Goal: Task Accomplishment & Management: Manage account settings

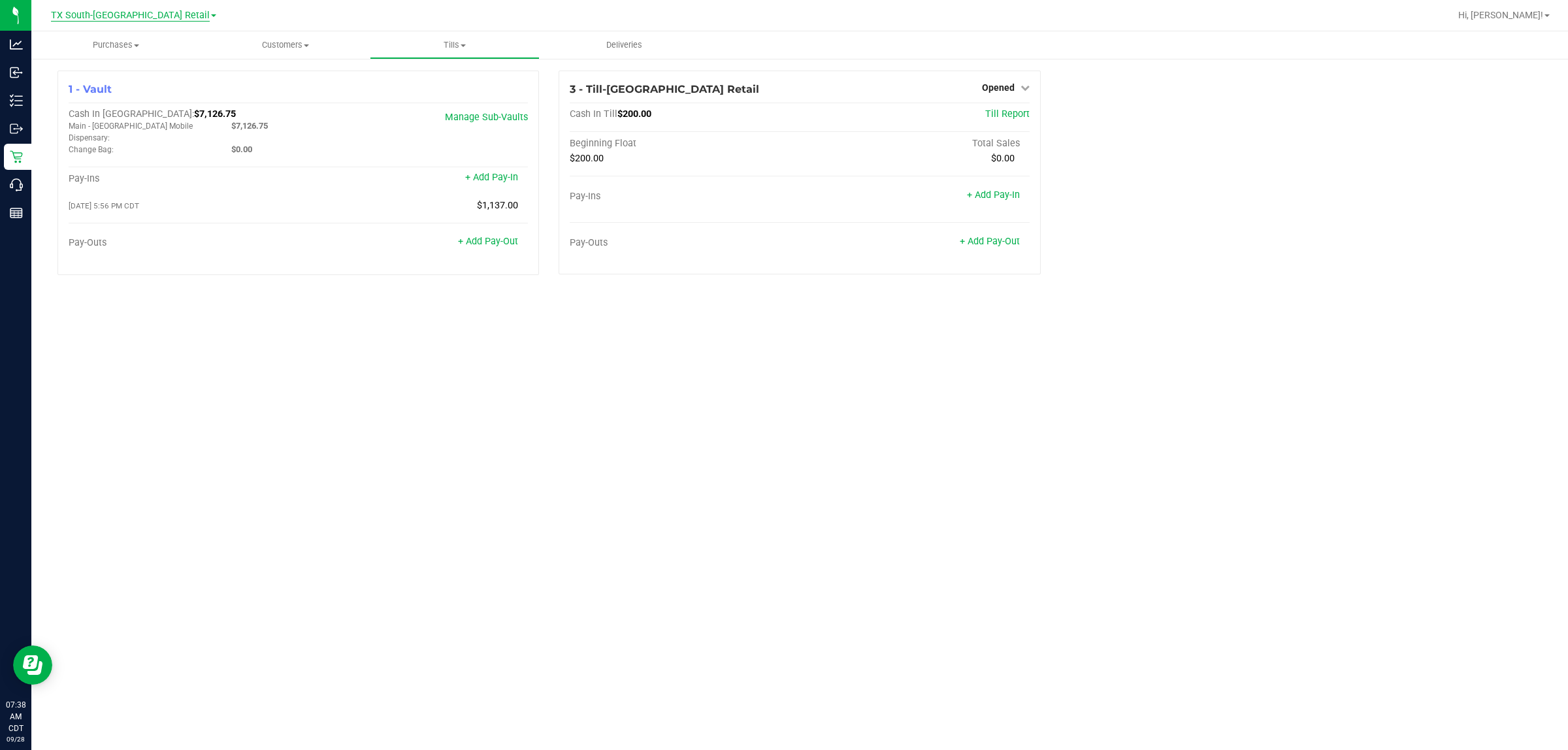
click at [161, 11] on span "TX South-[GEOGRAPHIC_DATA] Retail" at bounding box center [130, 16] width 159 height 12
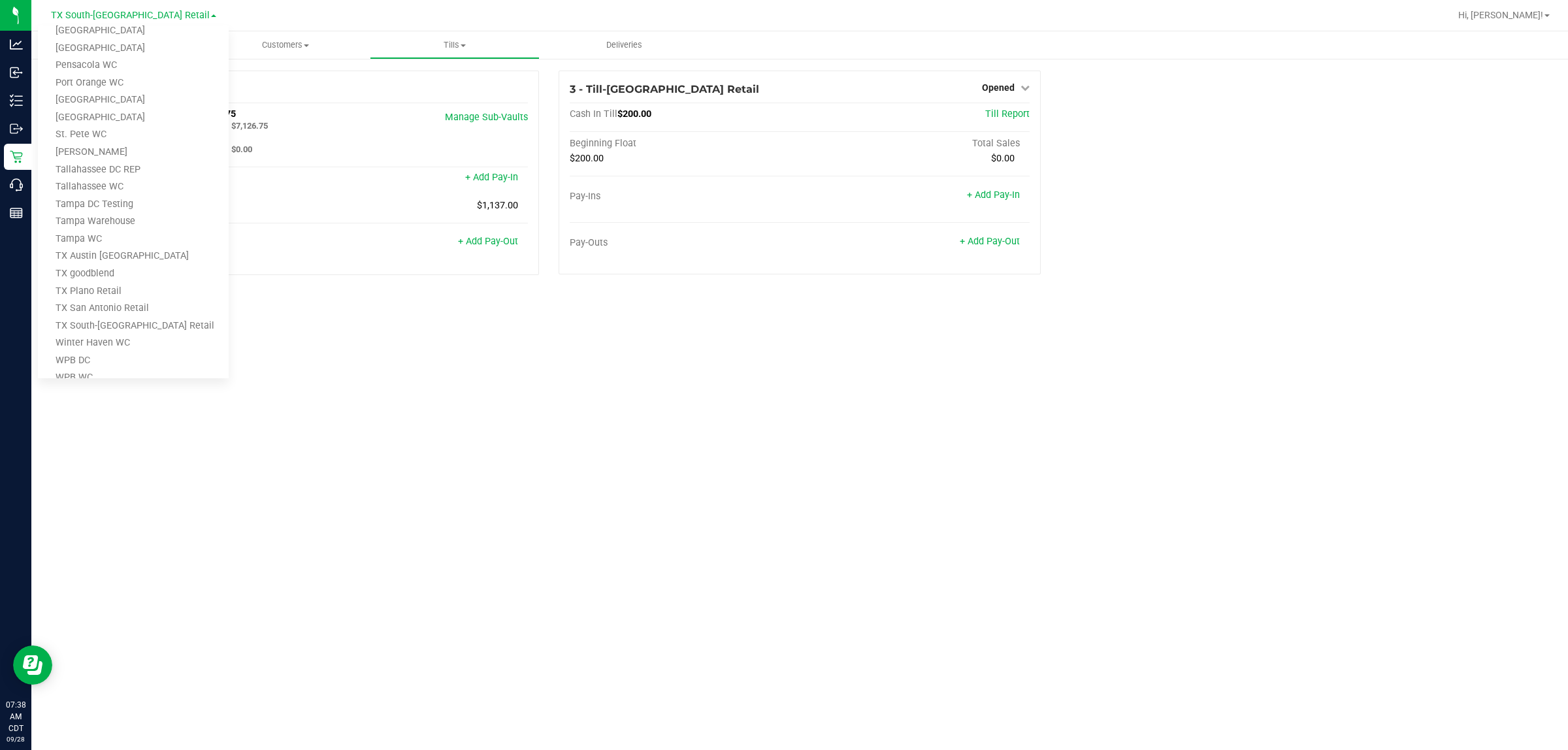
scroll to position [572, 0]
click at [89, 240] on link "TX Austin [GEOGRAPHIC_DATA]" at bounding box center [133, 238] width 190 height 18
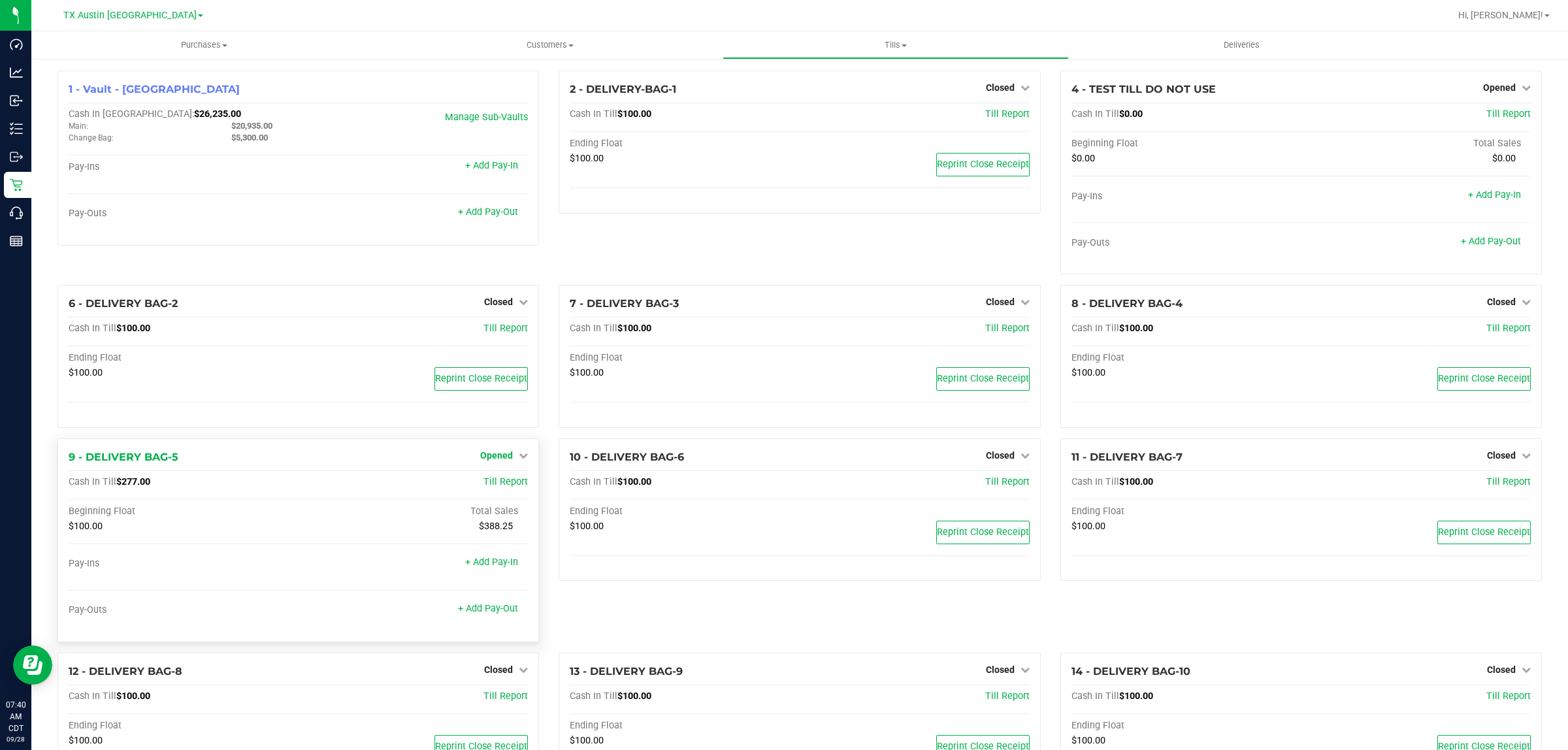
click at [503, 449] on span "Opened" at bounding box center [497, 455] width 32 height 10
click at [502, 449] on link "Close Till" at bounding box center [499, 482] width 35 height 10
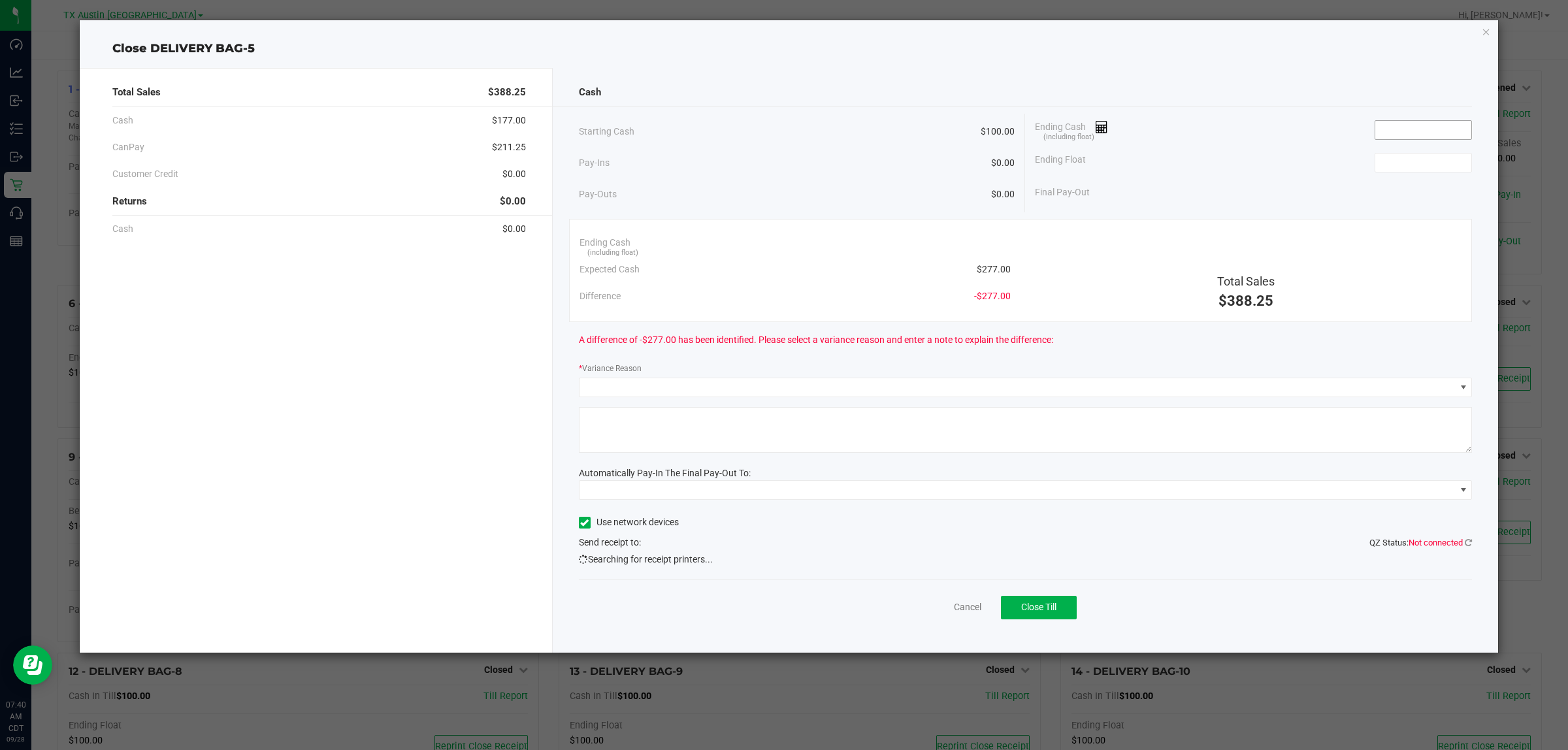
click at [781, 125] on input at bounding box center [1423, 130] width 96 height 18
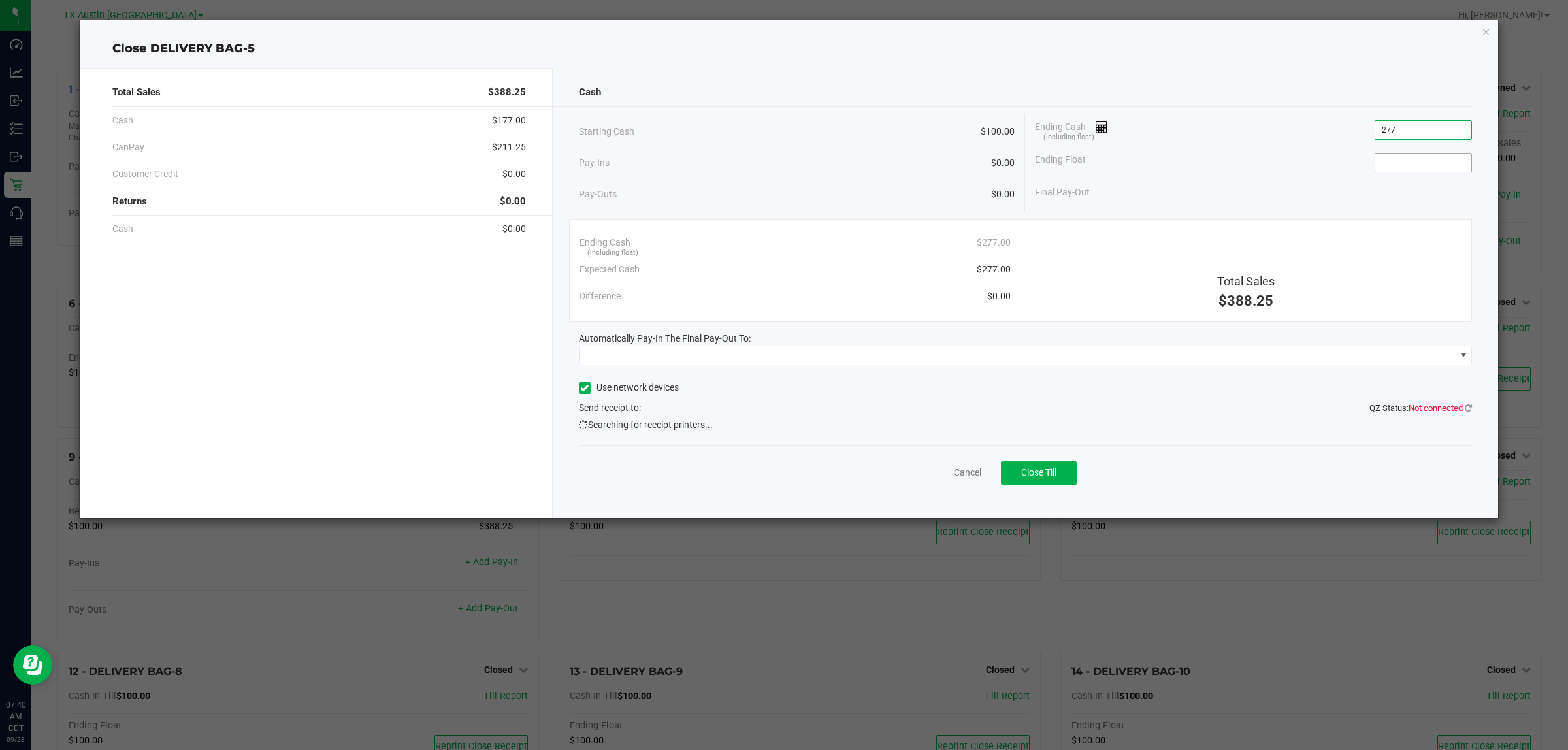
type input "$277.00"
click at [781, 168] on input at bounding box center [1423, 162] width 96 height 18
type input "$100.00"
click at [781, 157] on div "Ending Float $100.00" at bounding box center [1253, 162] width 437 height 32
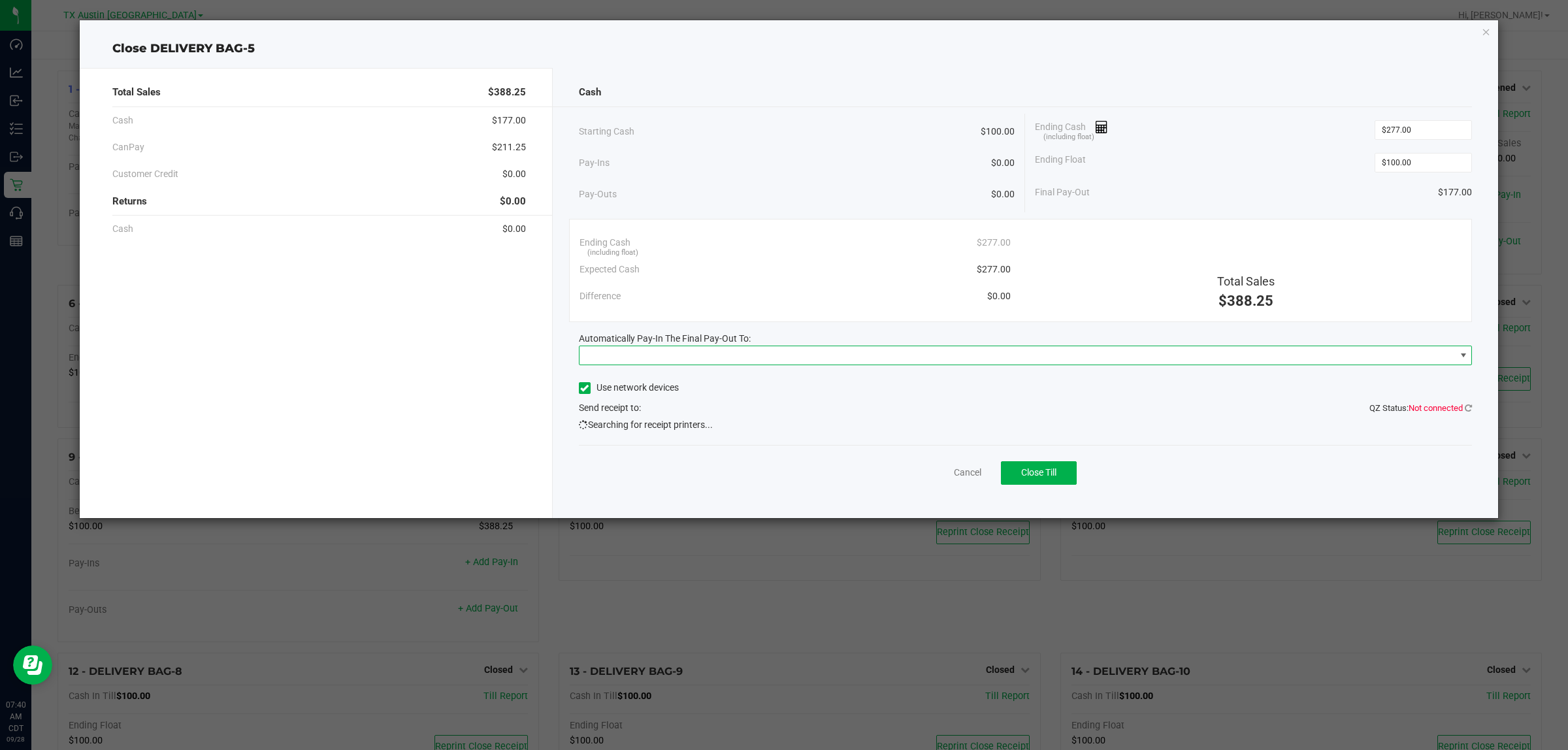
click at [781, 356] on span at bounding box center [1017, 355] width 876 height 18
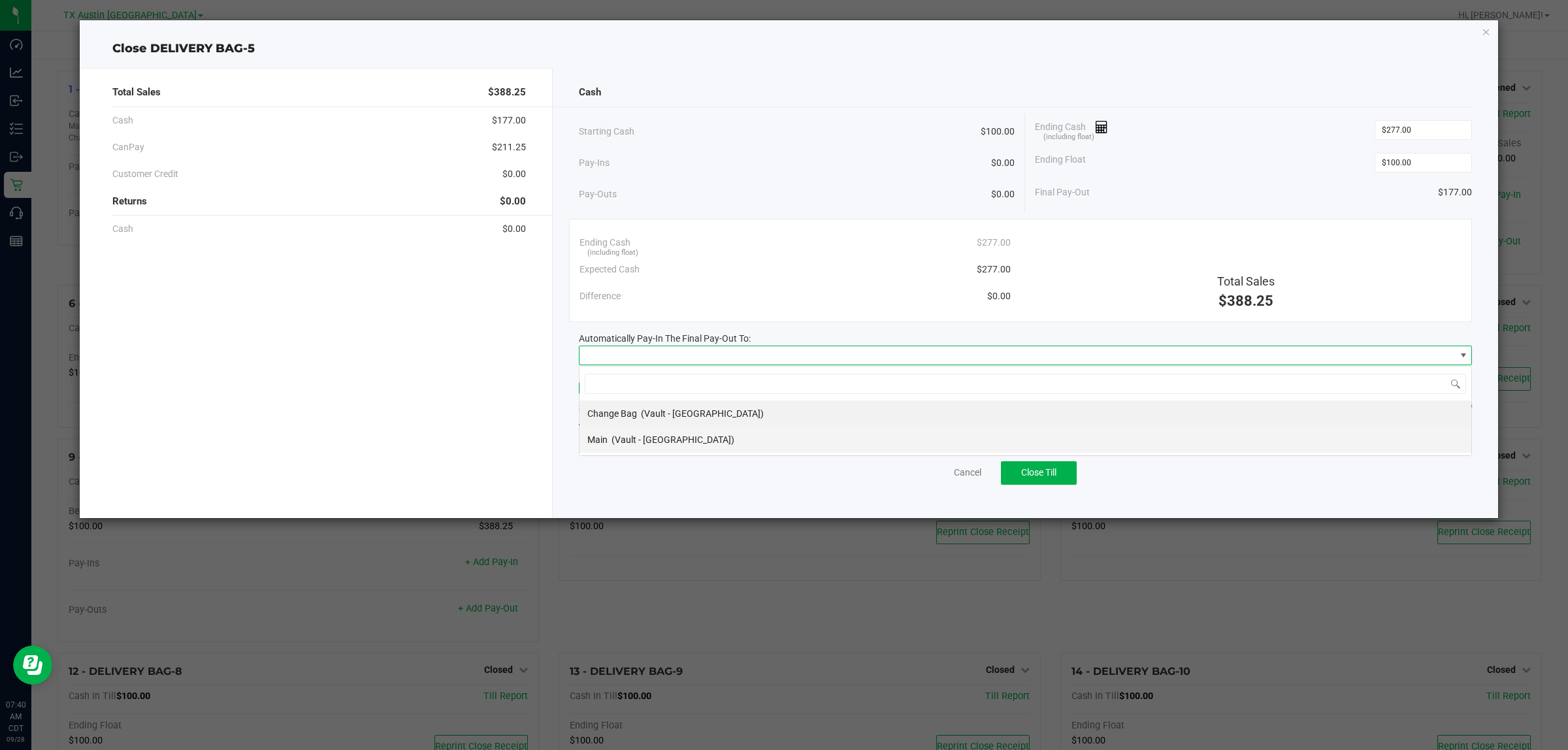
scroll to position [20, 893]
click at [714, 443] on li "Main (Vault - Austin DC)" at bounding box center [1025, 439] width 891 height 26
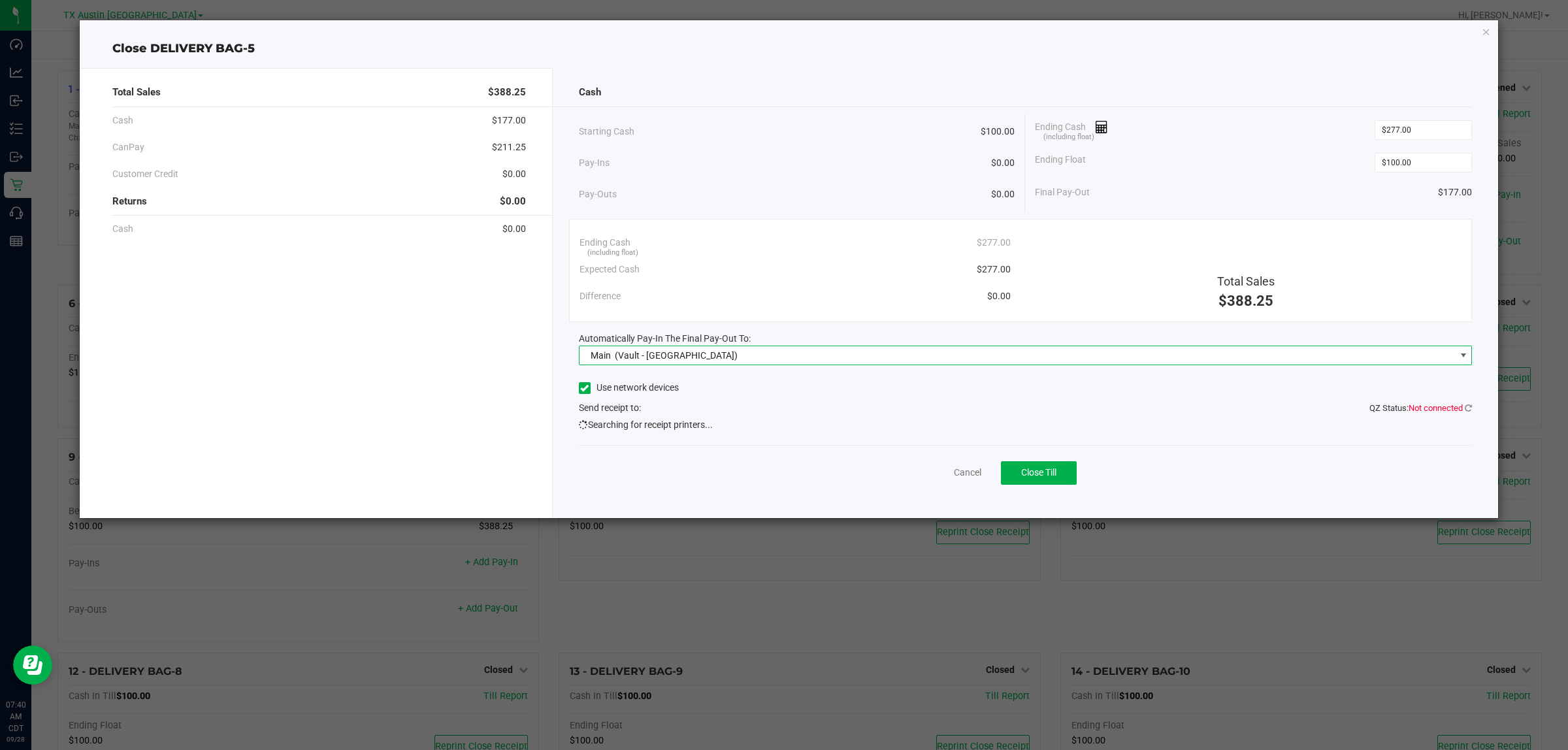
click at [766, 449] on div "Cancel Close Till" at bounding box center [1025, 470] width 894 height 50
click at [781, 449] on span "Close Till" at bounding box center [1039, 472] width 35 height 10
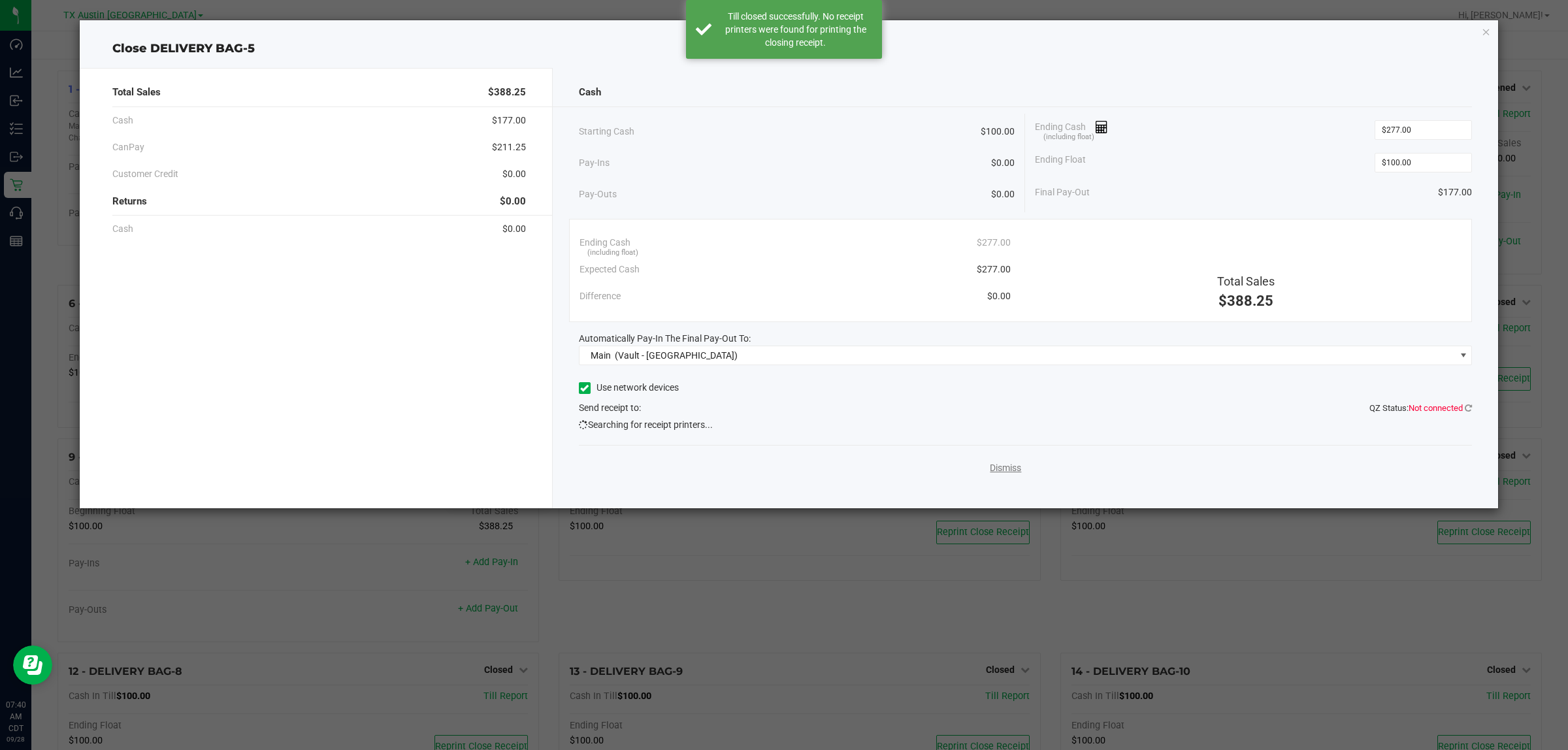
click at [781, 449] on link "Dismiss" at bounding box center [1005, 468] width 31 height 14
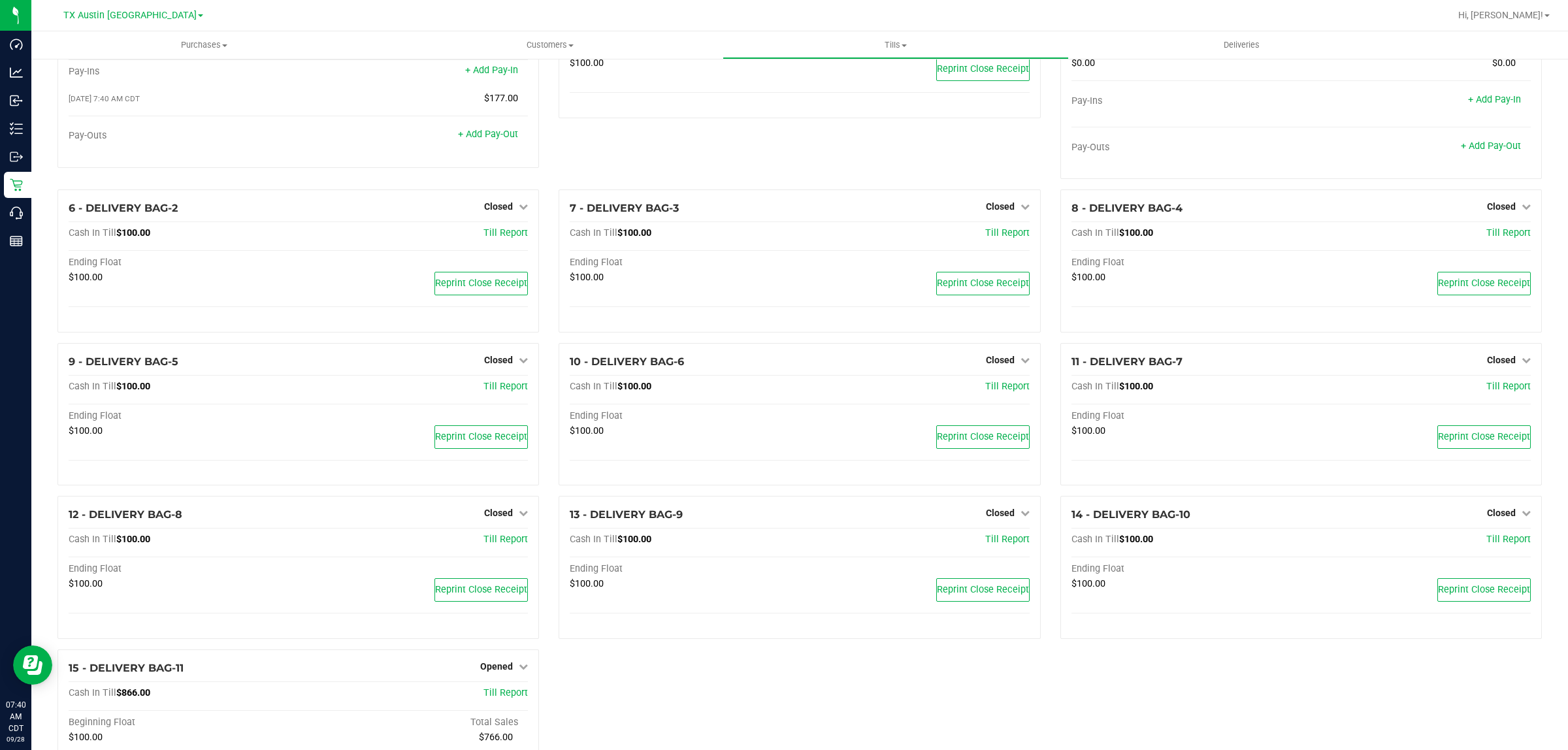
scroll to position [224, 0]
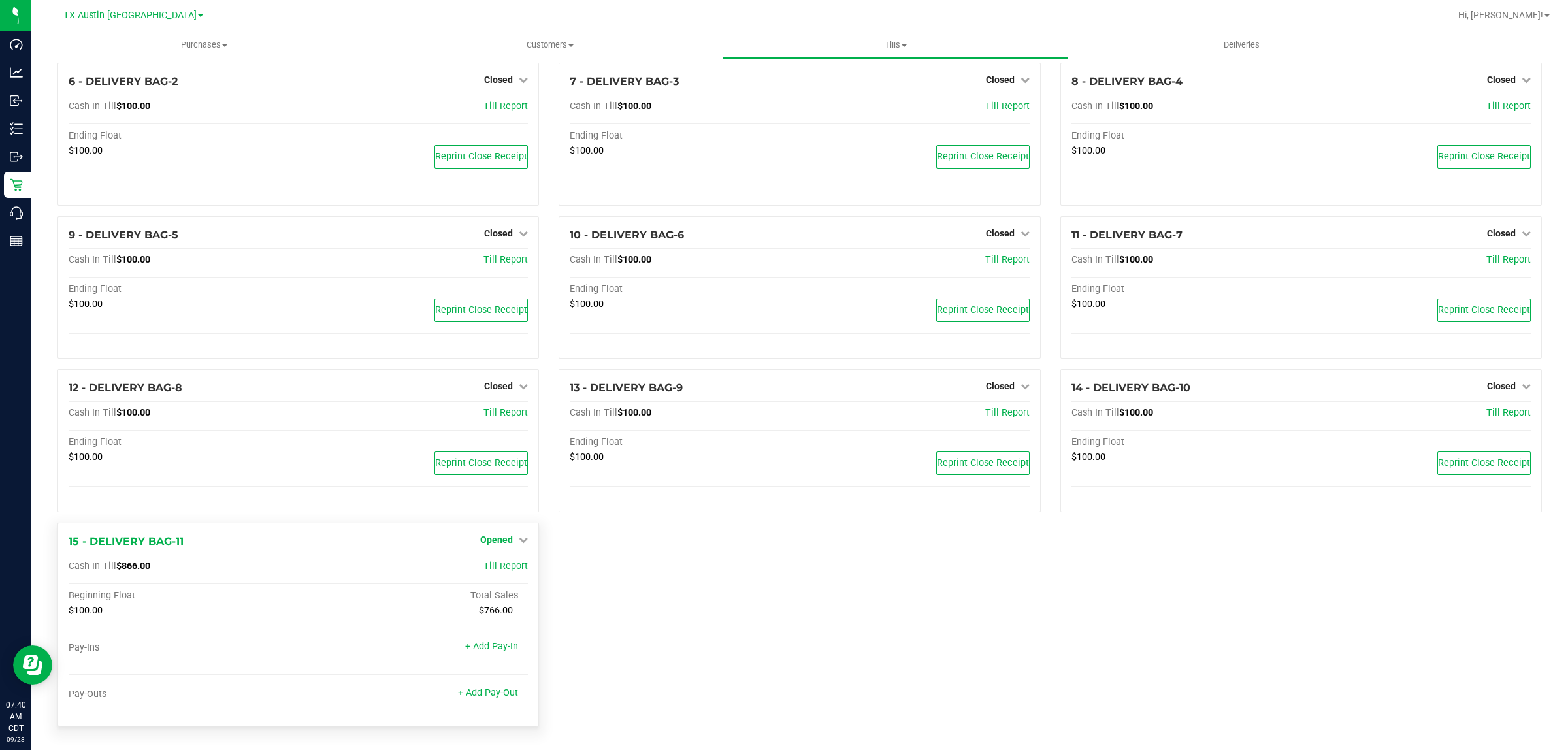
click at [502, 449] on span "Opened" at bounding box center [497, 540] width 32 height 10
click at [503, 449] on link "Close Till" at bounding box center [499, 566] width 35 height 10
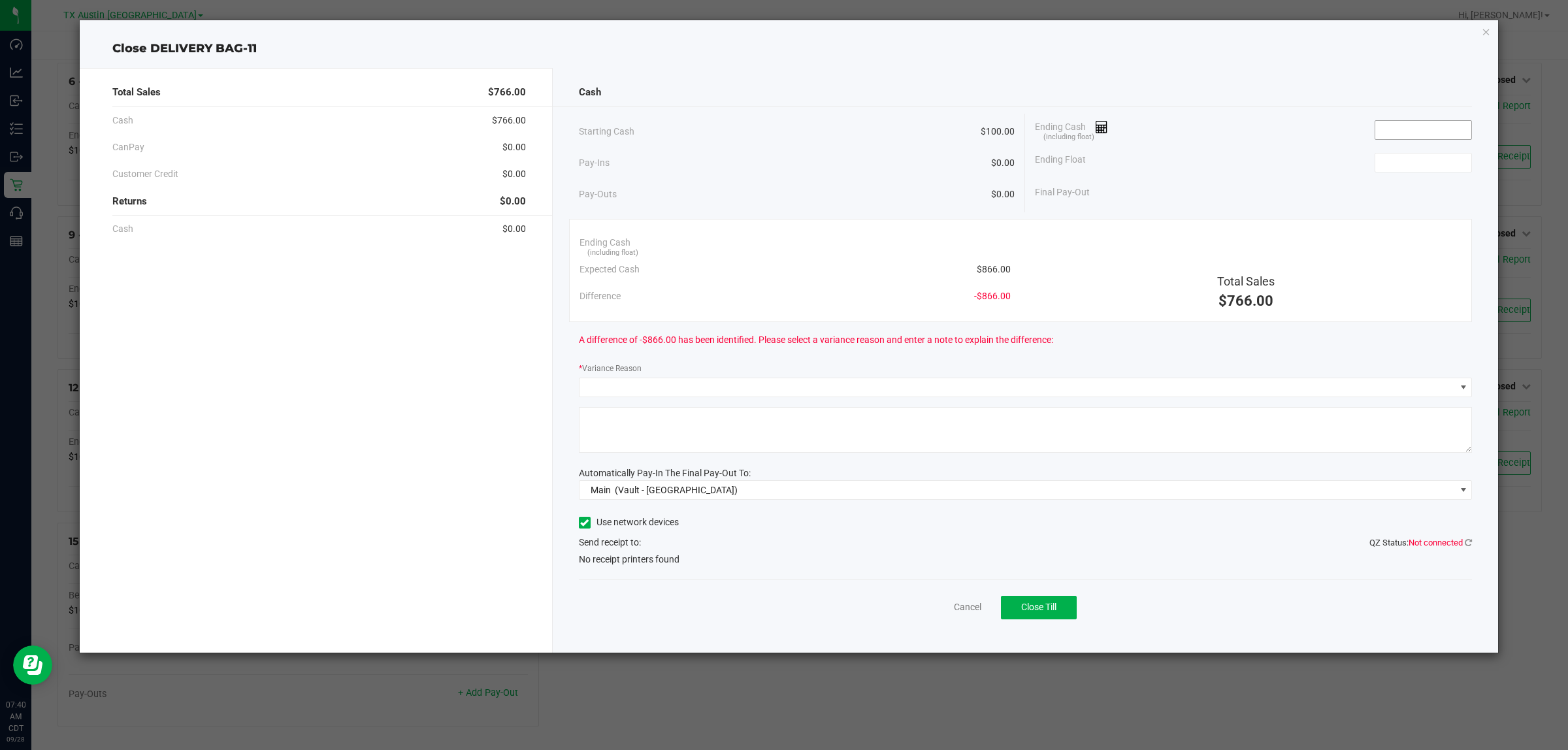
click at [781, 132] on input at bounding box center [1423, 130] width 96 height 18
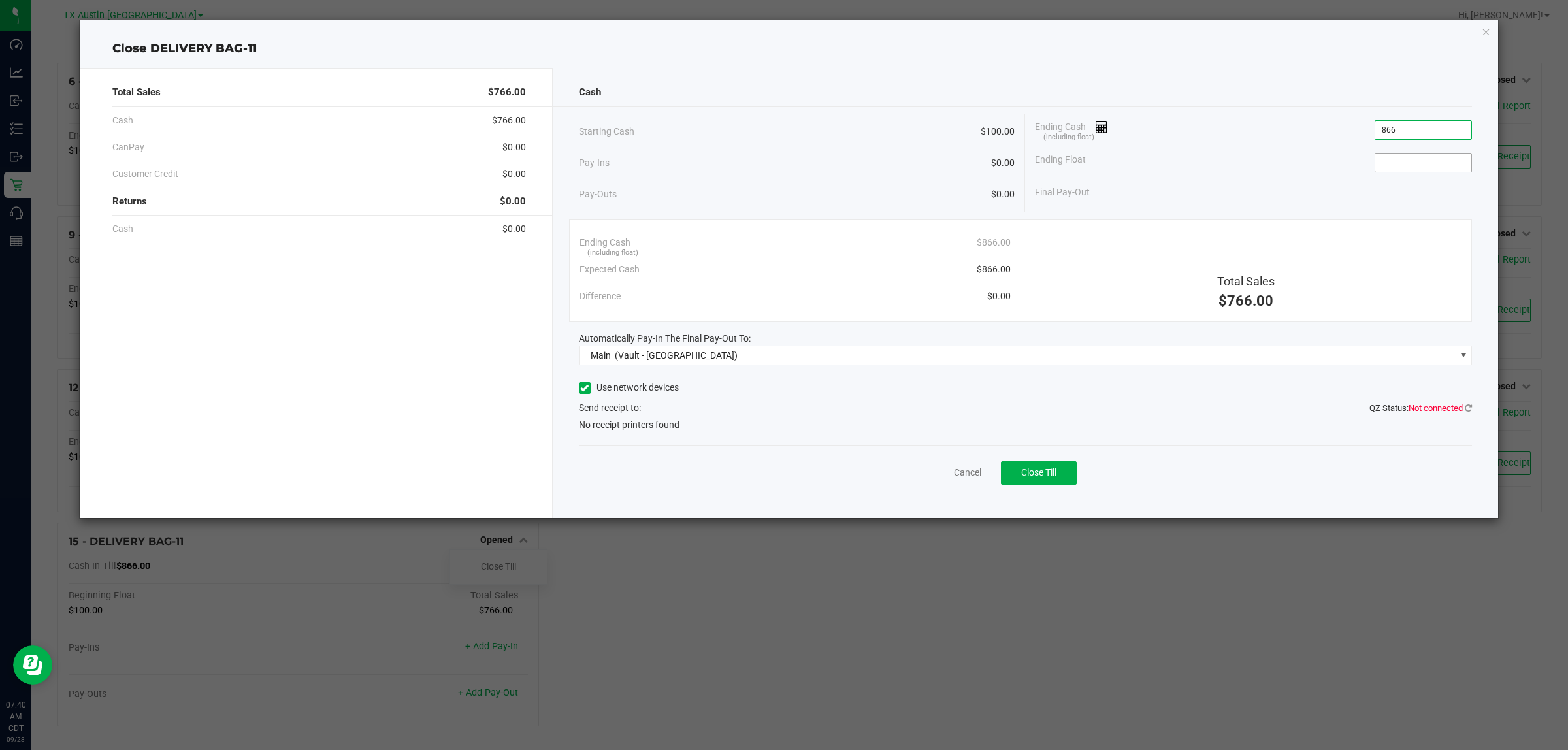
type input "$866.00"
click at [781, 165] on input at bounding box center [1423, 162] width 96 height 18
type input "$100.00"
click at [781, 131] on div "Ending Cash (including float) $866.00" at bounding box center [1253, 130] width 437 height 32
click at [781, 449] on span "Close Till" at bounding box center [1039, 472] width 35 height 10
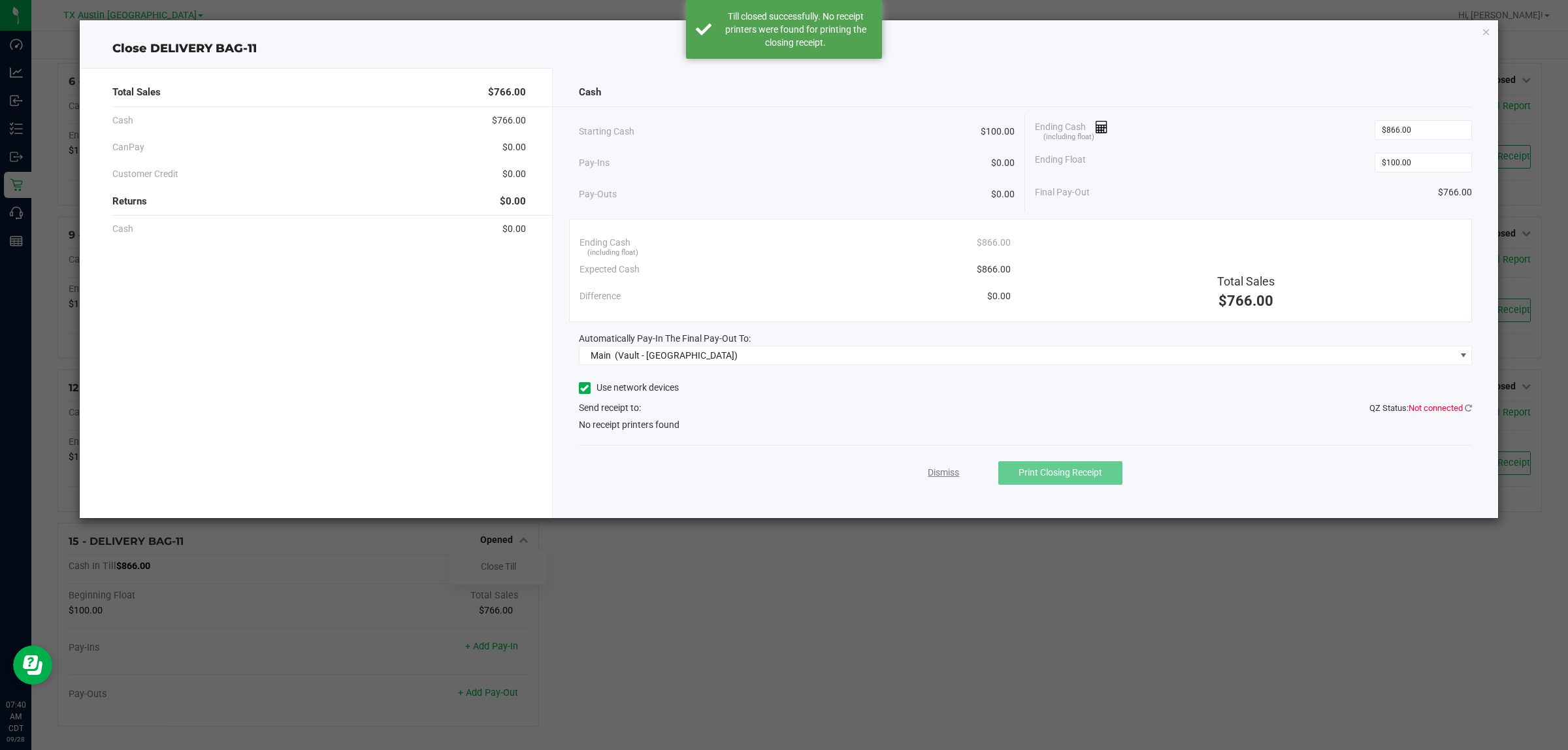
click at [781, 449] on link "Dismiss" at bounding box center [943, 472] width 31 height 14
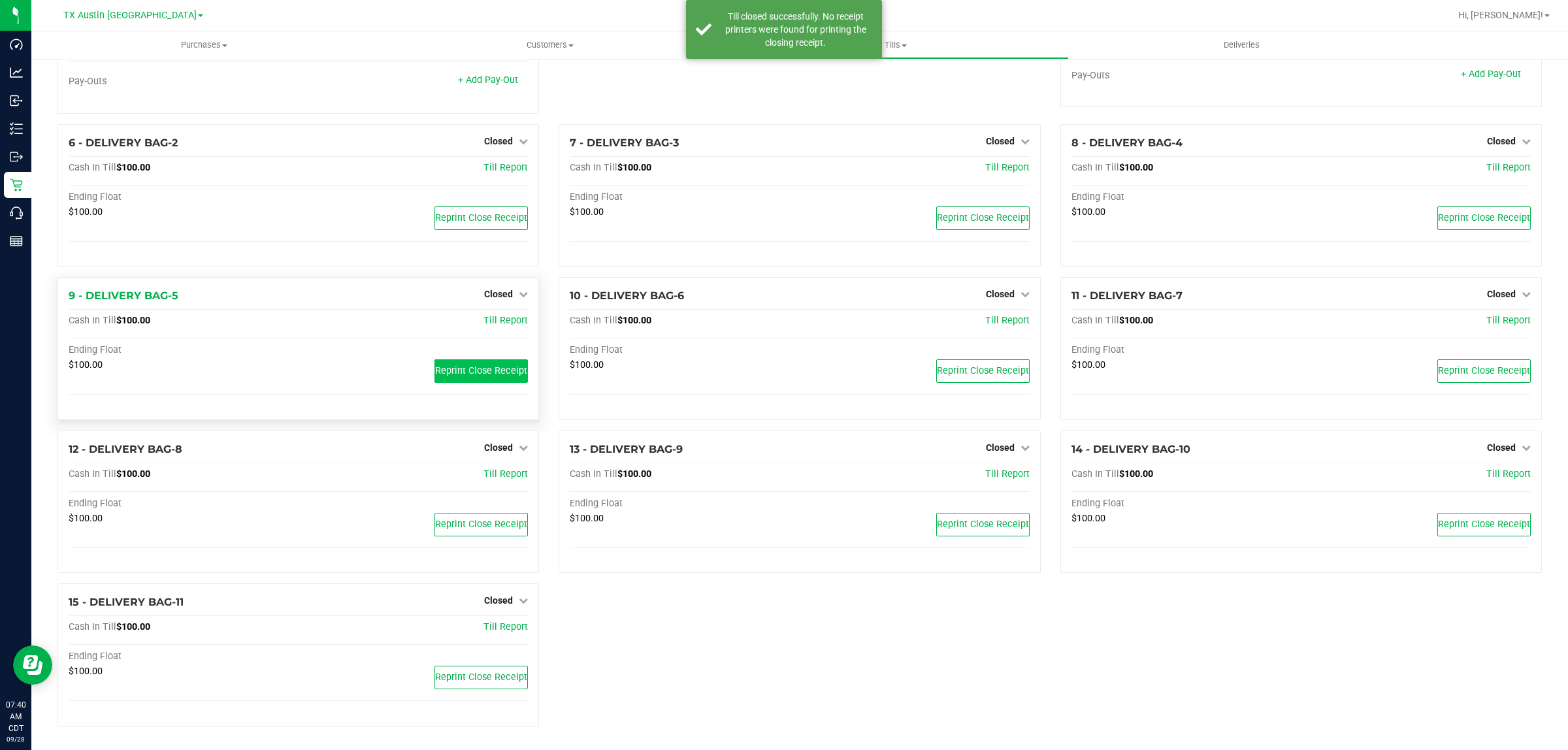
scroll to position [0, 0]
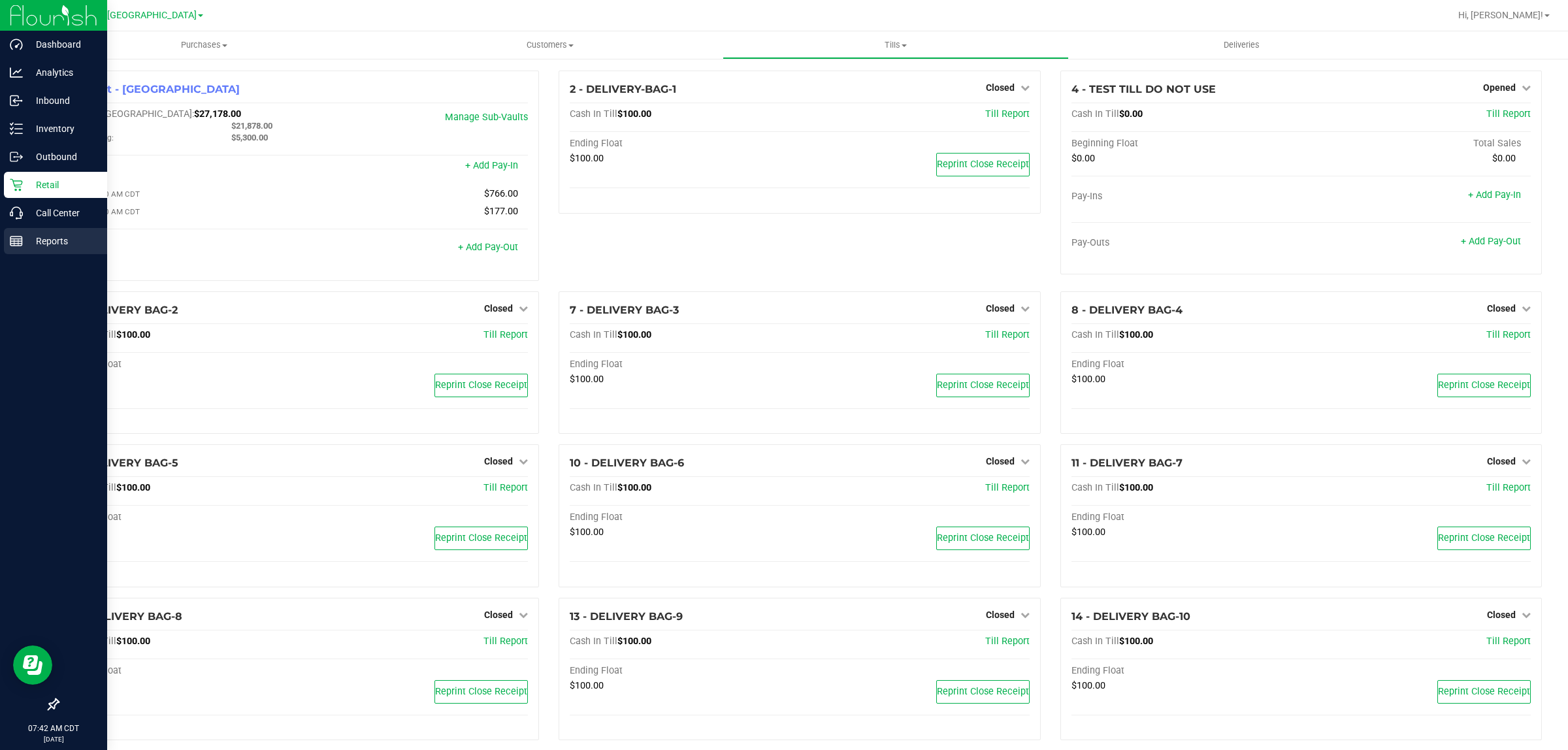
click at [36, 246] on p "Reports" at bounding box center [62, 241] width 78 height 16
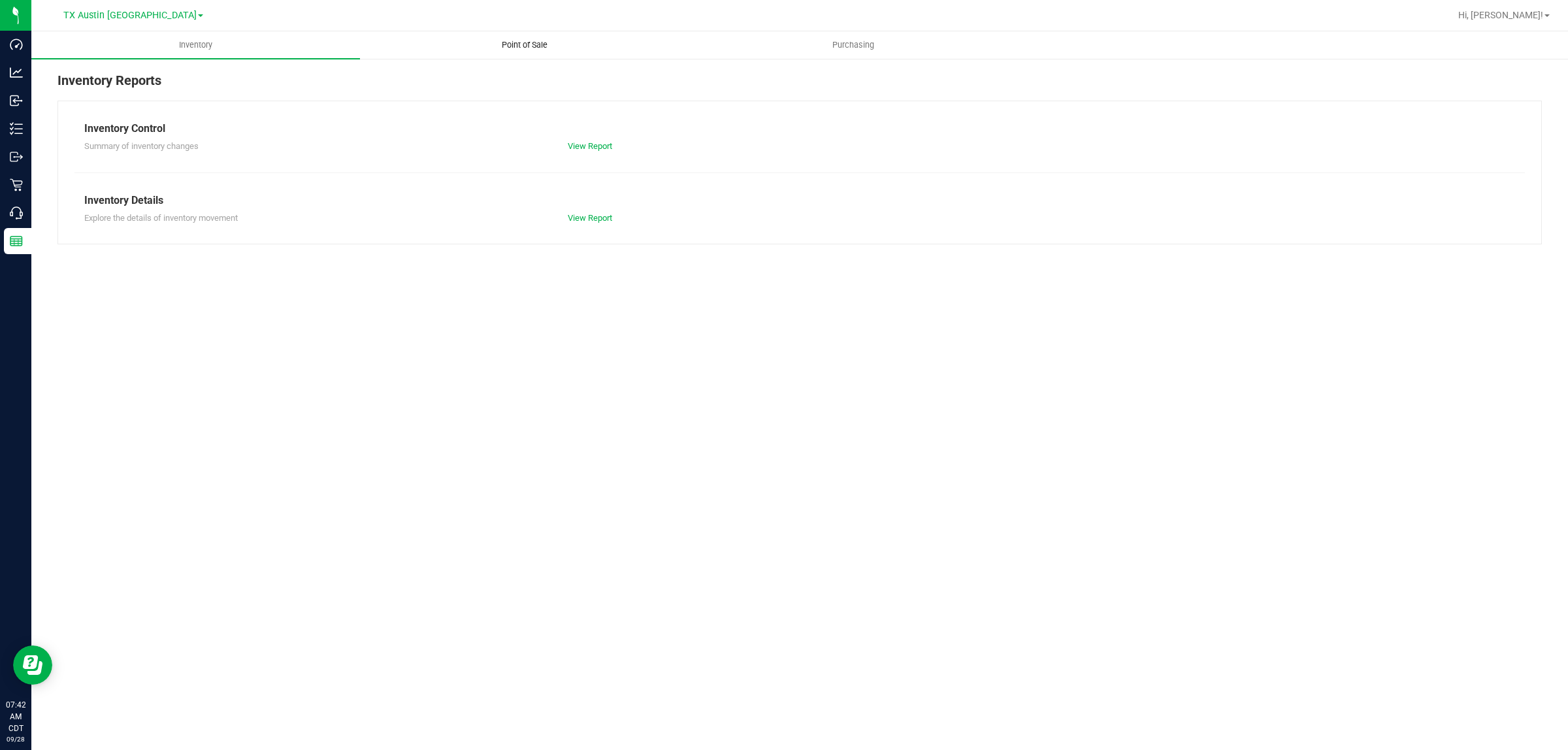
click at [519, 47] on span "Point of Sale" at bounding box center [525, 45] width 81 height 12
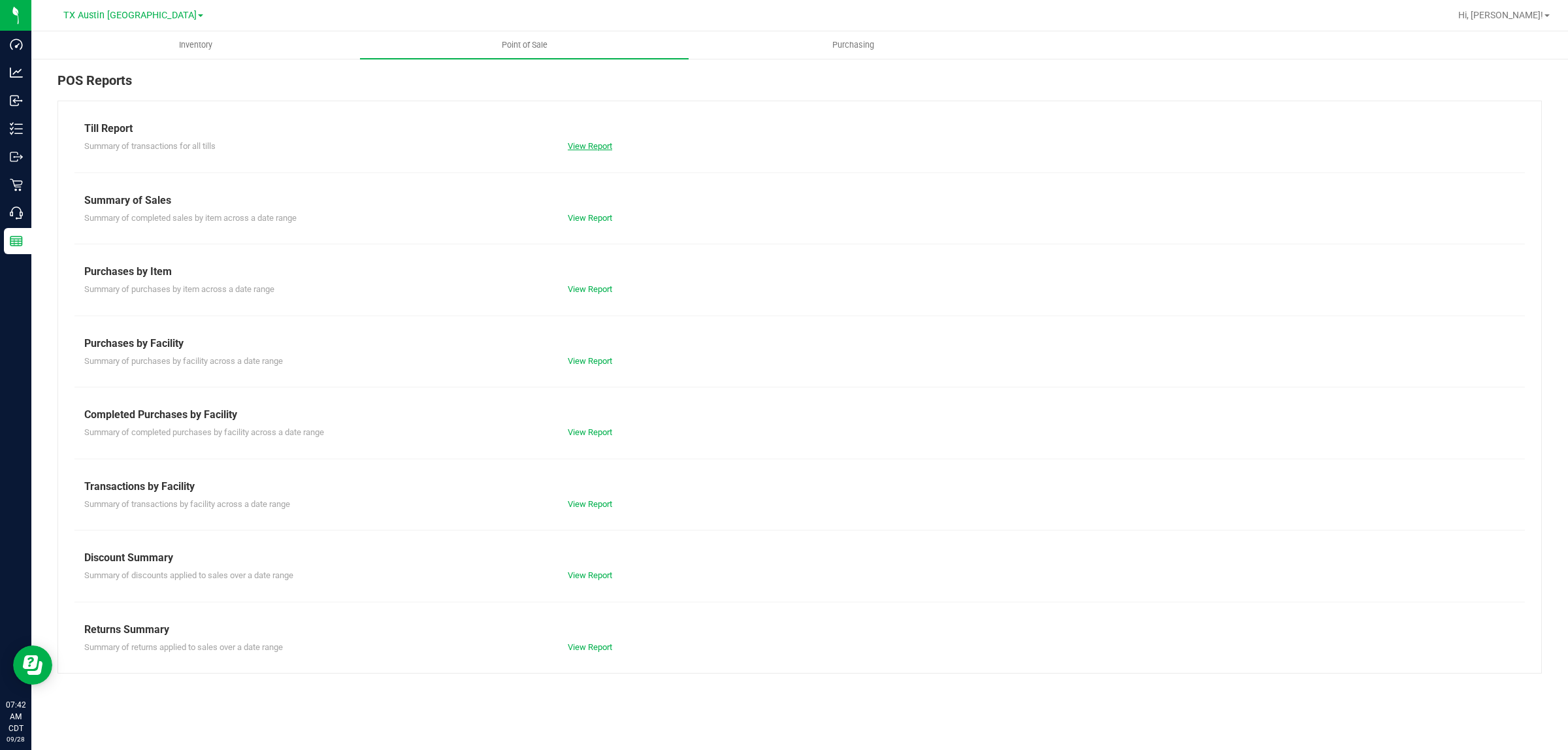
click at [584, 142] on link "View Report" at bounding box center [590, 145] width 44 height 10
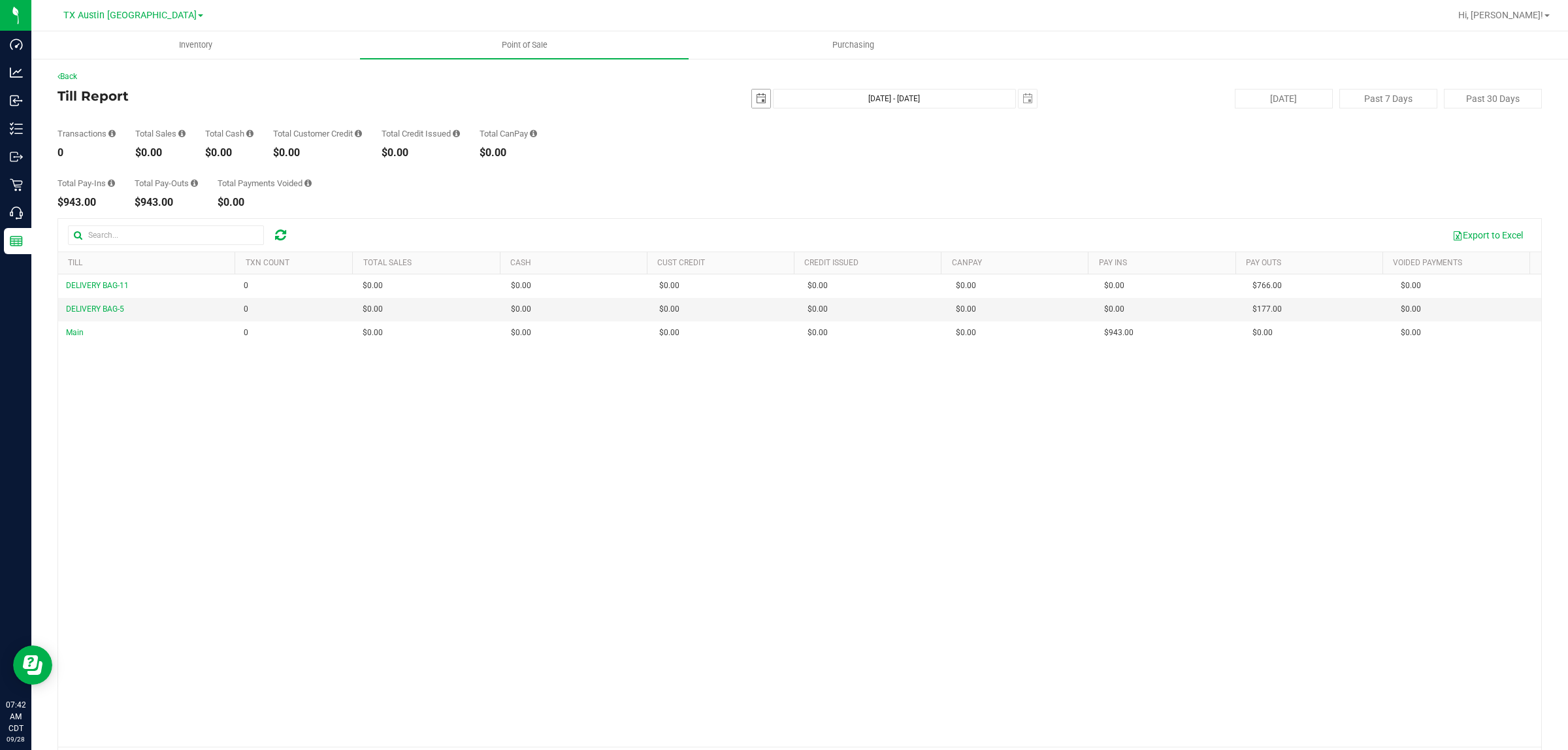
click at [761, 101] on span "[DATE]" at bounding box center [761, 98] width 20 height 20
click at [756, 101] on span "select" at bounding box center [761, 99] width 10 height 10
click at [781, 231] on link "25" at bounding box center [832, 231] width 19 height 20
type input "[DATE]"
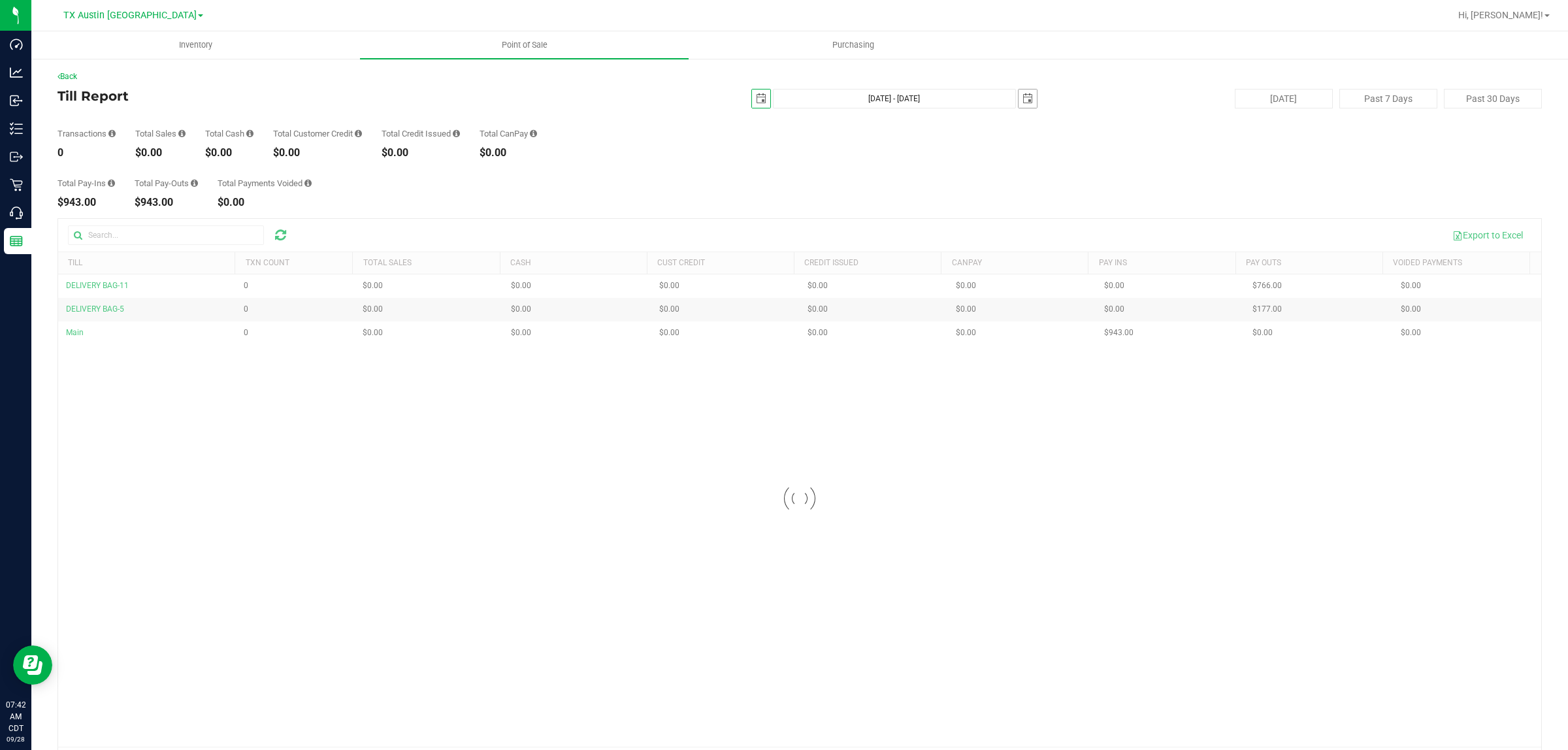
click at [781, 98] on span "select" at bounding box center [1027, 98] width 18 height 18
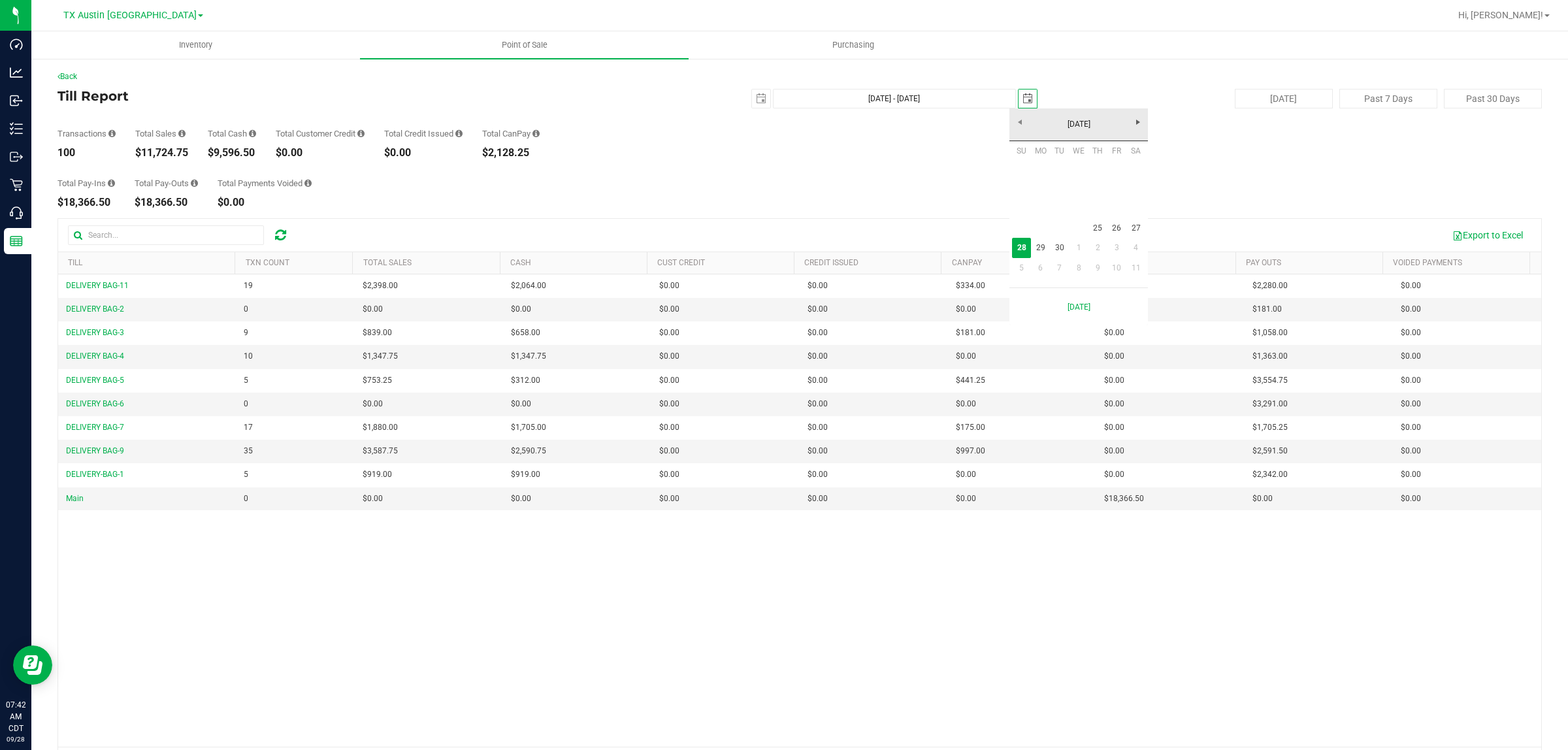
scroll to position [0, 32]
click at [781, 229] on link "25" at bounding box center [1098, 228] width 19 height 20
type input "[DATE] - [DATE]"
type input "[DATE]"
click at [781, 96] on span "select" at bounding box center [1027, 99] width 10 height 10
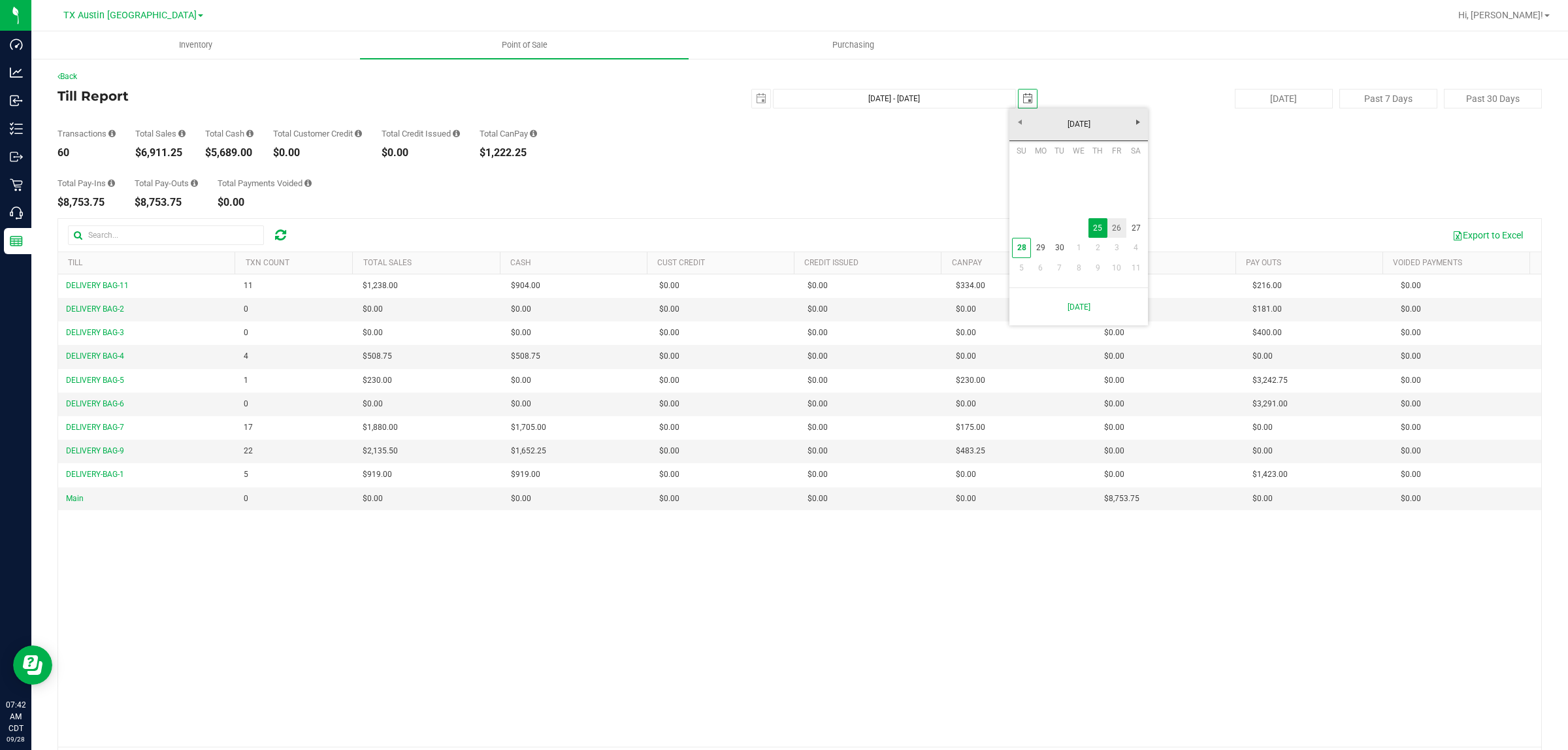
click at [781, 229] on link "26" at bounding box center [1117, 228] width 19 height 20
type input "[DATE] - [DATE]"
type input "[DATE]"
click at [756, 94] on span "select" at bounding box center [761, 99] width 10 height 10
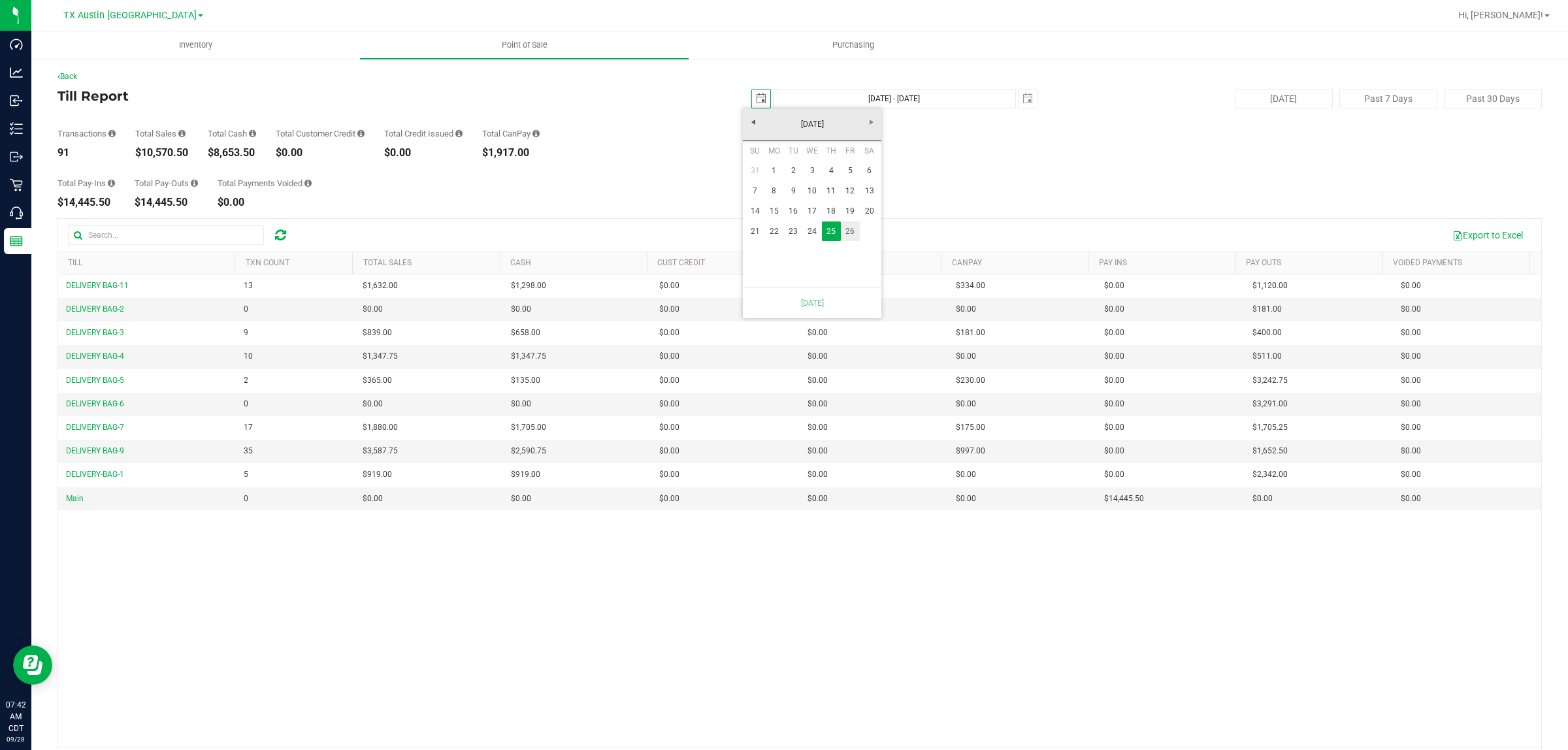
click at [781, 236] on link "26" at bounding box center [850, 231] width 19 height 20
type input "[DATE] - [DATE]"
type input "[DATE]"
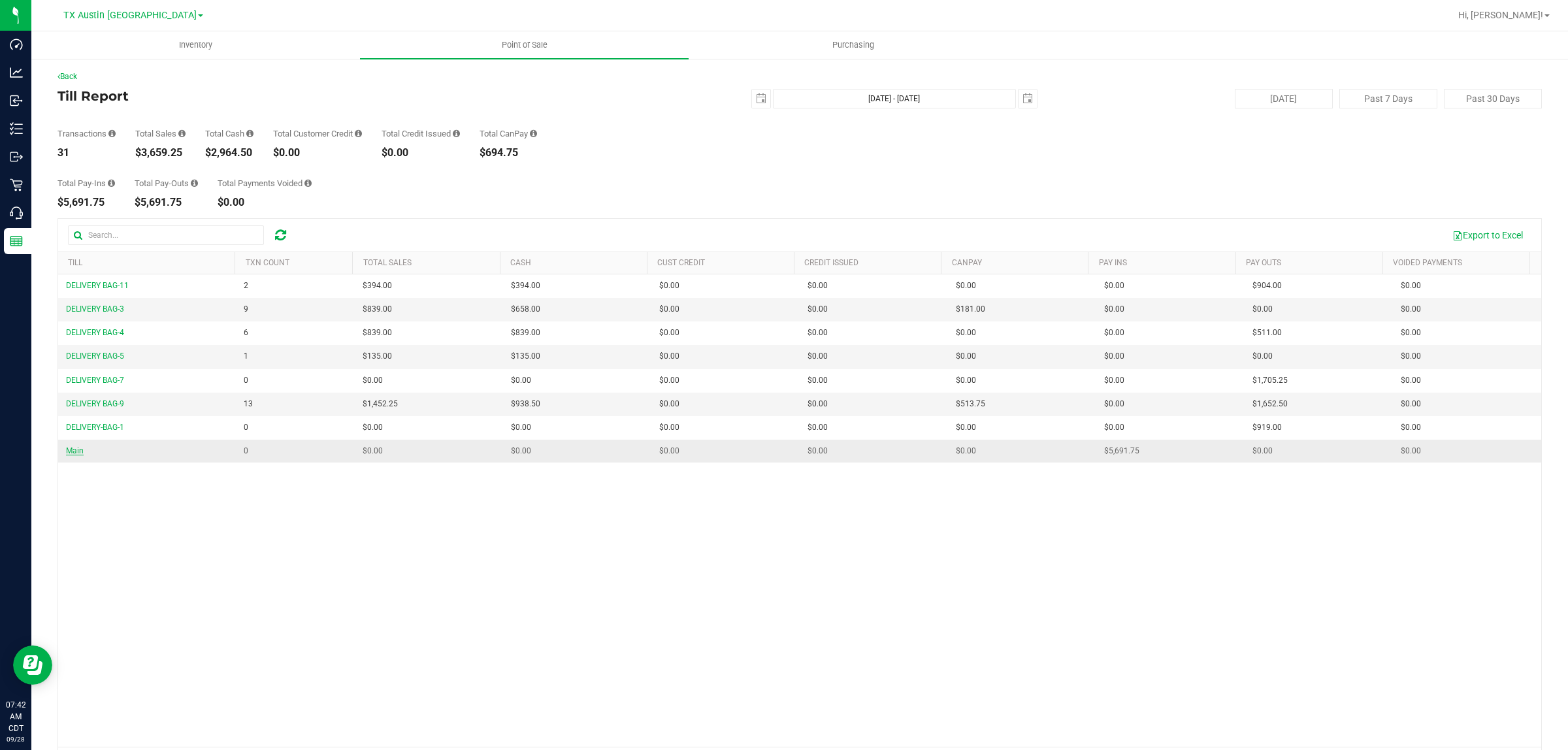
click at [71, 449] on span "Main" at bounding box center [75, 451] width 18 height 9
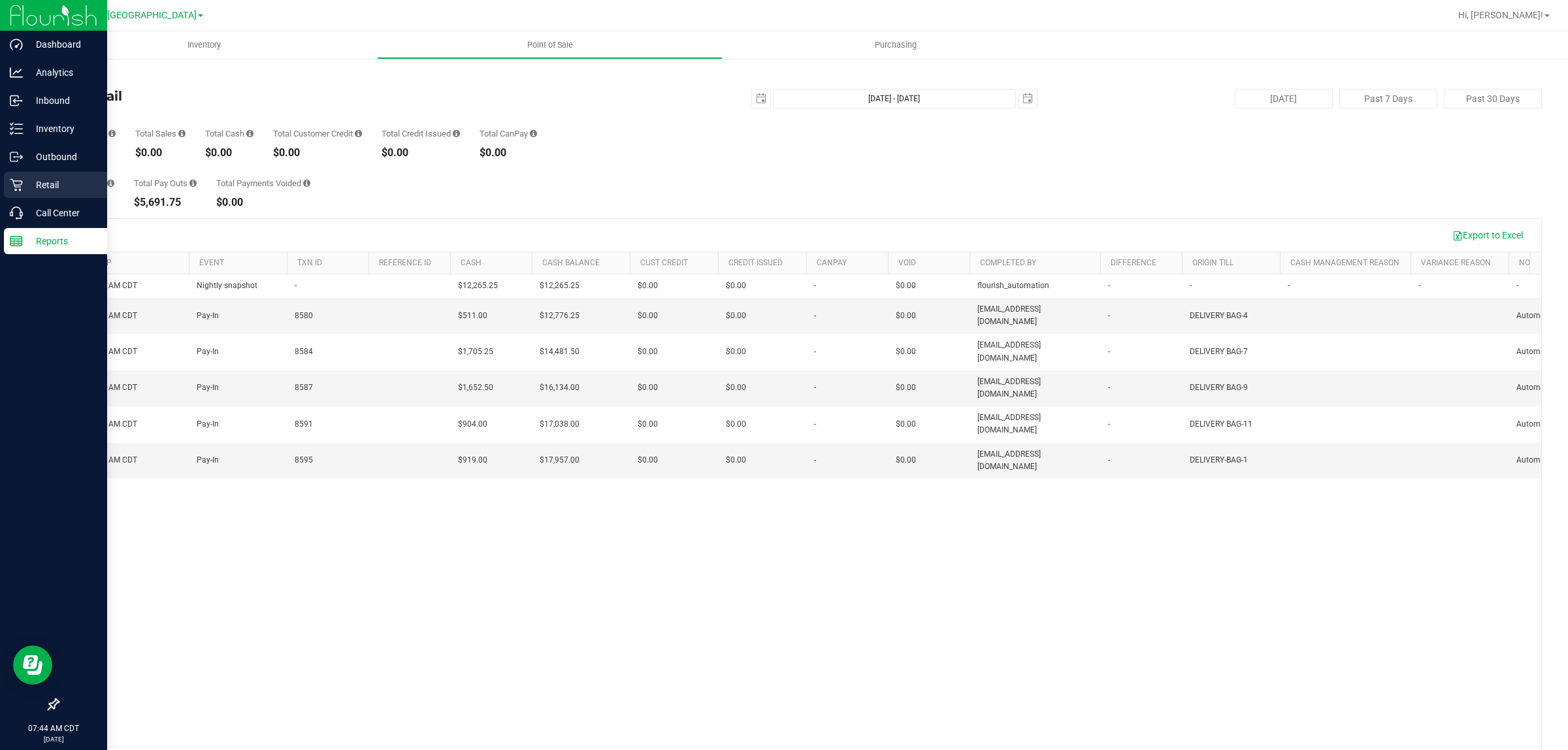
click at [36, 182] on p "Retail" at bounding box center [62, 185] width 78 height 16
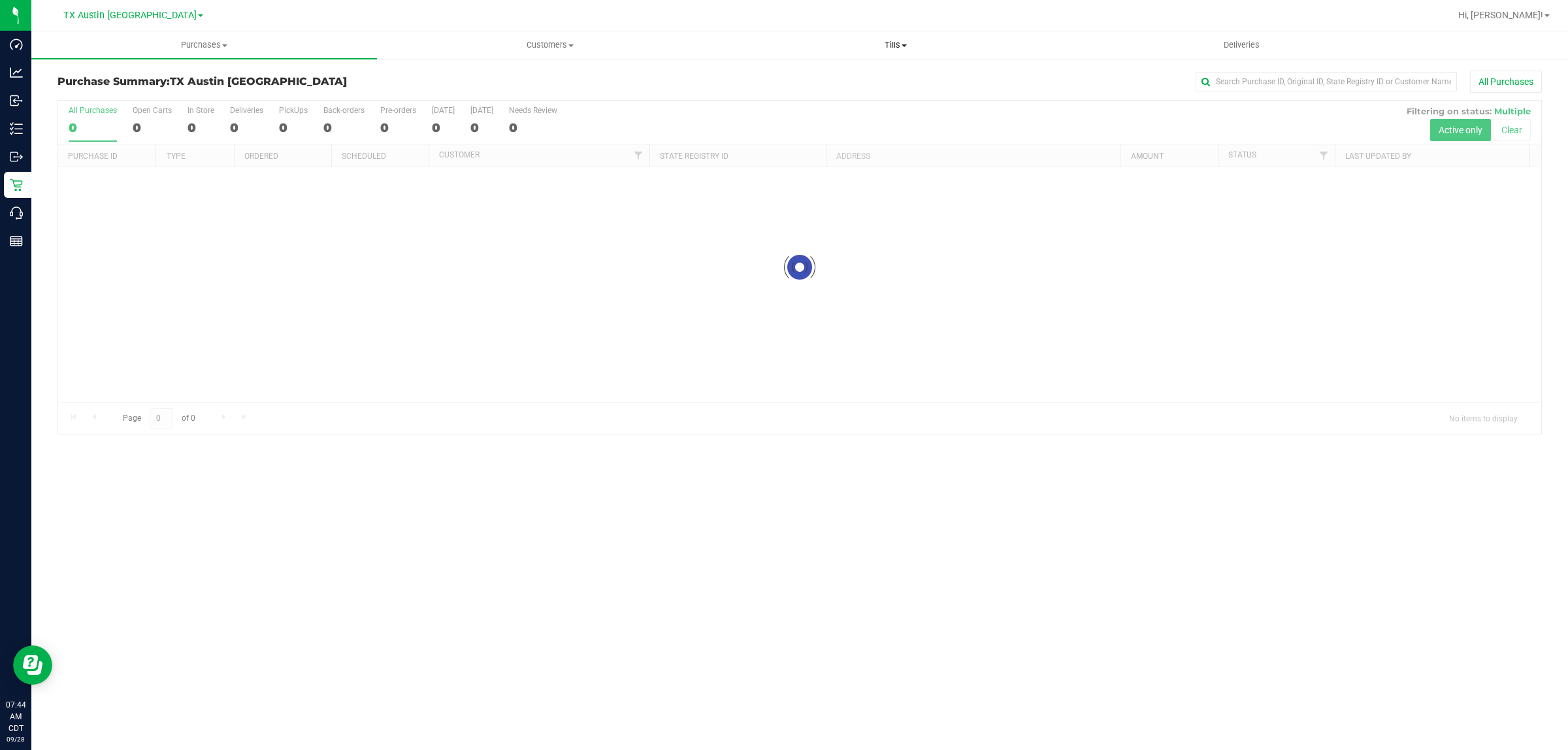
click at [781, 46] on span "Tills" at bounding box center [895, 45] width 345 height 12
click at [764, 73] on span "Manage tills" at bounding box center [767, 78] width 89 height 11
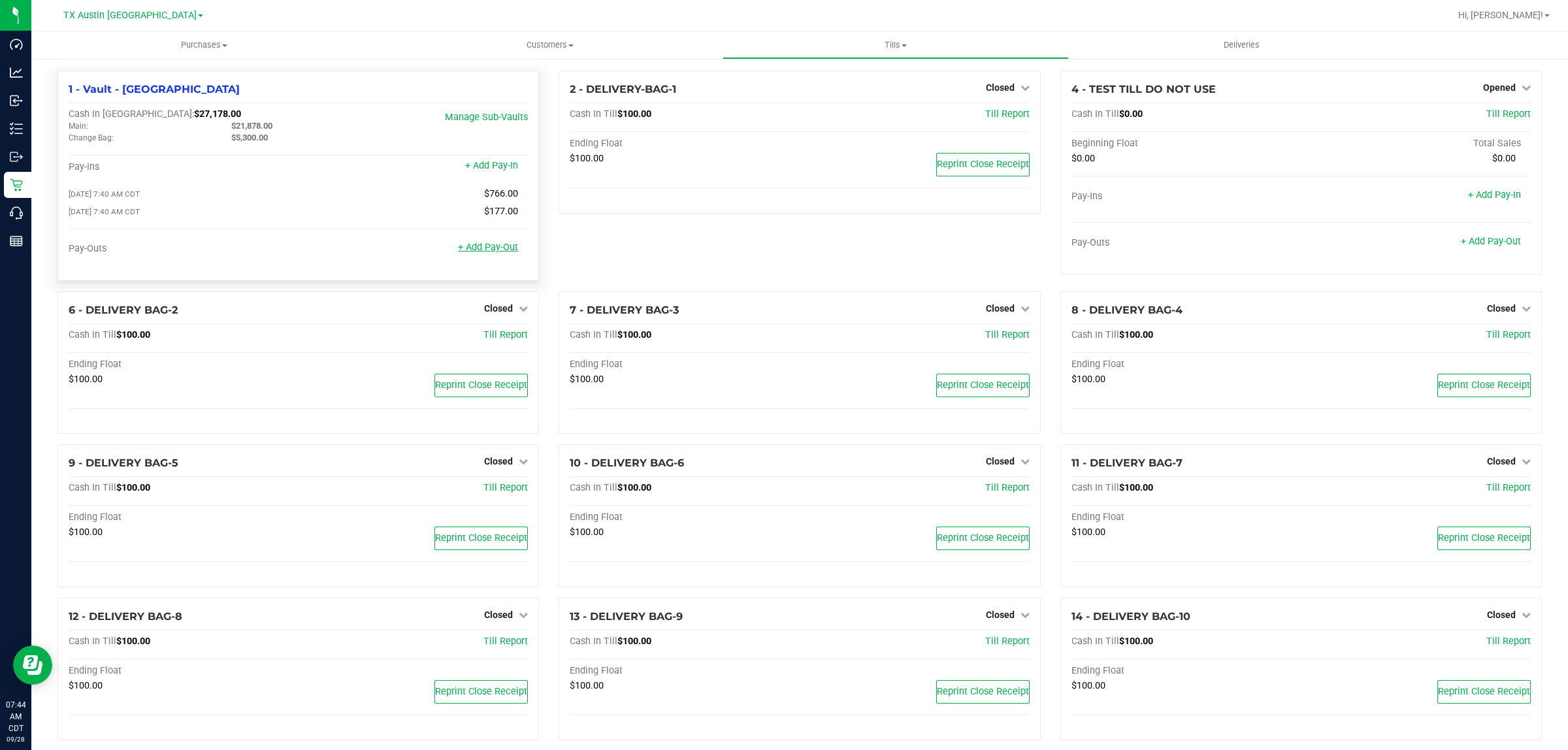
click at [497, 248] on link "+ Add Pay-Out" at bounding box center [488, 247] width 60 height 11
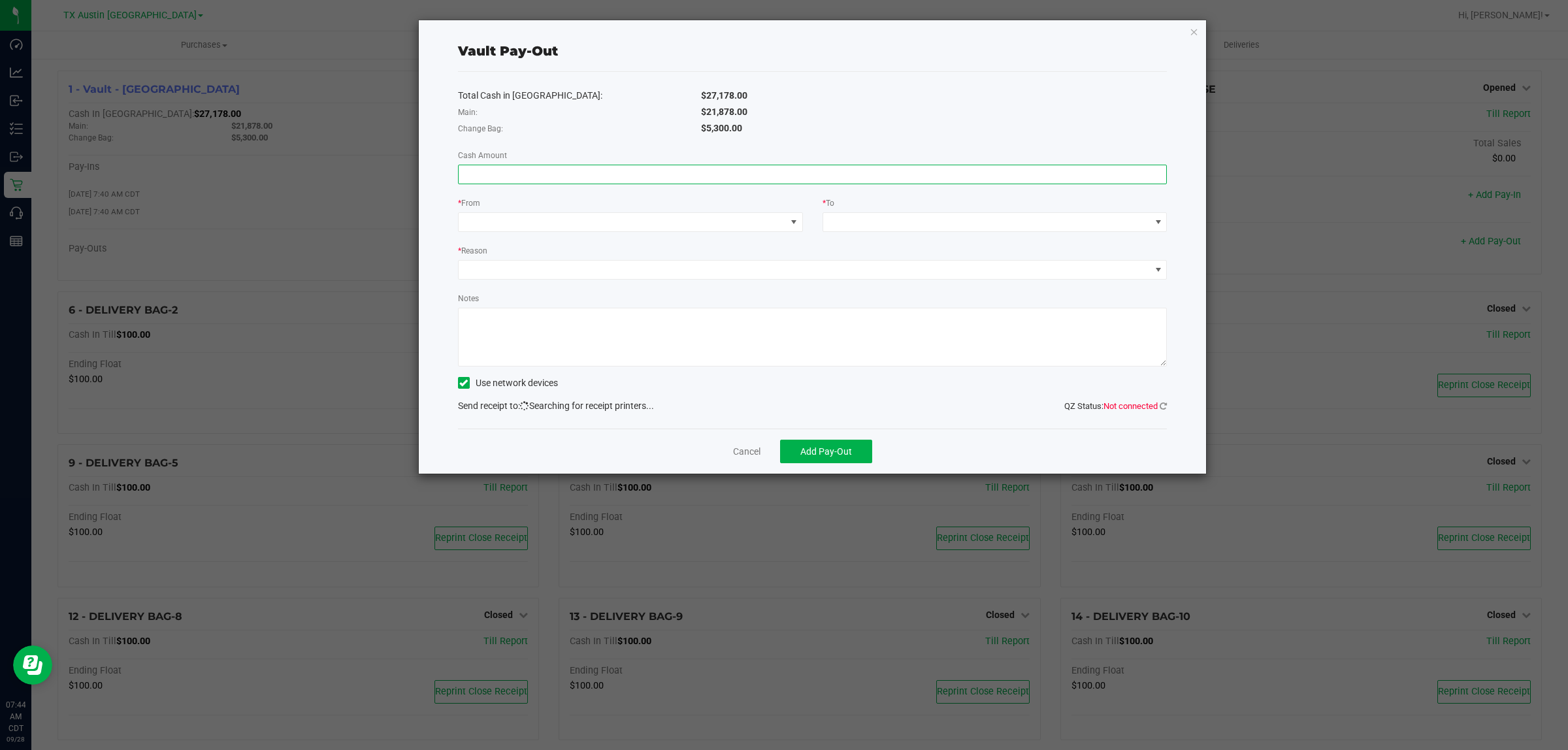
click at [781, 176] on input at bounding box center [812, 174] width 708 height 18
type input "$12,265.25"
click at [781, 226] on span at bounding box center [793, 222] width 16 height 18
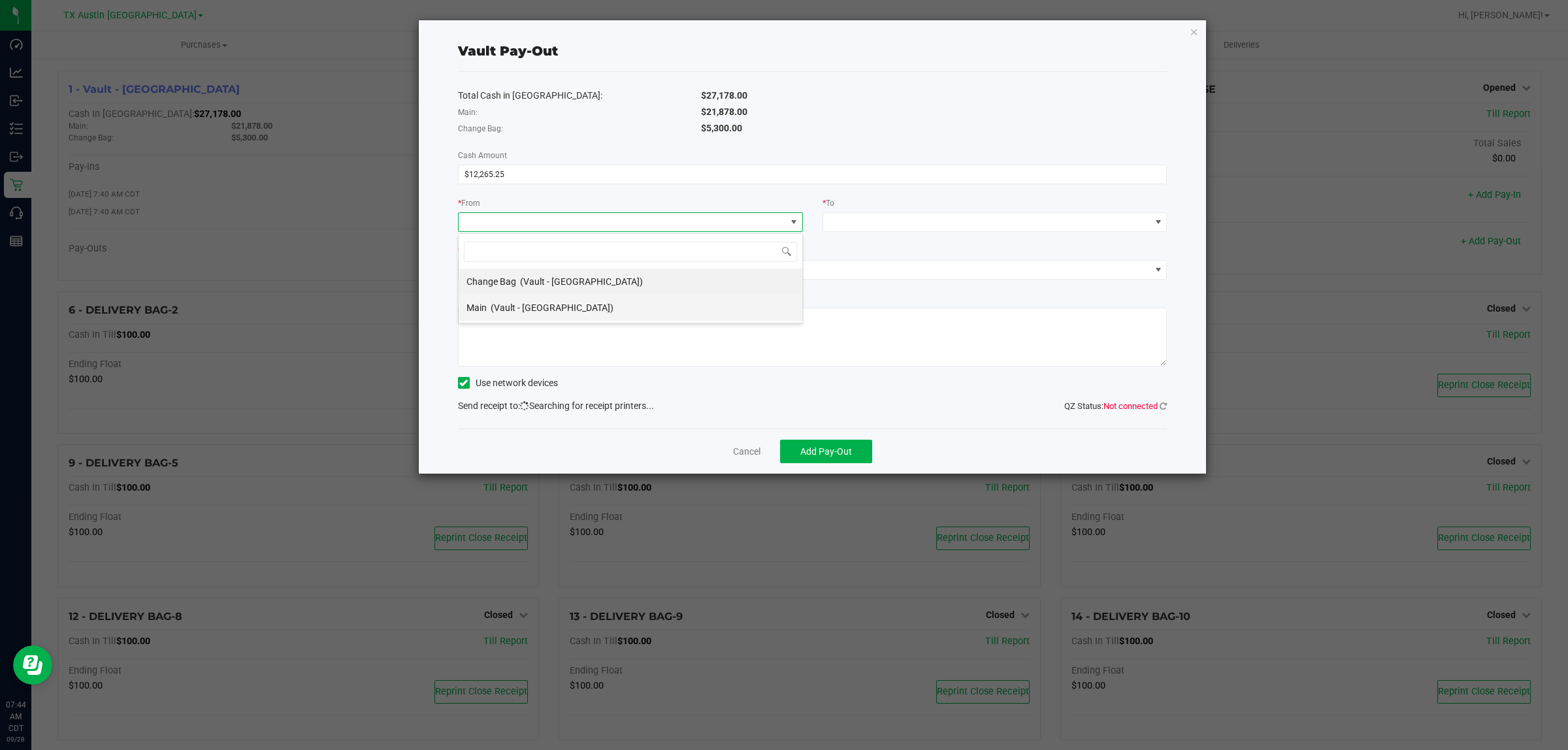
scroll to position [20, 345]
click at [595, 317] on li "Main (Vault - Austin DC)" at bounding box center [630, 307] width 344 height 26
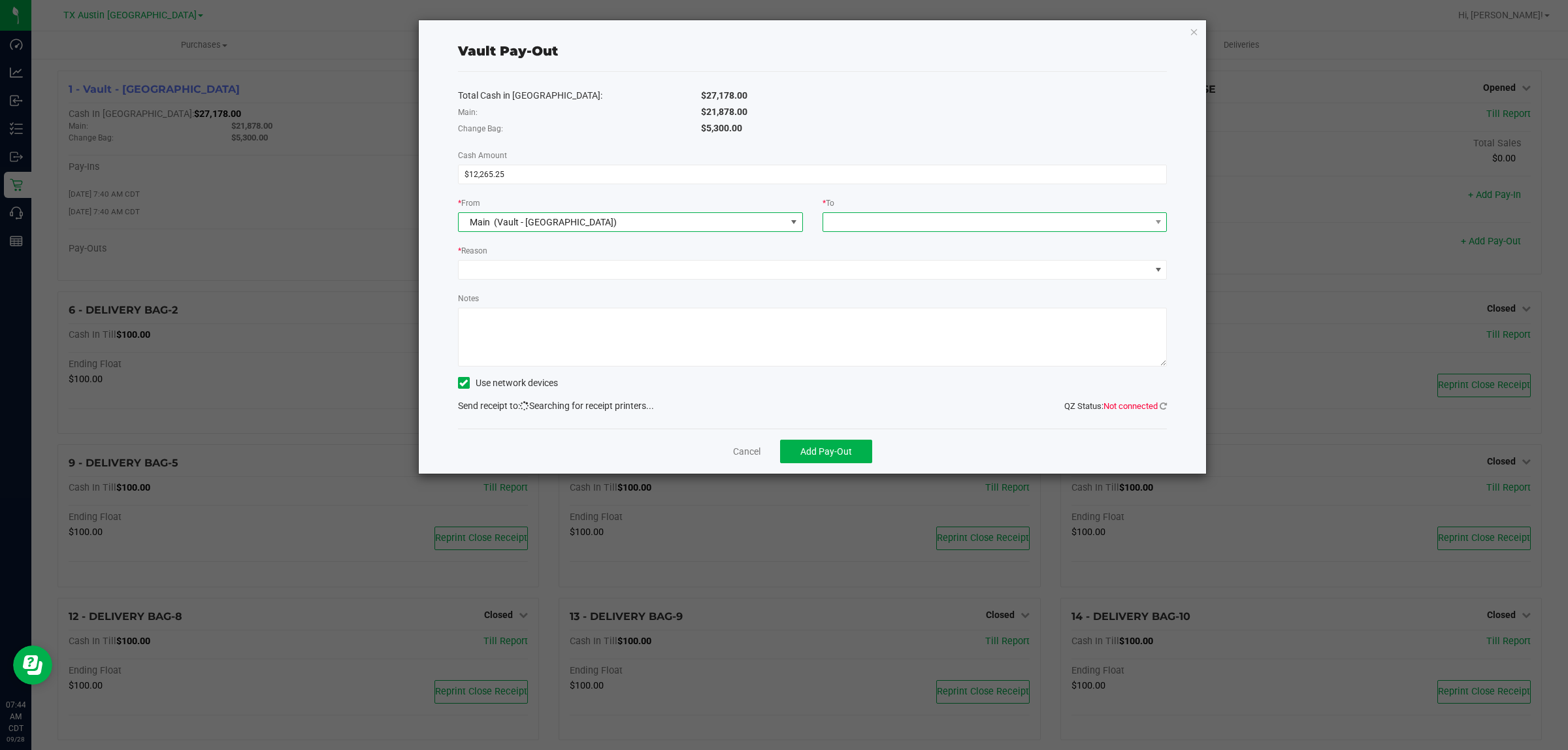
click at [781, 224] on span at bounding box center [987, 222] width 328 height 18
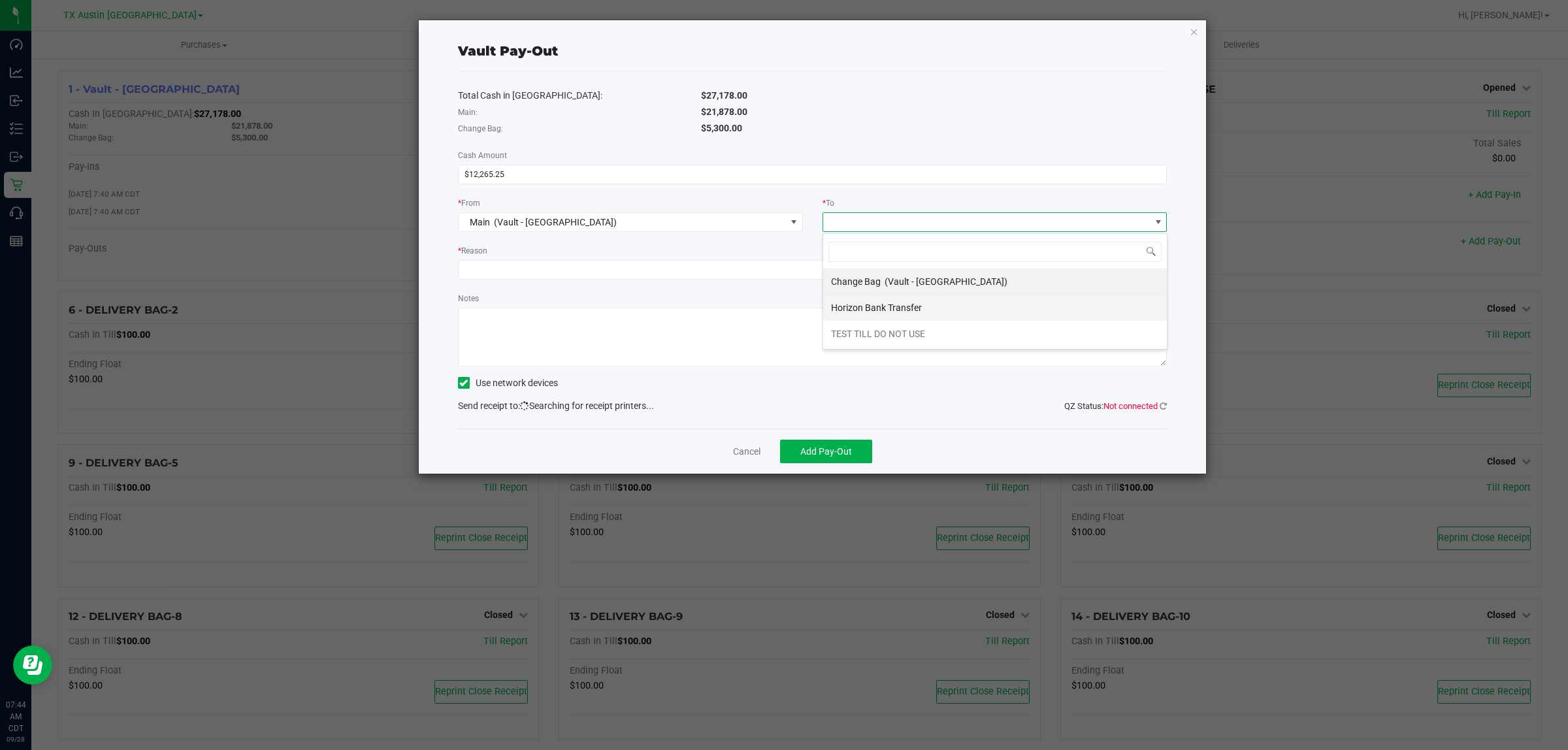
click at [781, 311] on span "Horizon Bank Transfer" at bounding box center [876, 308] width 91 height 10
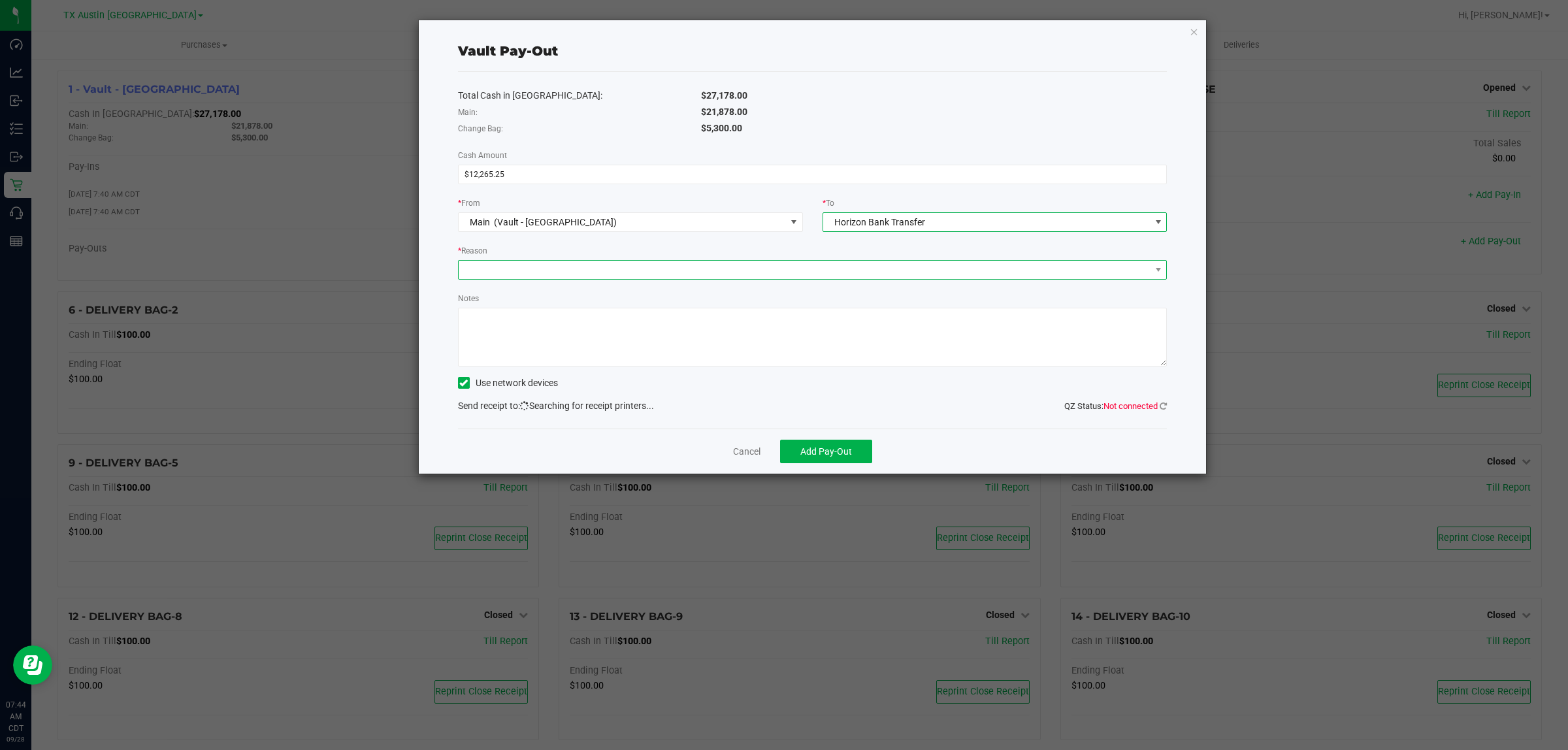
click at [781, 269] on span at bounding box center [804, 269] width 692 height 18
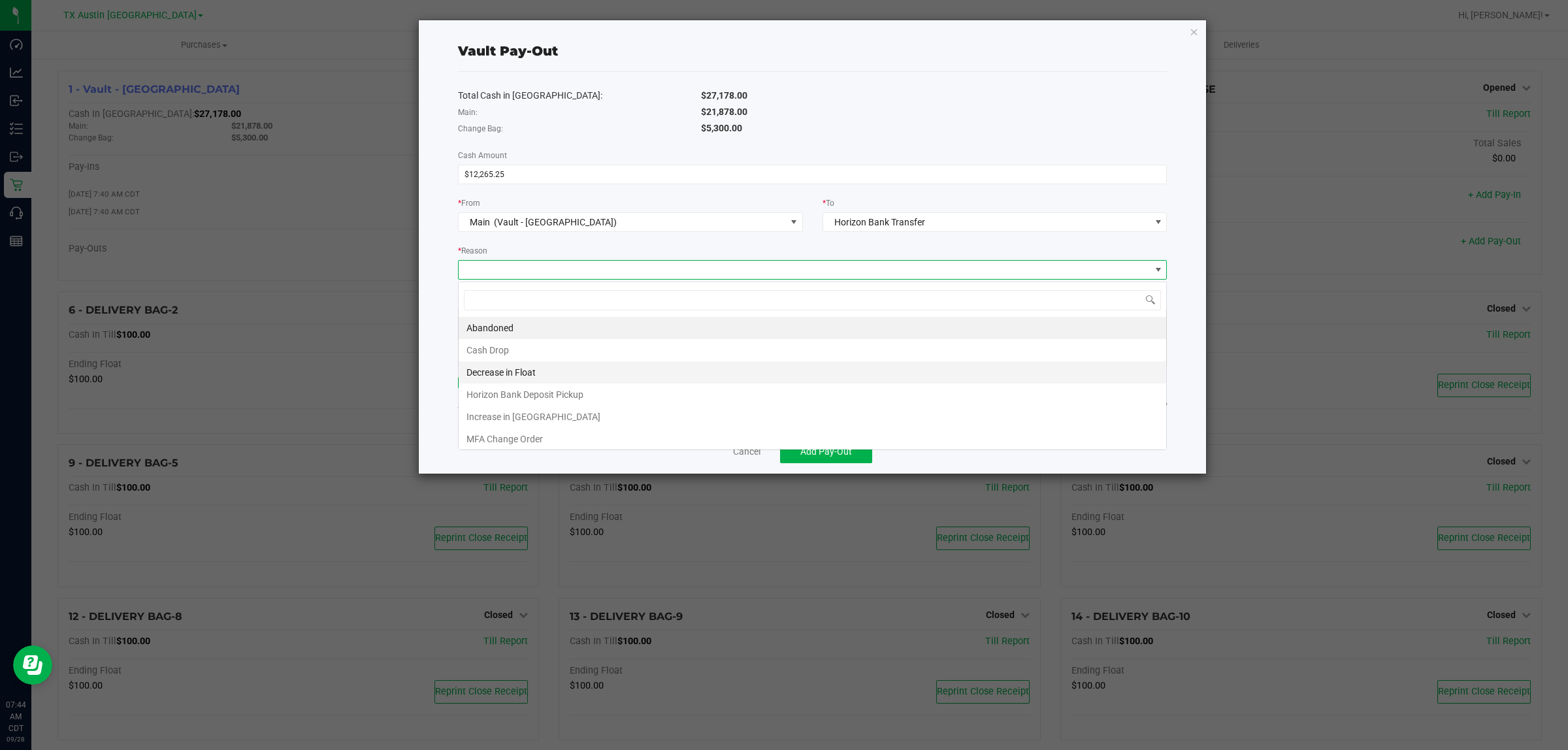
scroll to position [20, 709]
click at [539, 393] on li "Horizon Bank Deposit Pickup" at bounding box center [812, 395] width 708 height 22
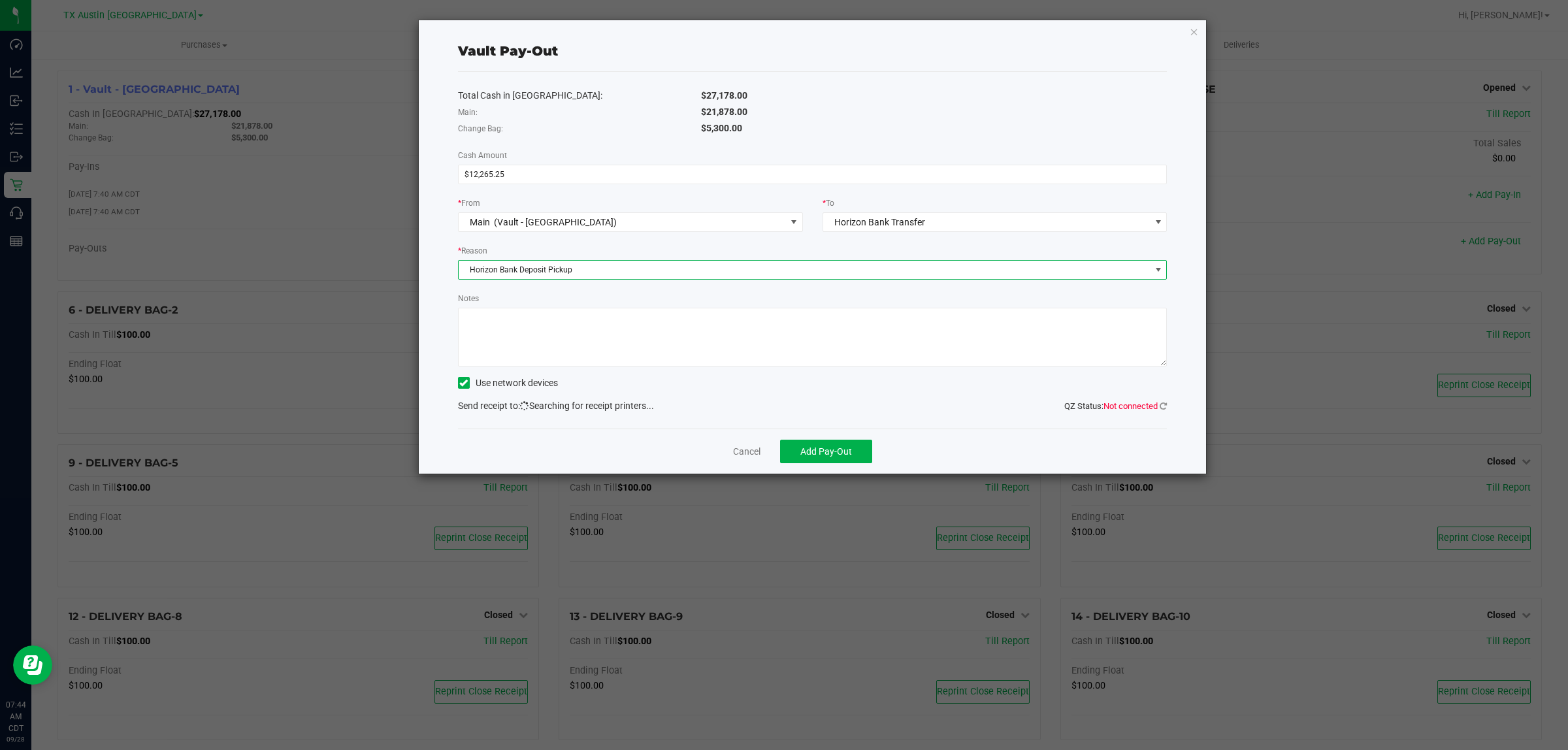
click at [565, 318] on textarea "Notes" at bounding box center [812, 337] width 709 height 59
type textarea "Given to Horizon"
click at [781, 449] on span "Add Pay-Out" at bounding box center [826, 452] width 52 height 10
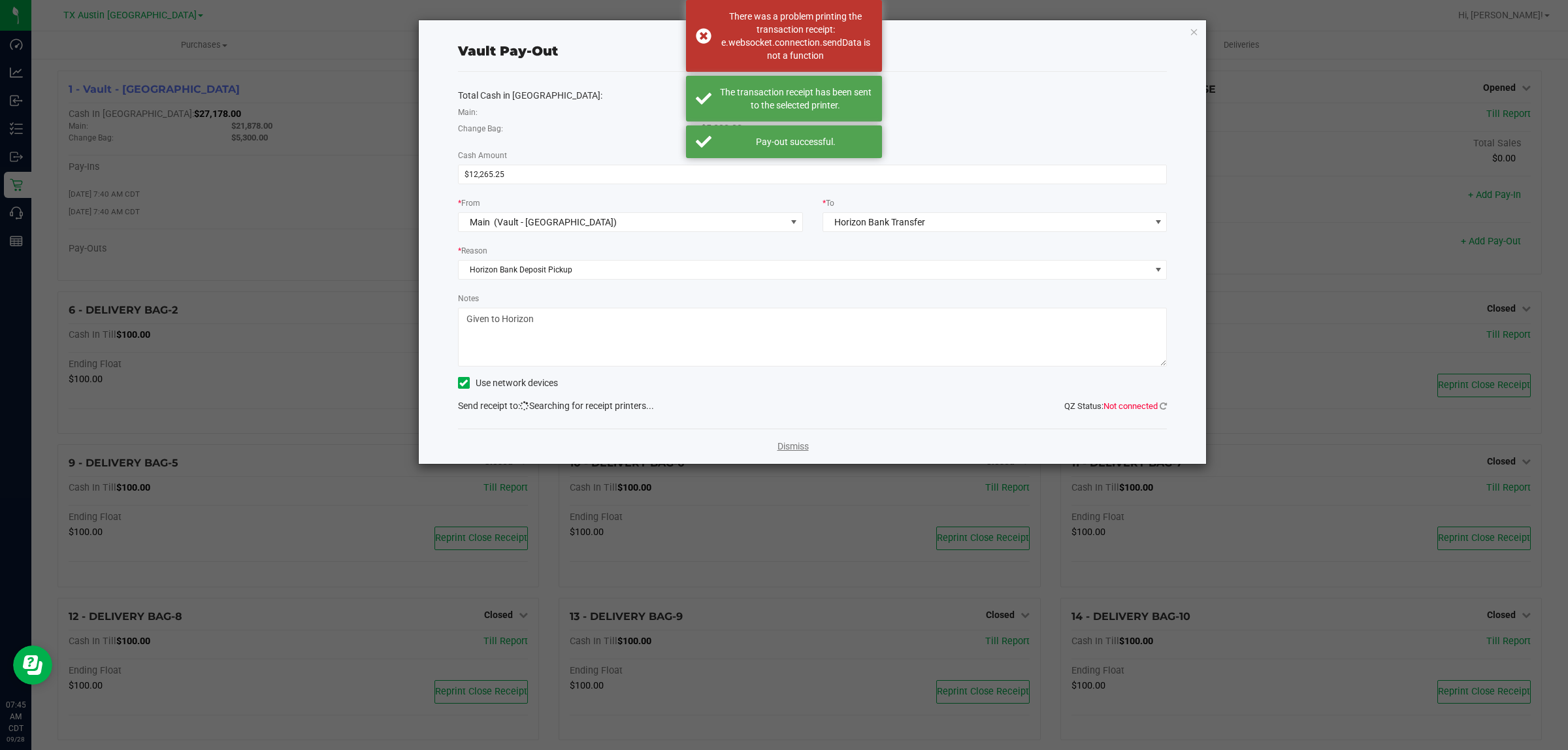
click at [781, 449] on link "Dismiss" at bounding box center [792, 447] width 31 height 14
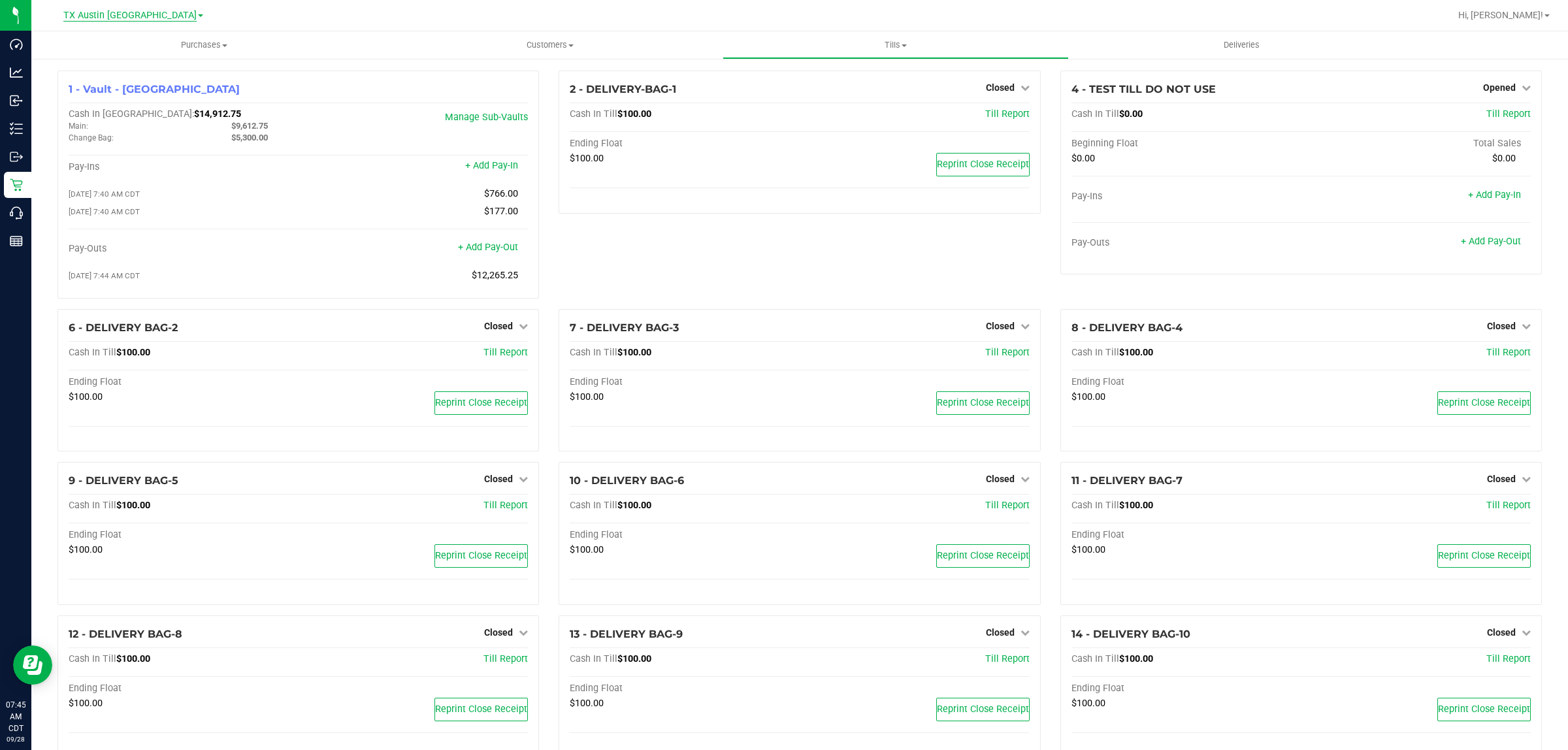
click at [128, 12] on span "TX Austin [GEOGRAPHIC_DATA]" at bounding box center [130, 16] width 134 height 12
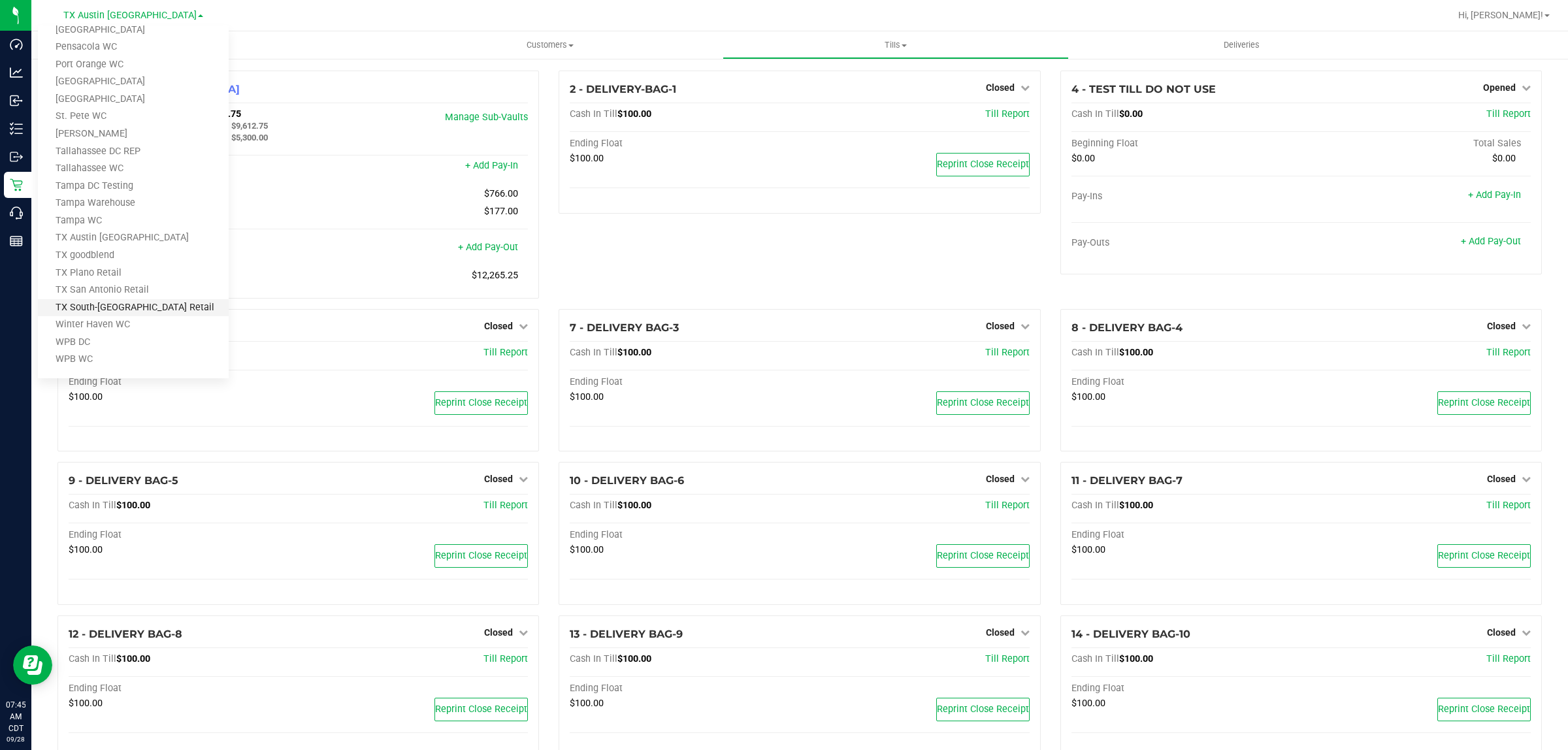
click at [124, 306] on link "TX South-[GEOGRAPHIC_DATA] Retail" at bounding box center [133, 308] width 190 height 18
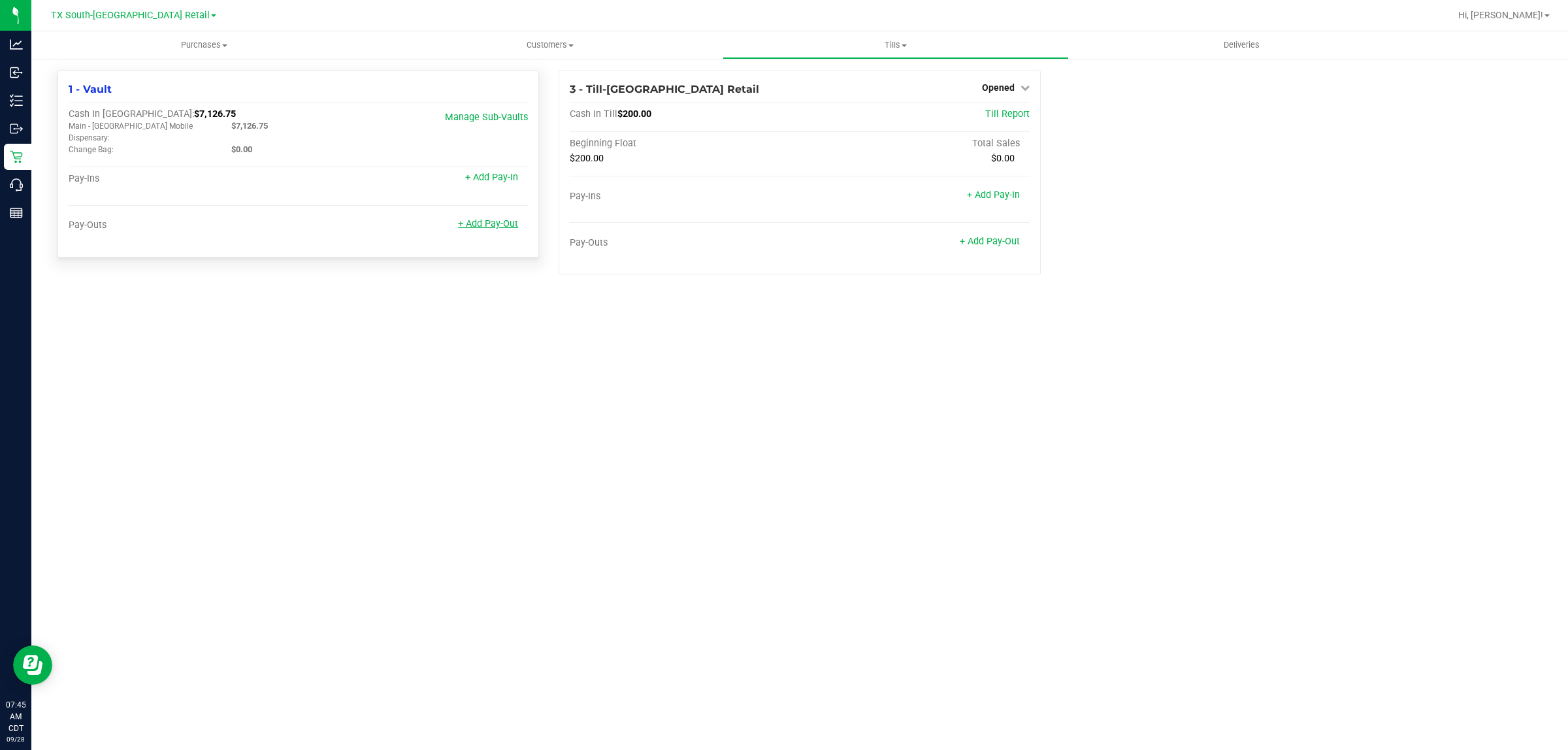
click at [490, 219] on link "+ Add Pay-Out" at bounding box center [488, 224] width 60 height 11
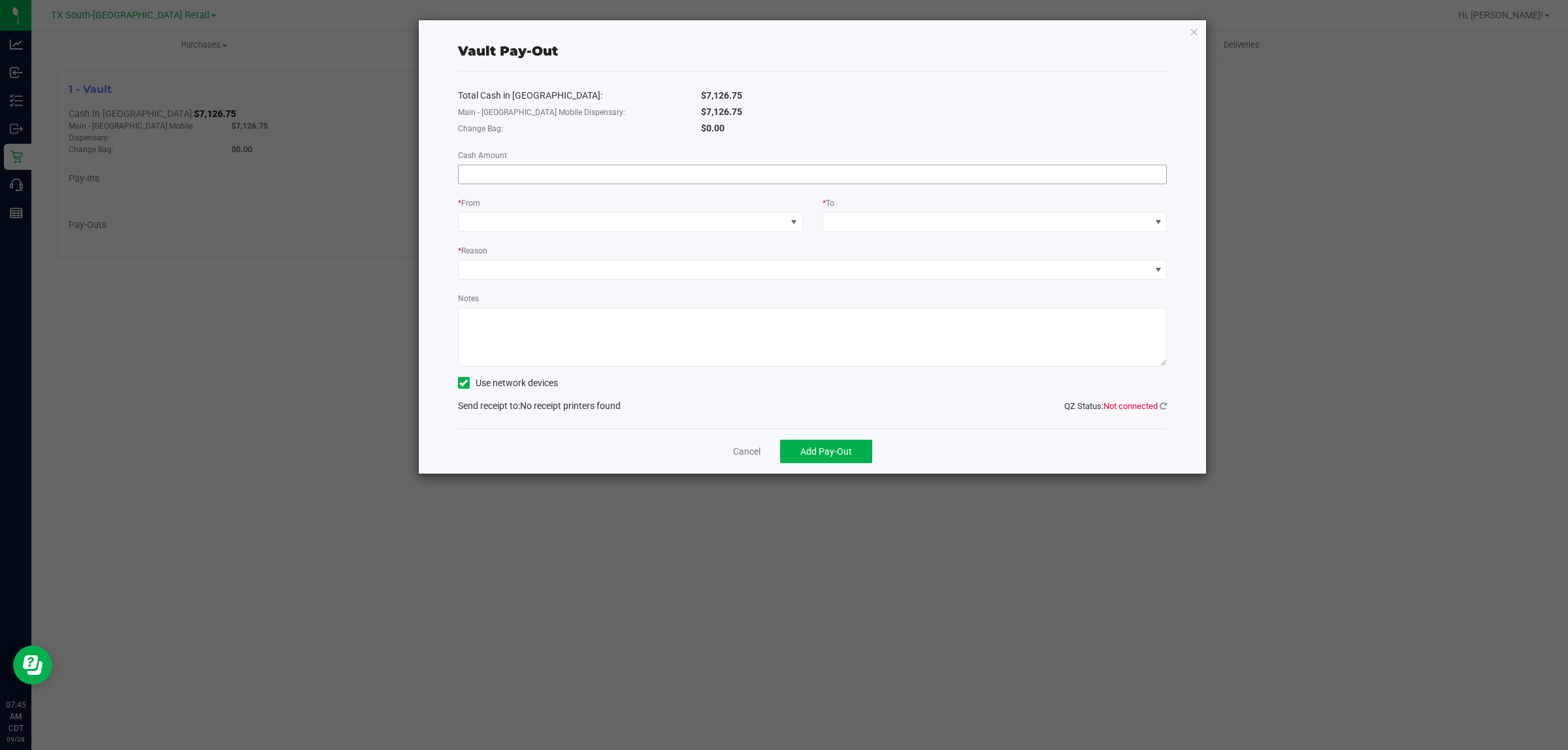
click at [781, 172] on input at bounding box center [812, 174] width 708 height 18
type input "$3,123.25"
click at [781, 225] on span at bounding box center [622, 222] width 328 height 18
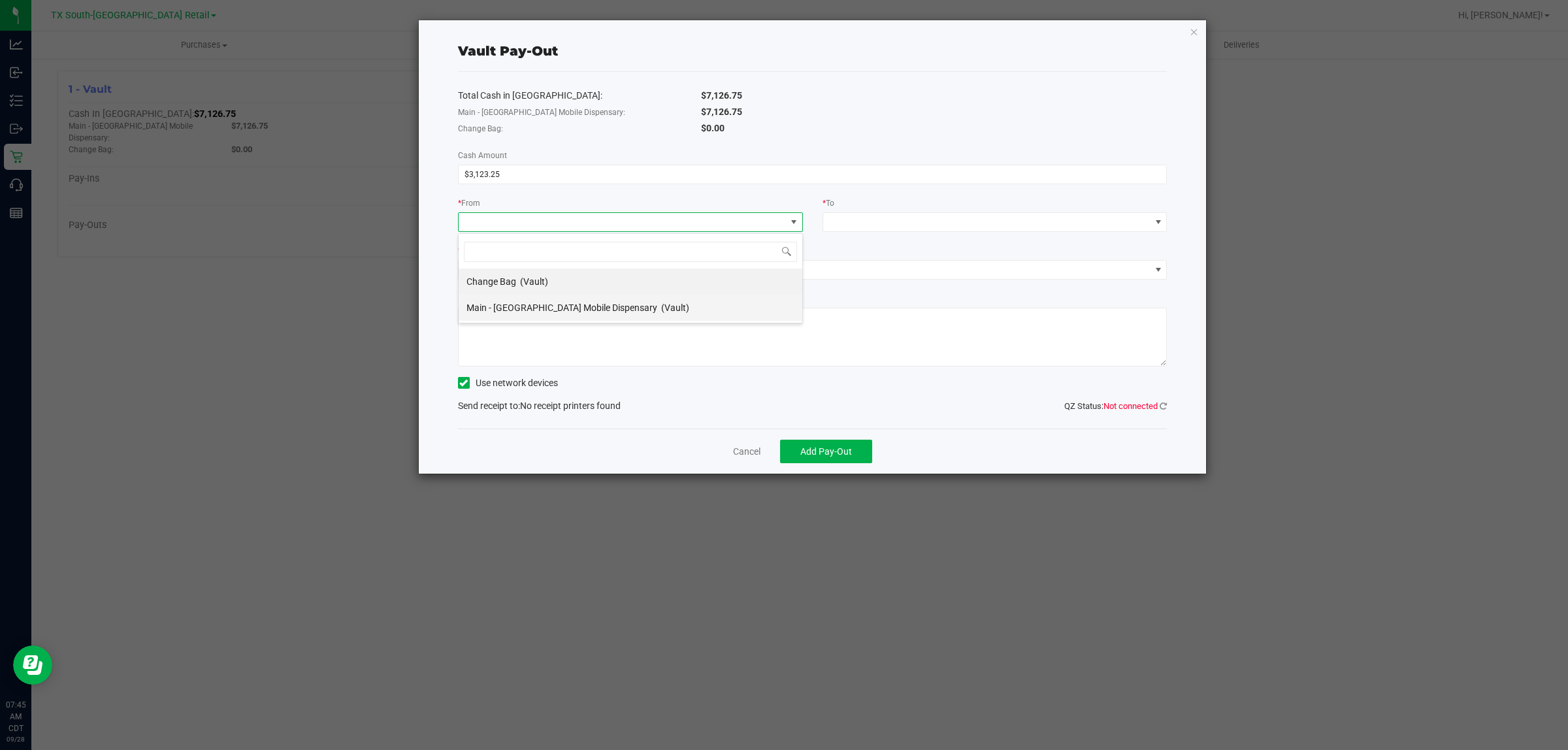
scroll to position [20, 345]
click at [660, 311] on li "Main - TX Mobile Dispensary (Vault)" at bounding box center [630, 307] width 344 height 26
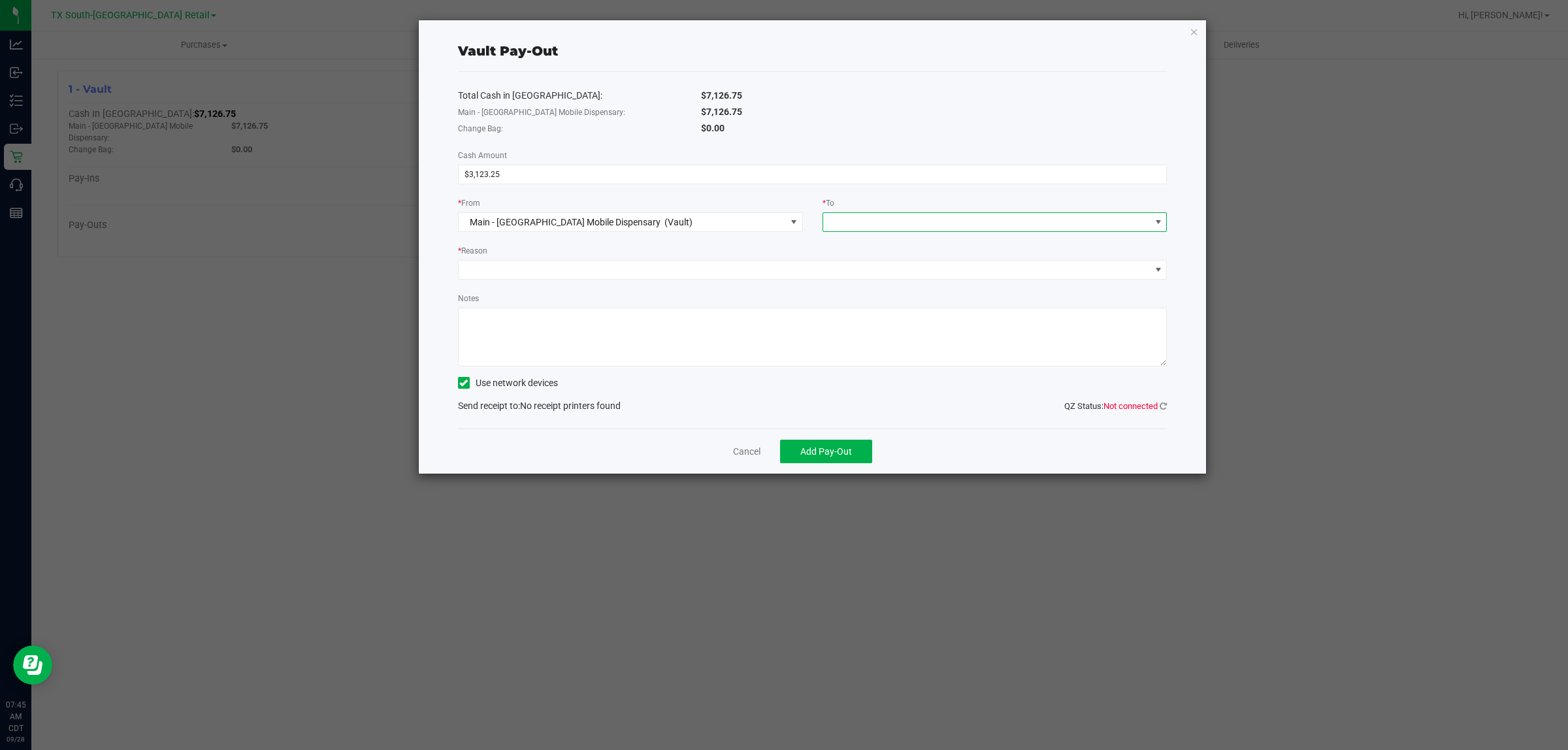
click at [781, 220] on span at bounding box center [987, 222] width 328 height 18
click at [781, 311] on span "Horizon Bank Transfer" at bounding box center [876, 308] width 91 height 10
click at [781, 265] on span at bounding box center [804, 269] width 692 height 18
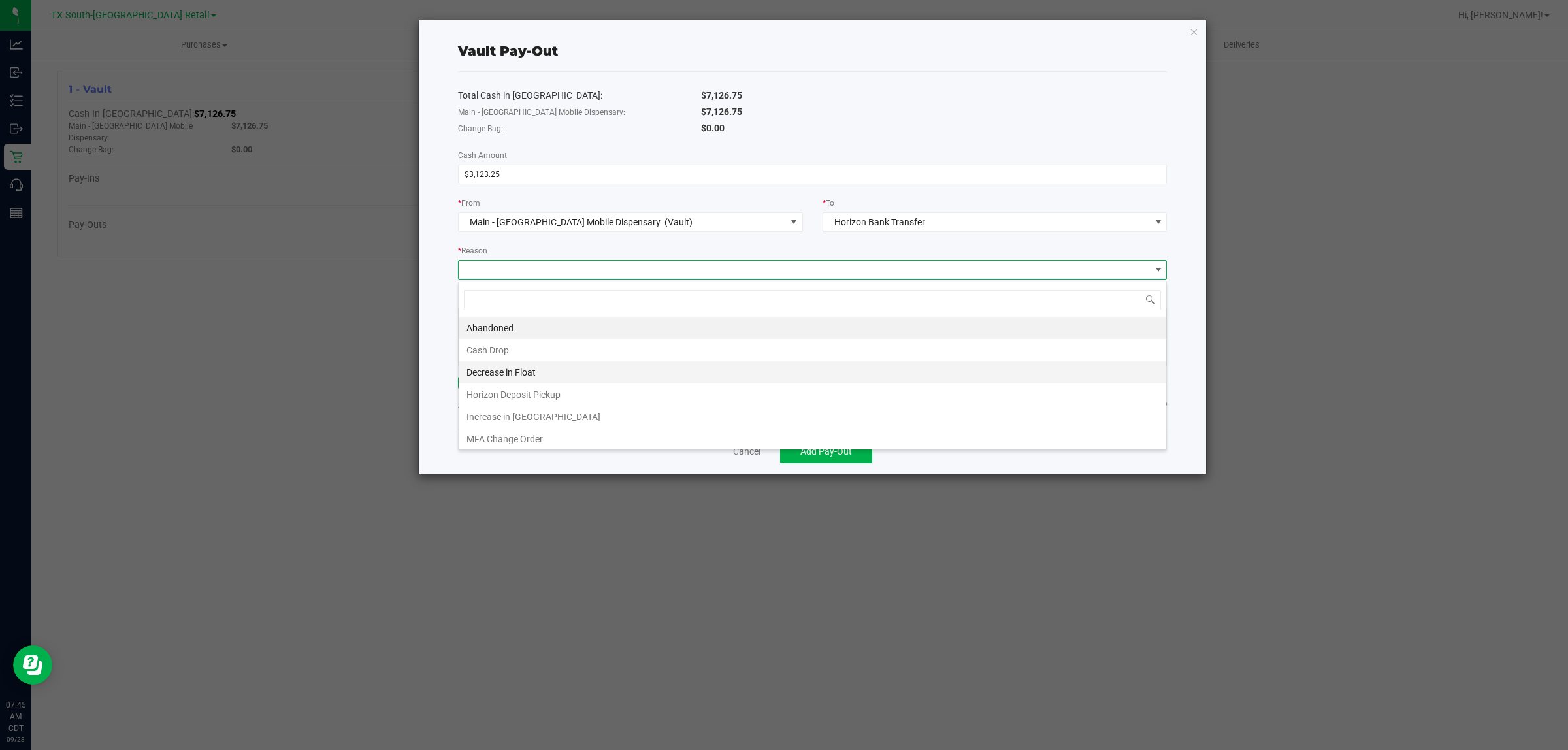
scroll to position [20, 709]
drag, startPoint x: 578, startPoint y: 404, endPoint x: 619, endPoint y: 345, distance: 71.8
click at [578, 402] on li "Horizon Deposit Pickup" at bounding box center [812, 395] width 708 height 22
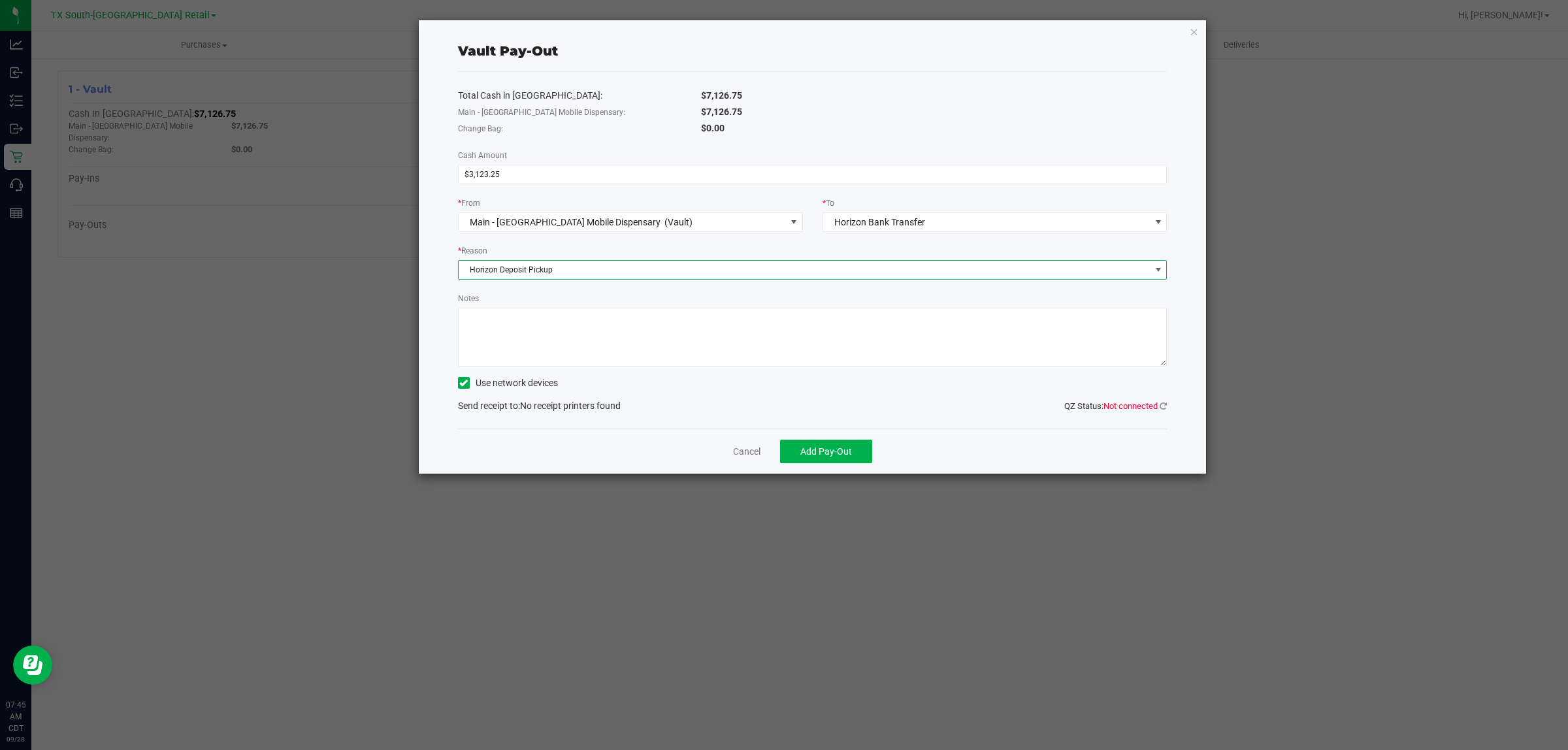
click at [623, 339] on textarea "Notes" at bounding box center [812, 337] width 709 height 59
type textarea "Given to Horizon"
click at [781, 449] on span "Add Pay-Out" at bounding box center [826, 452] width 52 height 10
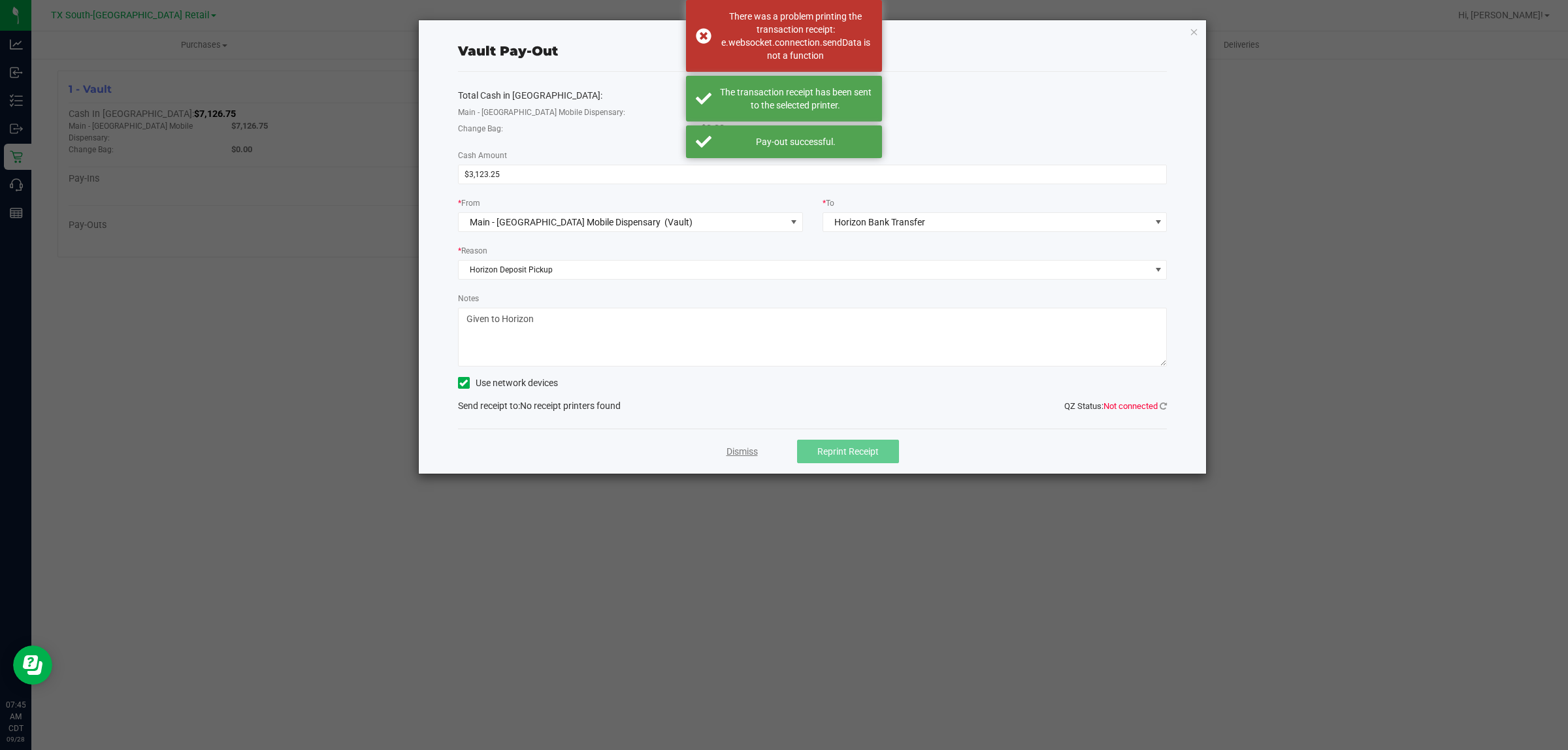
click at [743, 449] on link "Dismiss" at bounding box center [742, 452] width 31 height 14
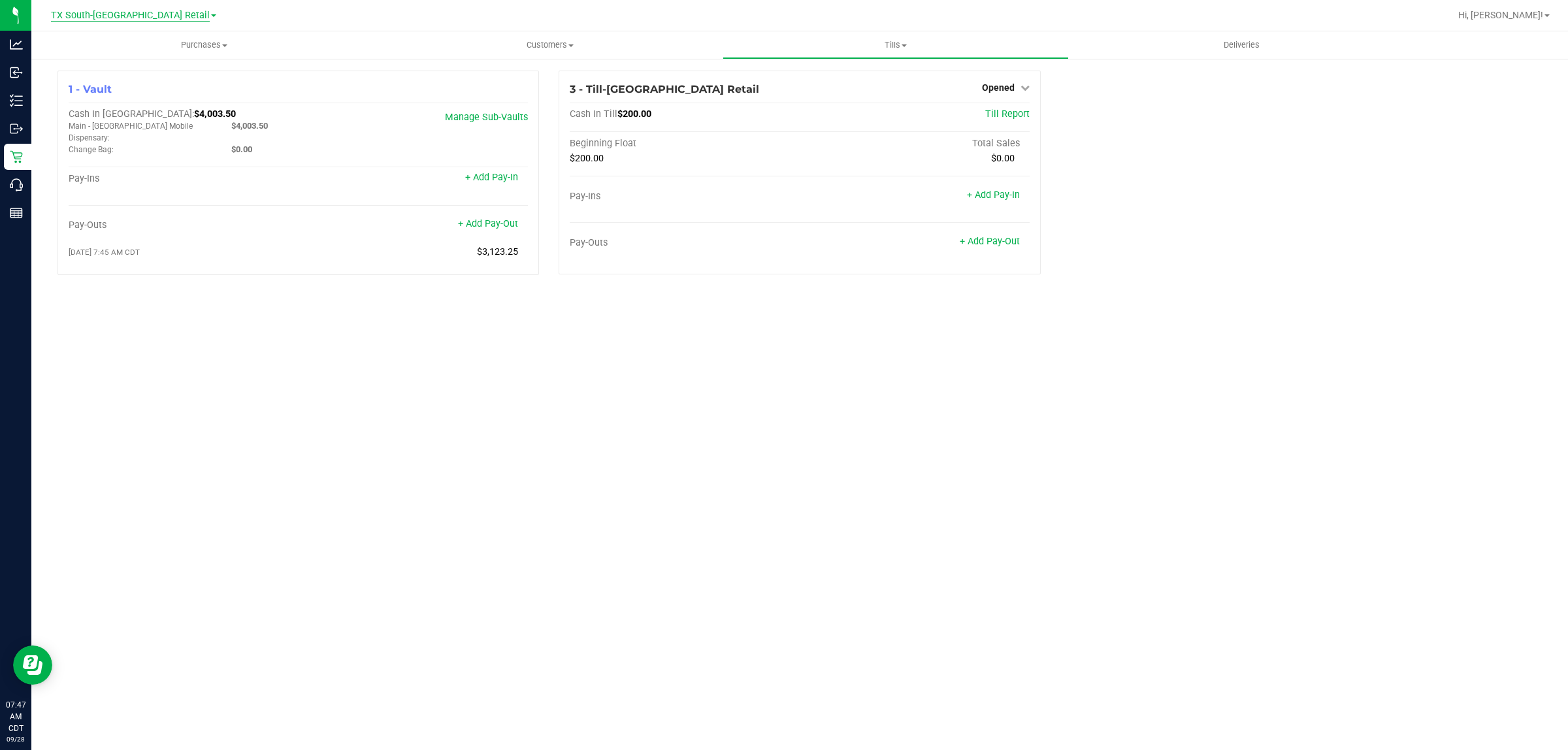
click at [113, 16] on span "TX South-[GEOGRAPHIC_DATA] Retail" at bounding box center [130, 16] width 159 height 12
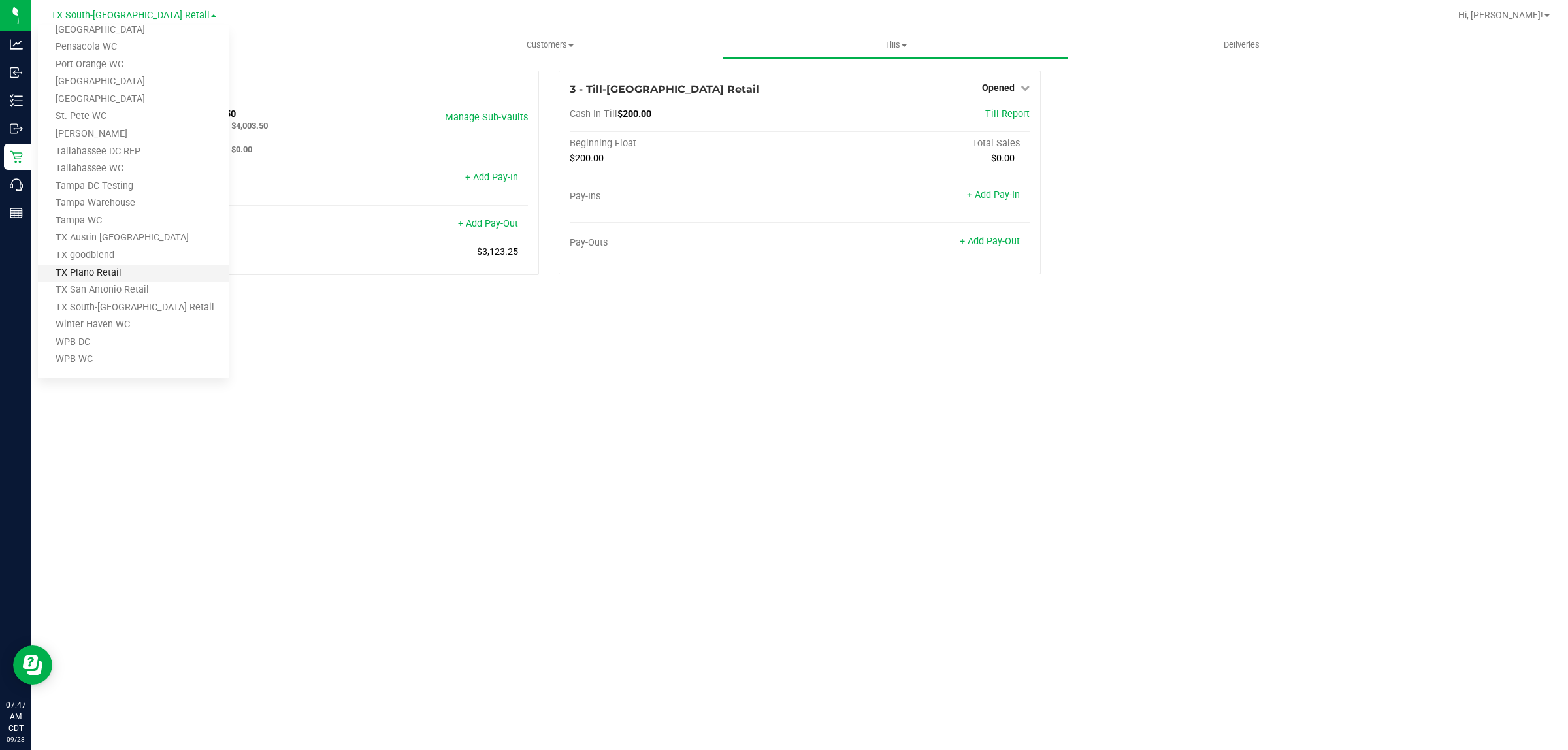
click at [115, 272] on link "TX Plano Retail" at bounding box center [133, 274] width 190 height 18
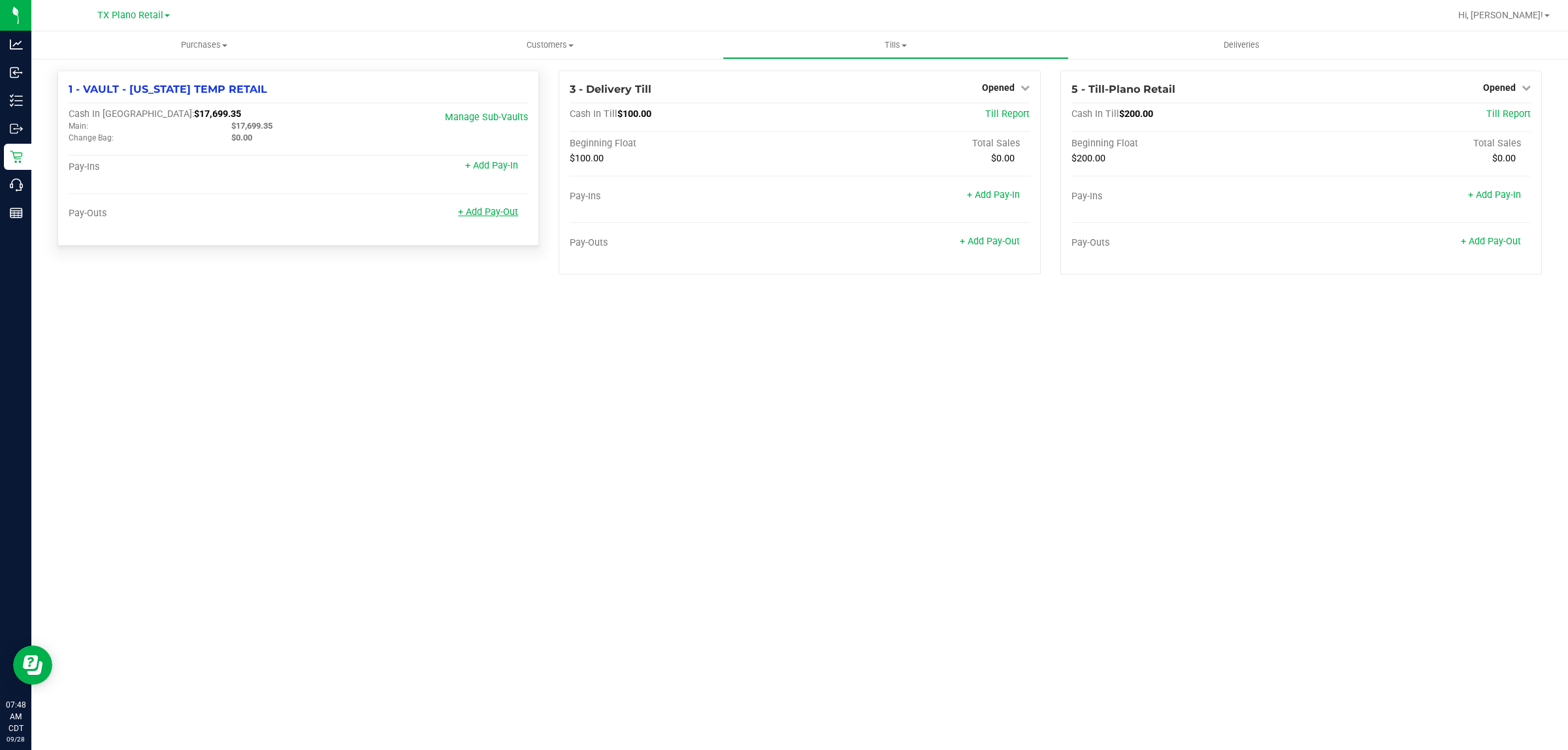
click at [493, 213] on link "+ Add Pay-Out" at bounding box center [488, 212] width 60 height 11
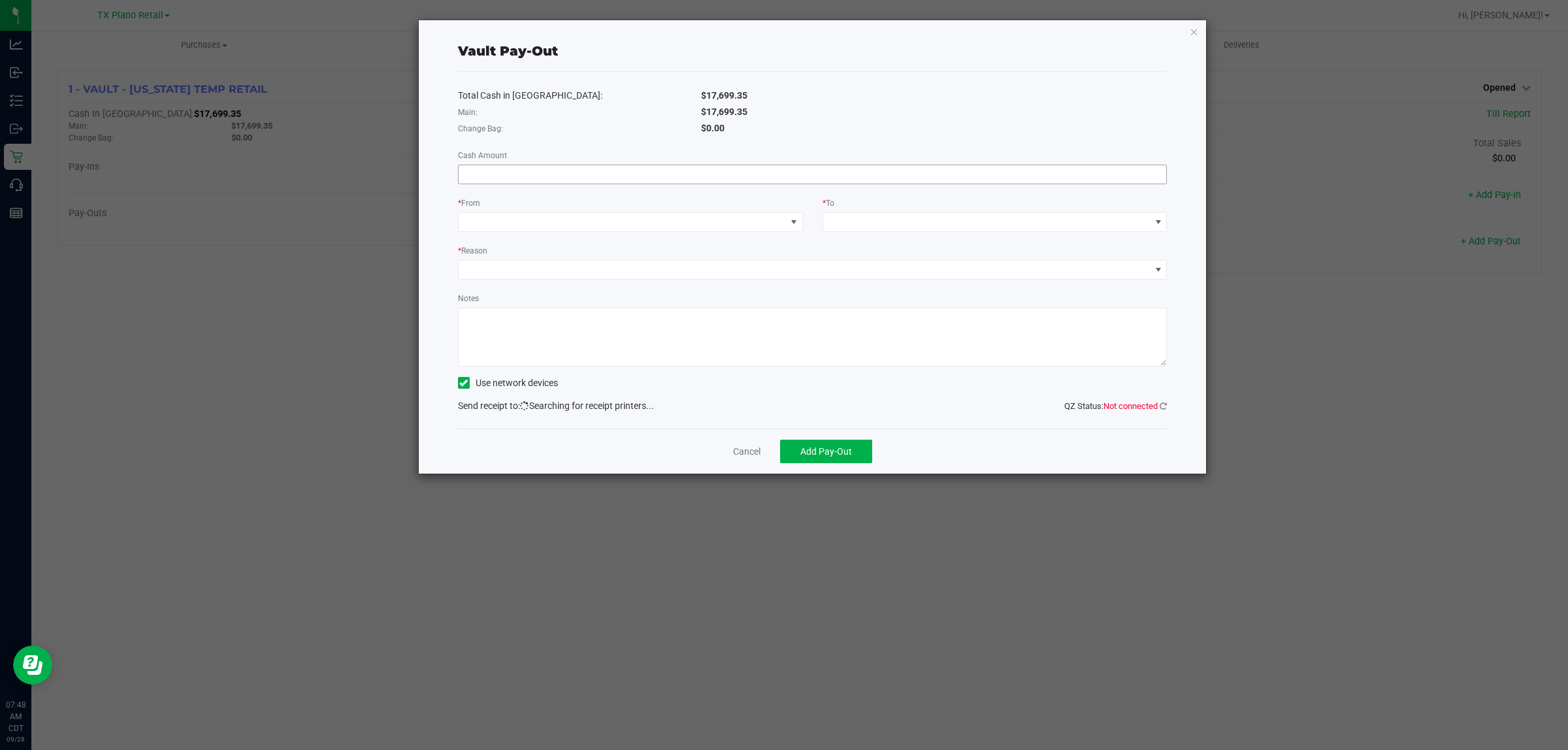
click at [781, 181] on input at bounding box center [812, 174] width 708 height 18
type input "$4,044.50"
click at [781, 223] on span at bounding box center [794, 222] width 10 height 10
click at [632, 308] on li "Main (VAULT - TEXAS TEMP RETAIL)" at bounding box center [630, 307] width 344 height 26
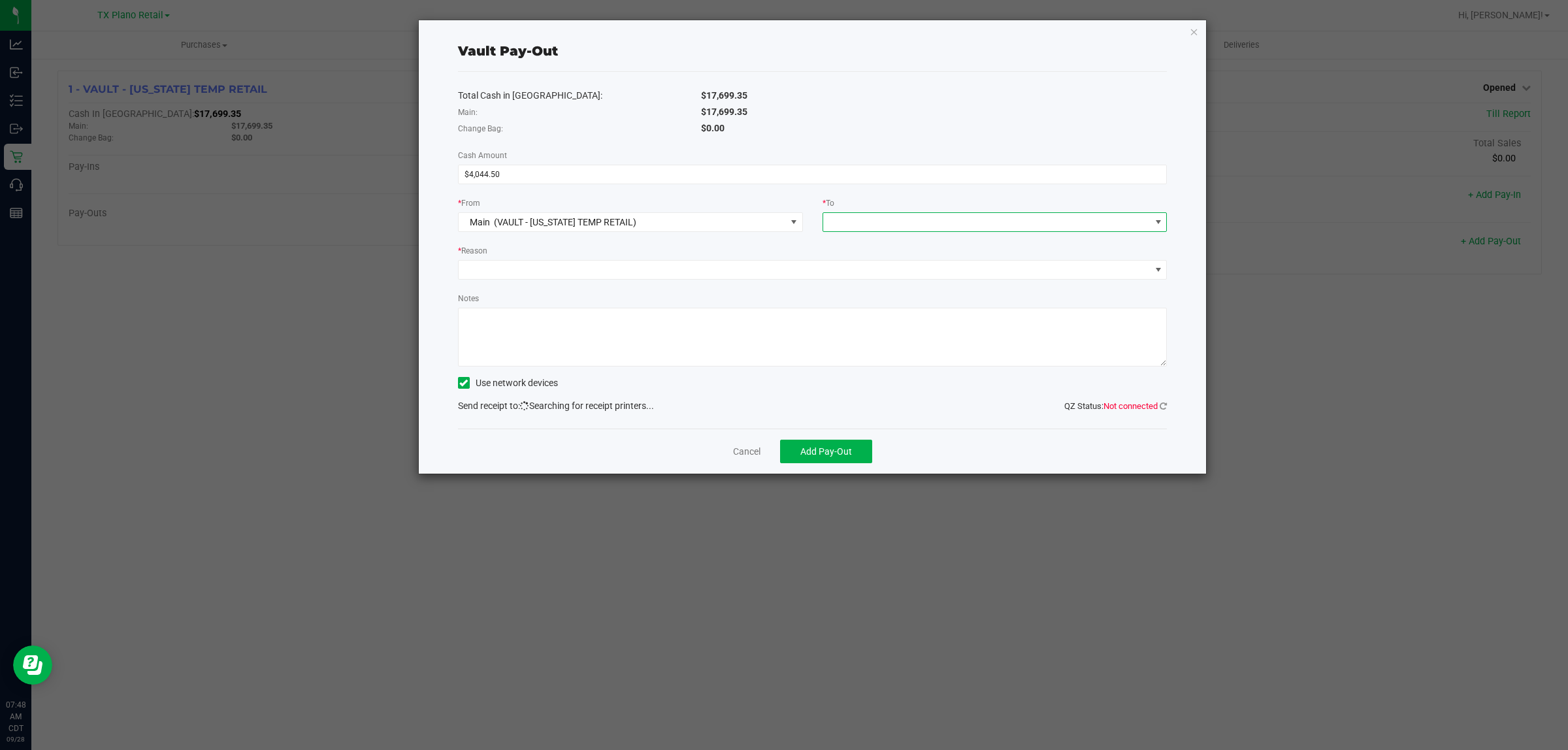
click at [781, 221] on span at bounding box center [987, 222] width 328 height 18
click at [781, 333] on span "Horizon Bank Transfer" at bounding box center [876, 334] width 91 height 10
click at [781, 265] on span at bounding box center [804, 269] width 692 height 18
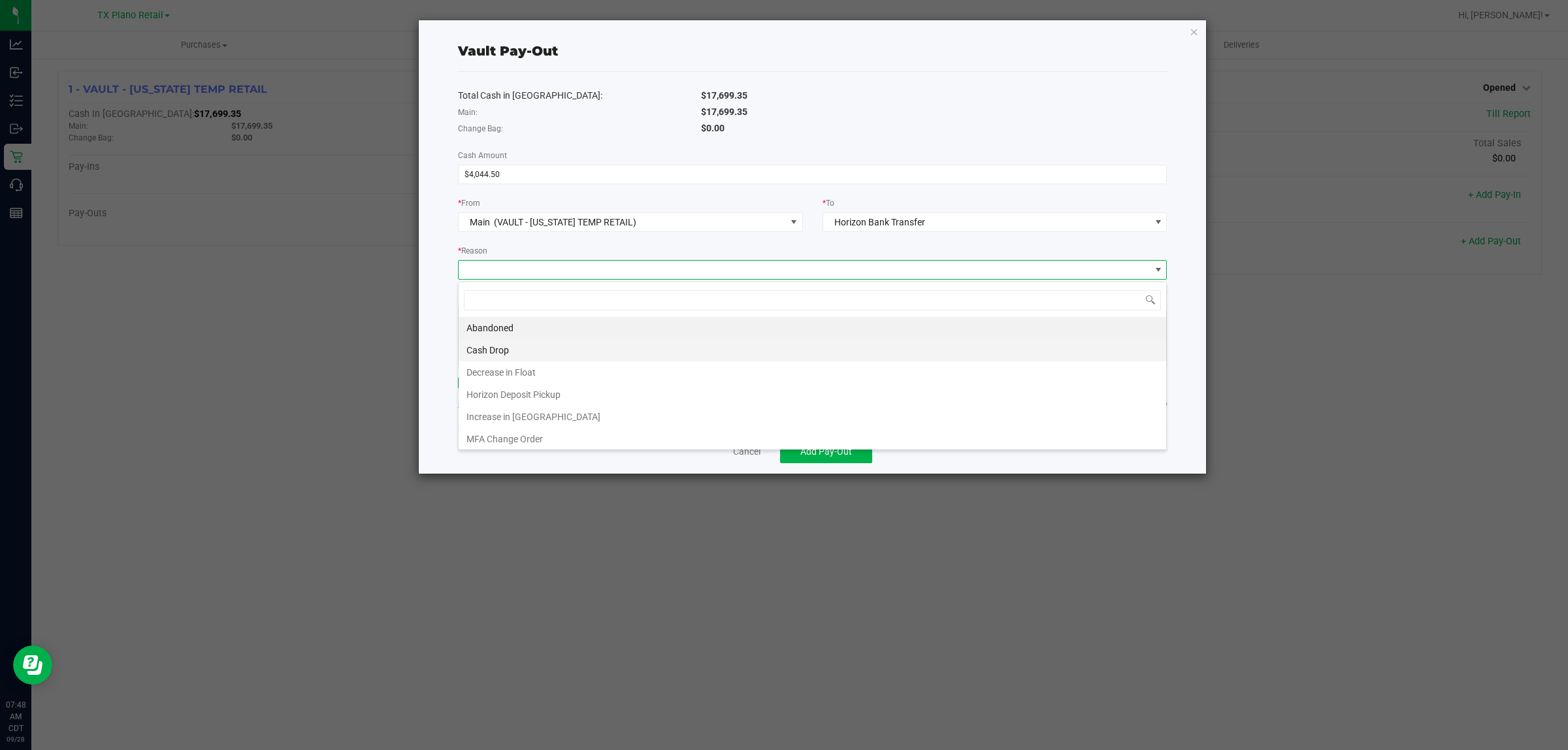
scroll to position [20, 709]
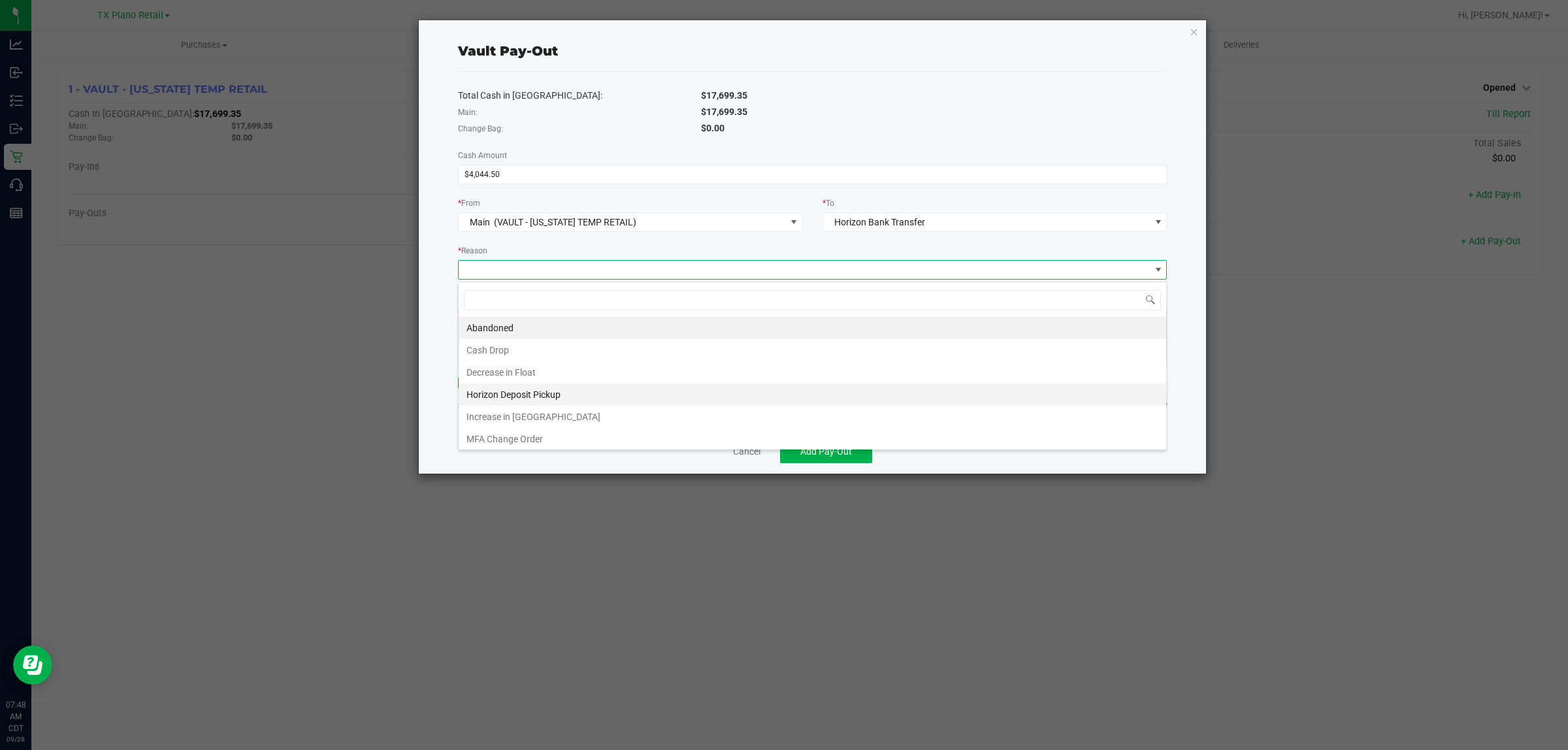
click at [541, 399] on li "Horizon Deposit Pickup" at bounding box center [812, 395] width 708 height 22
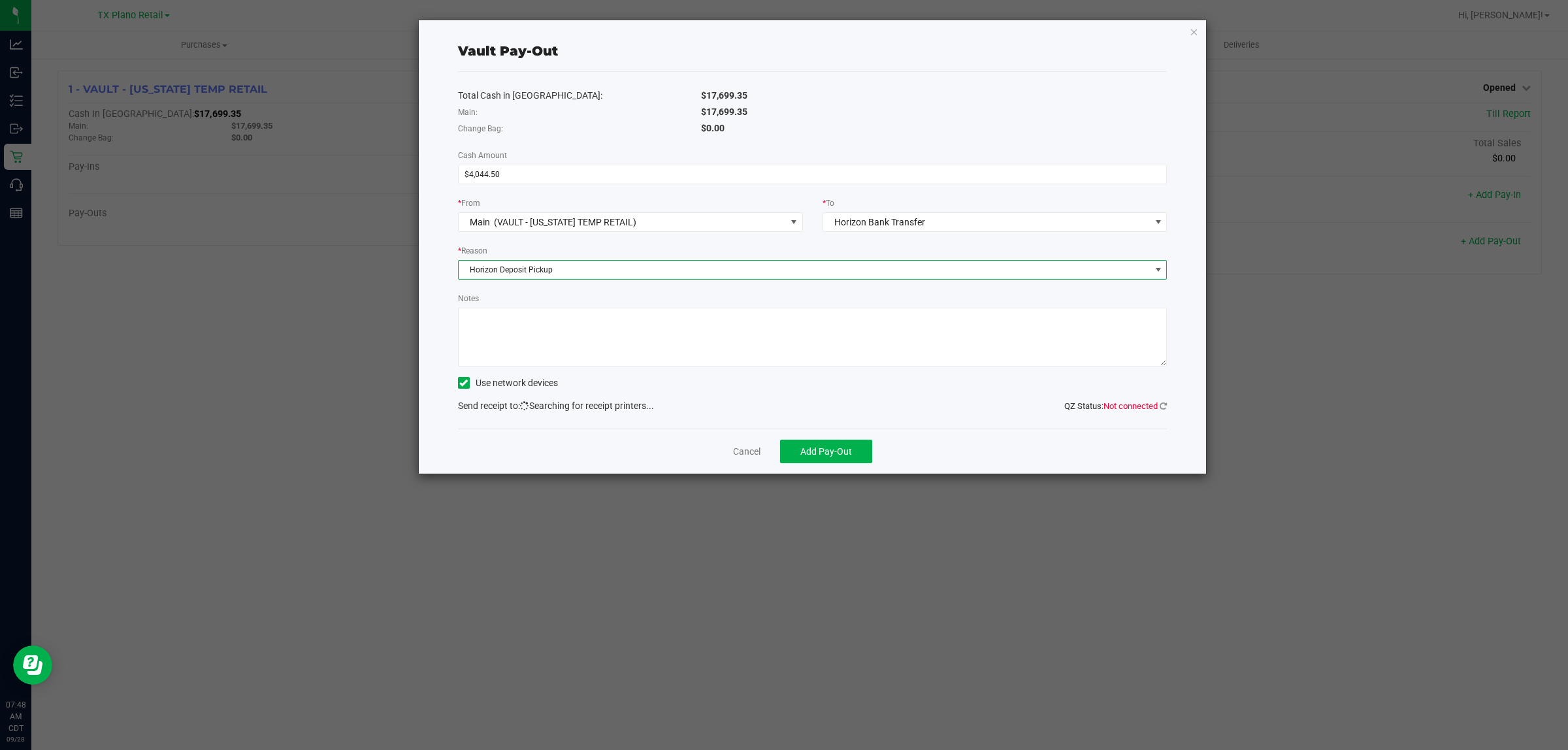
click at [635, 351] on textarea "Notes" at bounding box center [812, 337] width 709 height 59
type textarea "Given to Horizon"
click at [781, 447] on div "Cancel Add Pay-Out" at bounding box center [812, 451] width 709 height 45
click at [781, 407] on div "Send receipt to: QZ Status: Not connected Searching for receipt printers..." at bounding box center [812, 406] width 709 height 14
click at [781, 449] on span "Add Pay-Out" at bounding box center [826, 452] width 52 height 10
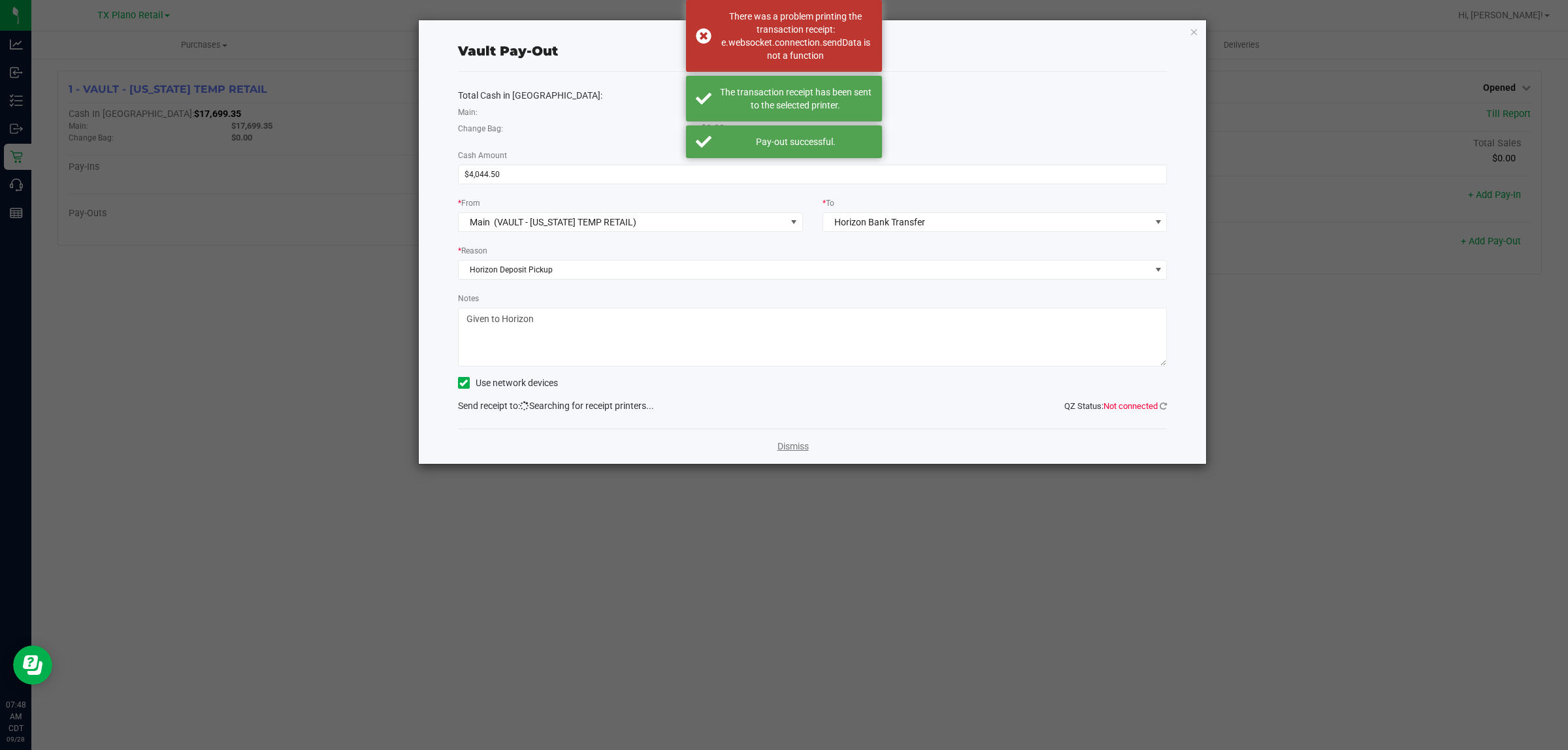
click at [781, 447] on link "Dismiss" at bounding box center [792, 447] width 31 height 14
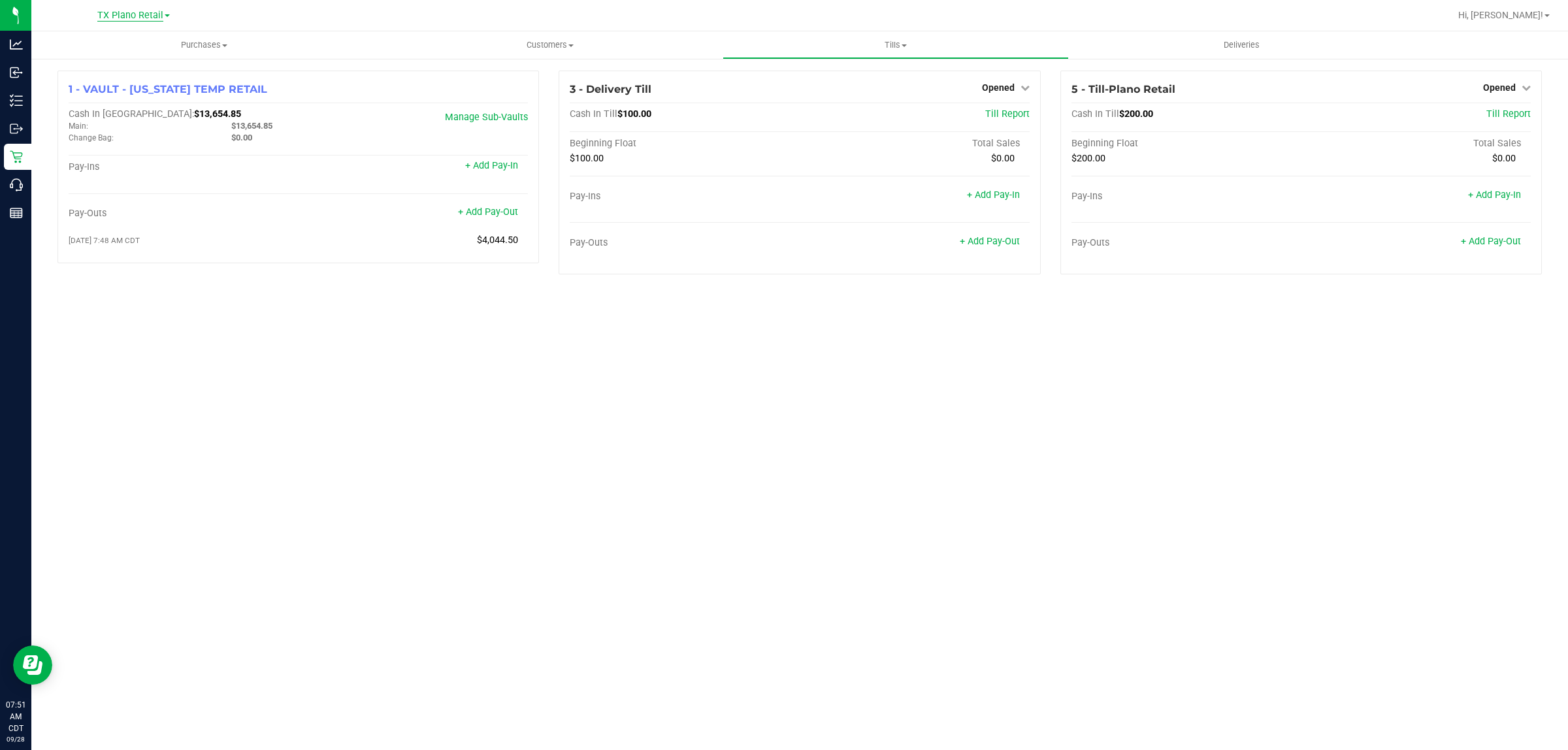
click at [132, 16] on span "TX Plano Retail" at bounding box center [130, 16] width 66 height 12
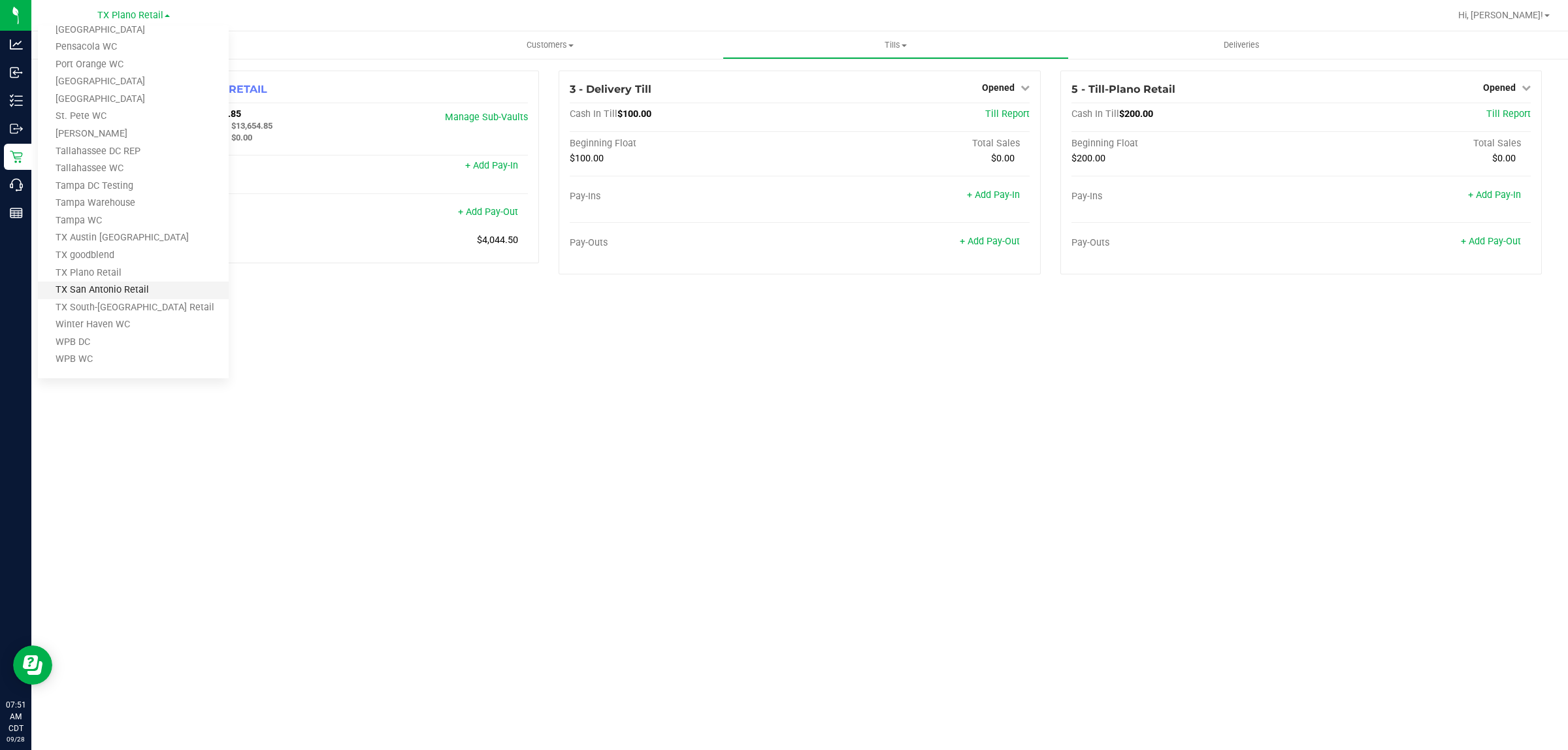
click at [108, 285] on link "TX San Antonio Retail" at bounding box center [133, 291] width 190 height 18
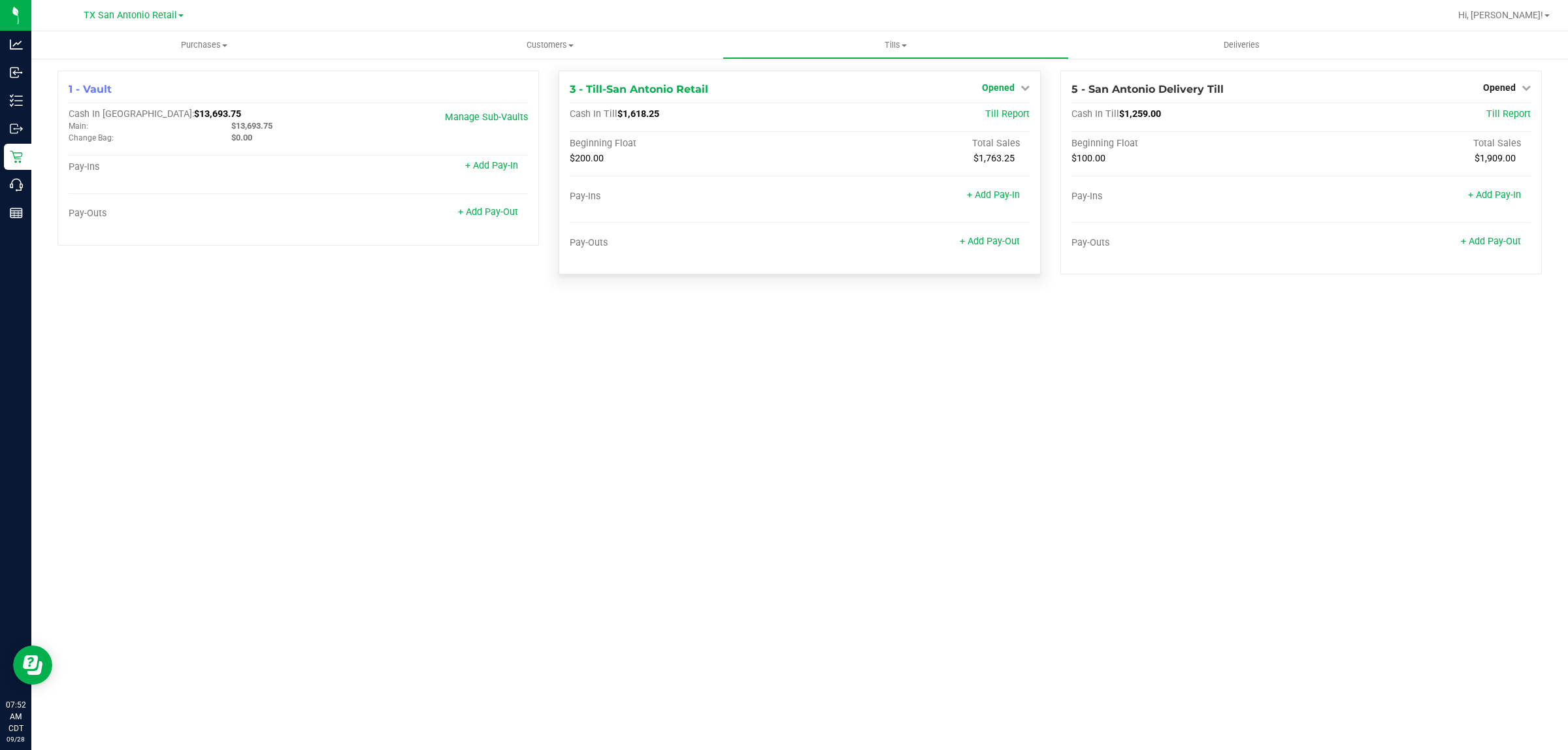
click at [781, 89] on span "Opened" at bounding box center [998, 88] width 32 height 10
click at [781, 116] on link "Close Till" at bounding box center [1000, 115] width 35 height 10
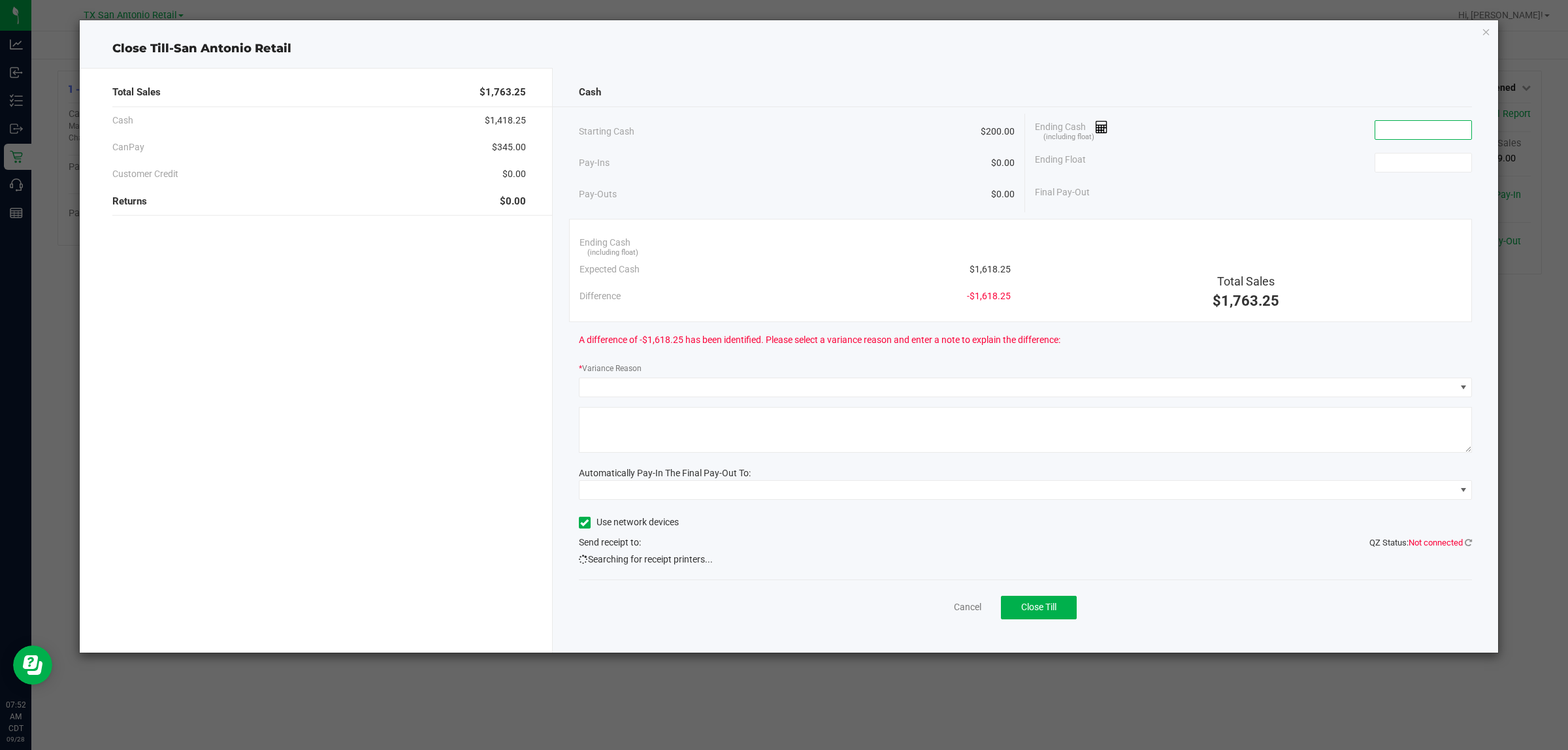
click at [781, 133] on input at bounding box center [1423, 130] width 96 height 18
type input "$1,619.25"
click at [781, 165] on input at bounding box center [1423, 162] width 96 height 18
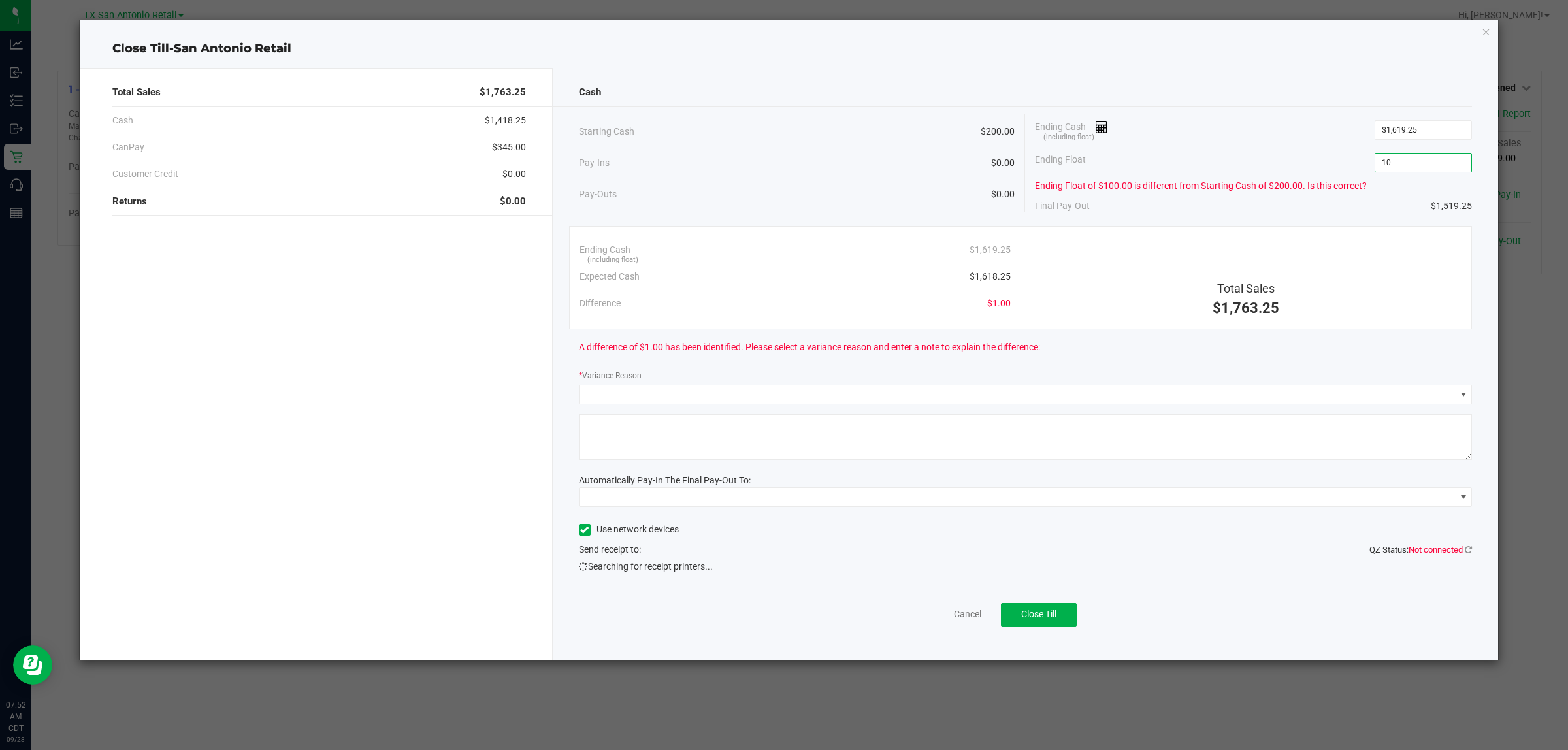
type input "1"
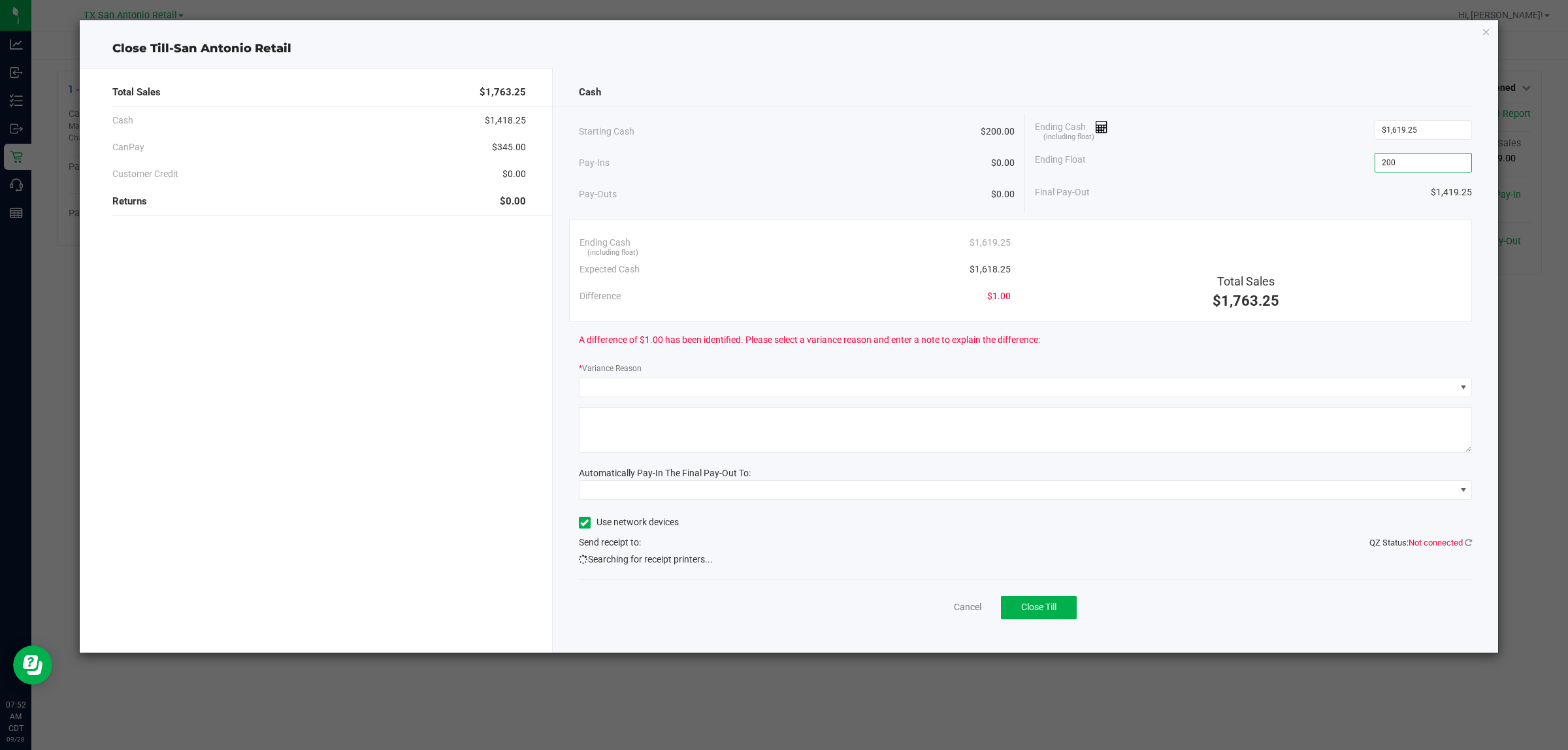
type input "$200.00"
click at [781, 170] on div "Ending Float $200.00" at bounding box center [1253, 162] width 437 height 32
click at [781, 391] on span at bounding box center [1017, 388] width 876 height 18
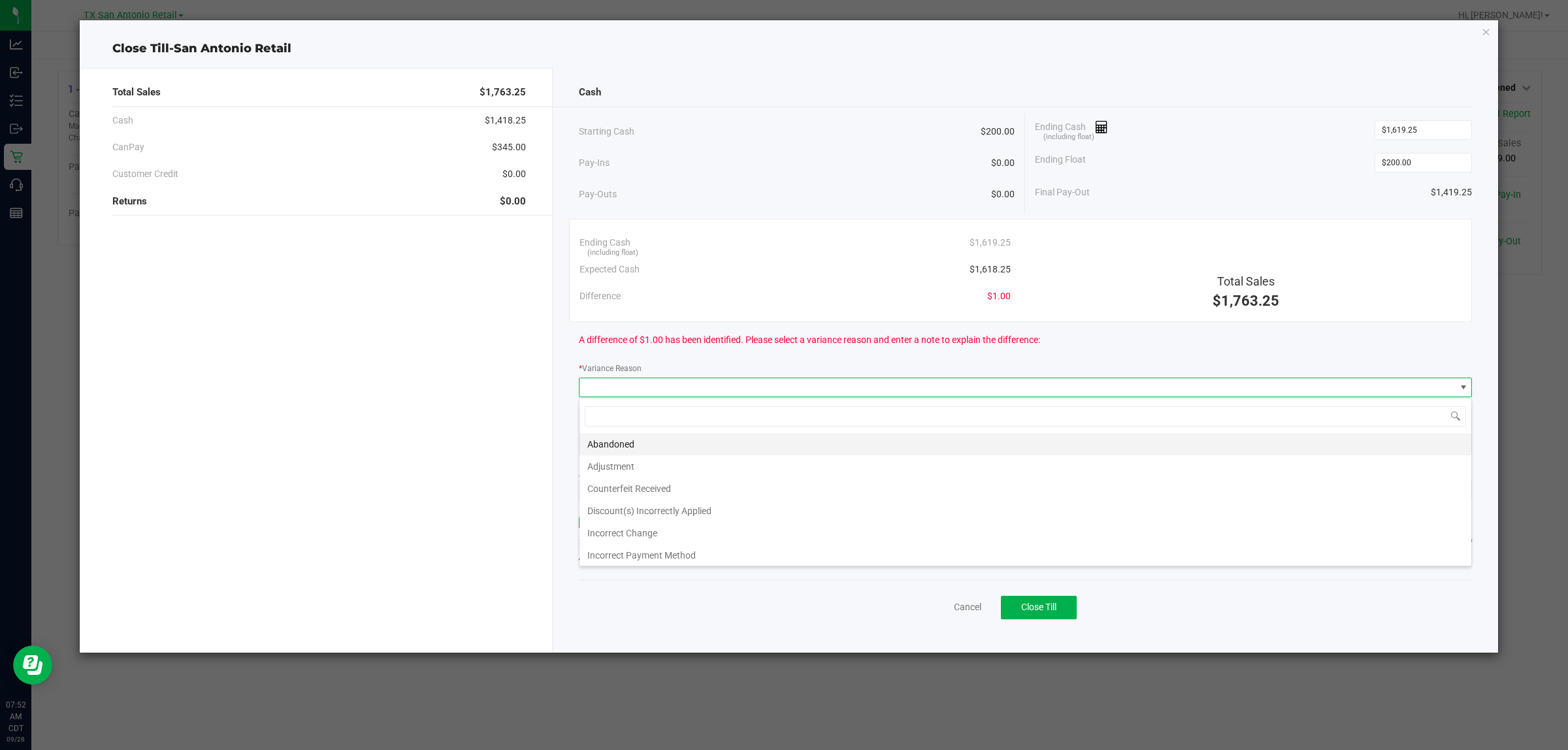
scroll to position [20, 893]
click at [623, 447] on li "Abandoned" at bounding box center [1025, 444] width 891 height 22
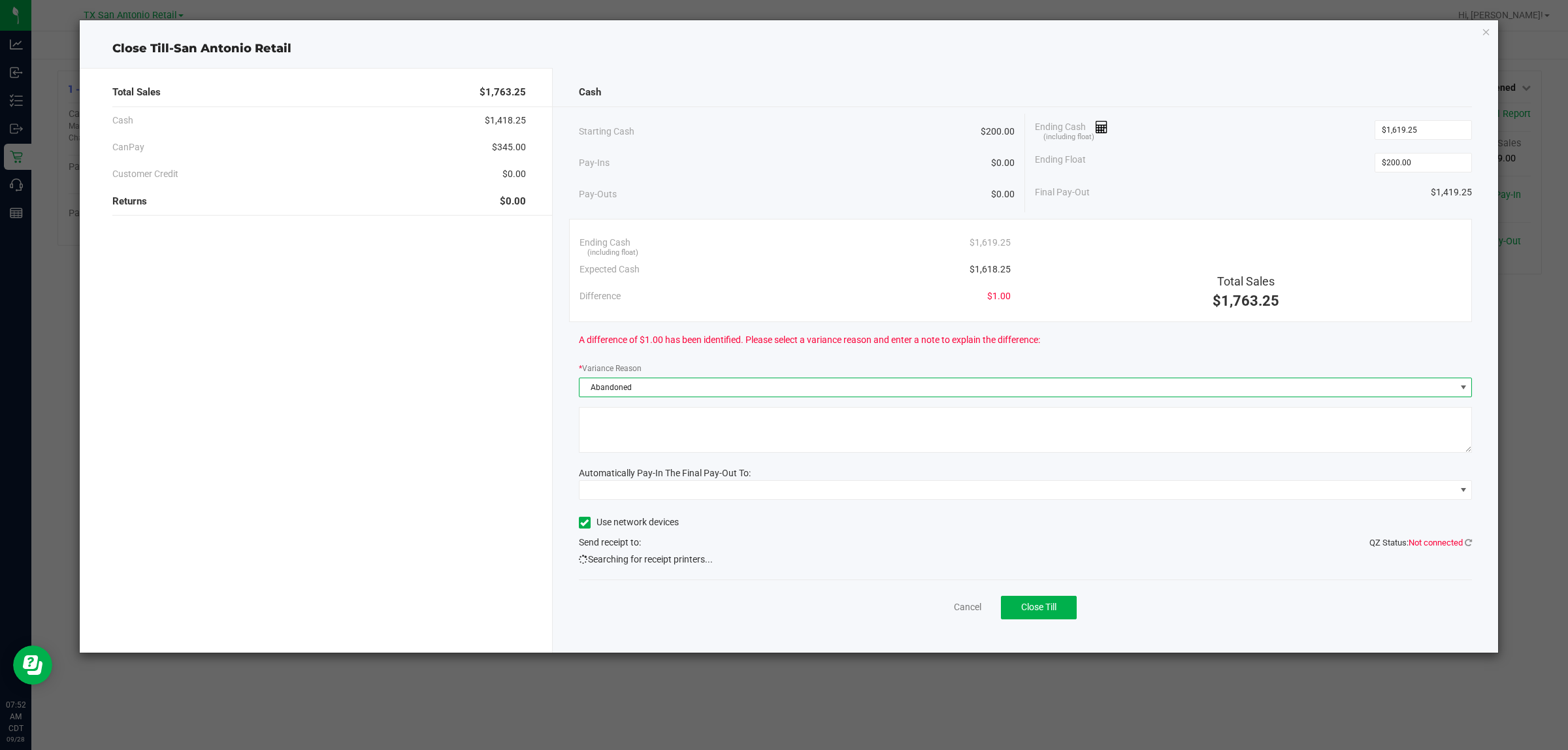
click at [719, 424] on textarea at bounding box center [1025, 430] width 894 height 46
type textarea "pt abandoned change"
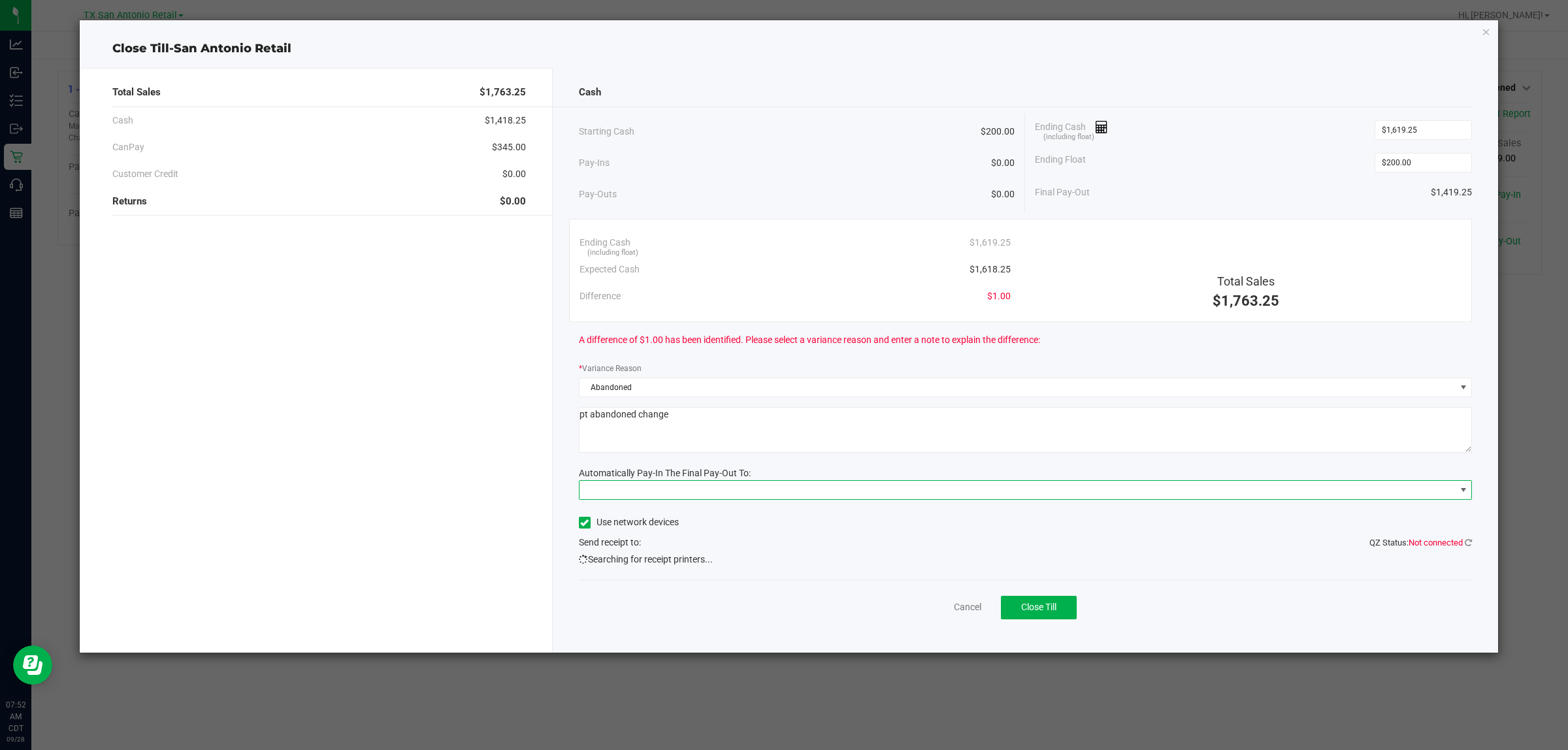
click at [781, 449] on span at bounding box center [1463, 490] width 10 height 10
click at [657, 449] on li "Main (Vault)" at bounding box center [1025, 574] width 891 height 26
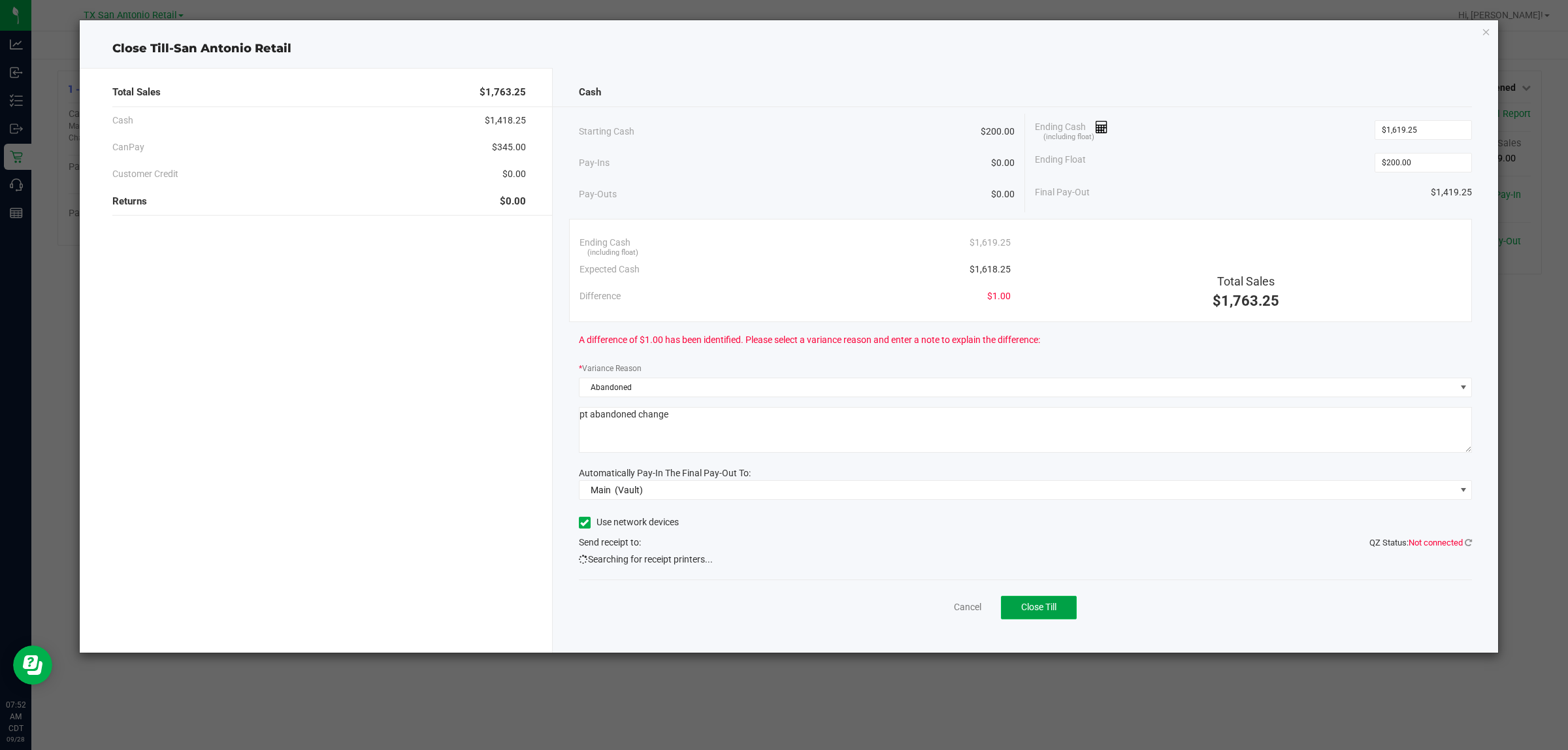
click at [781, 449] on button "Close Till" at bounding box center [1038, 608] width 76 height 24
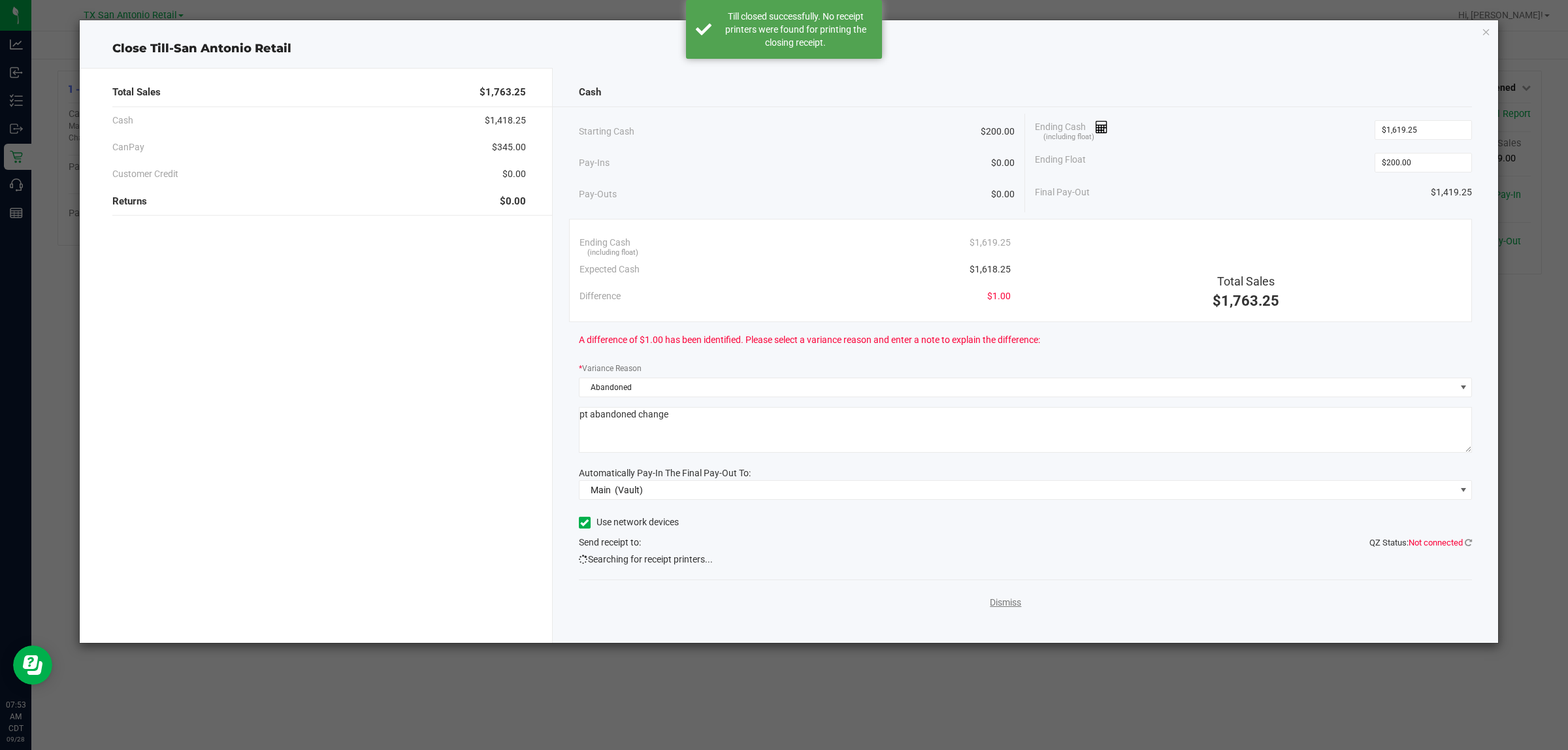
click at [781, 449] on link "Dismiss" at bounding box center [1005, 602] width 31 height 14
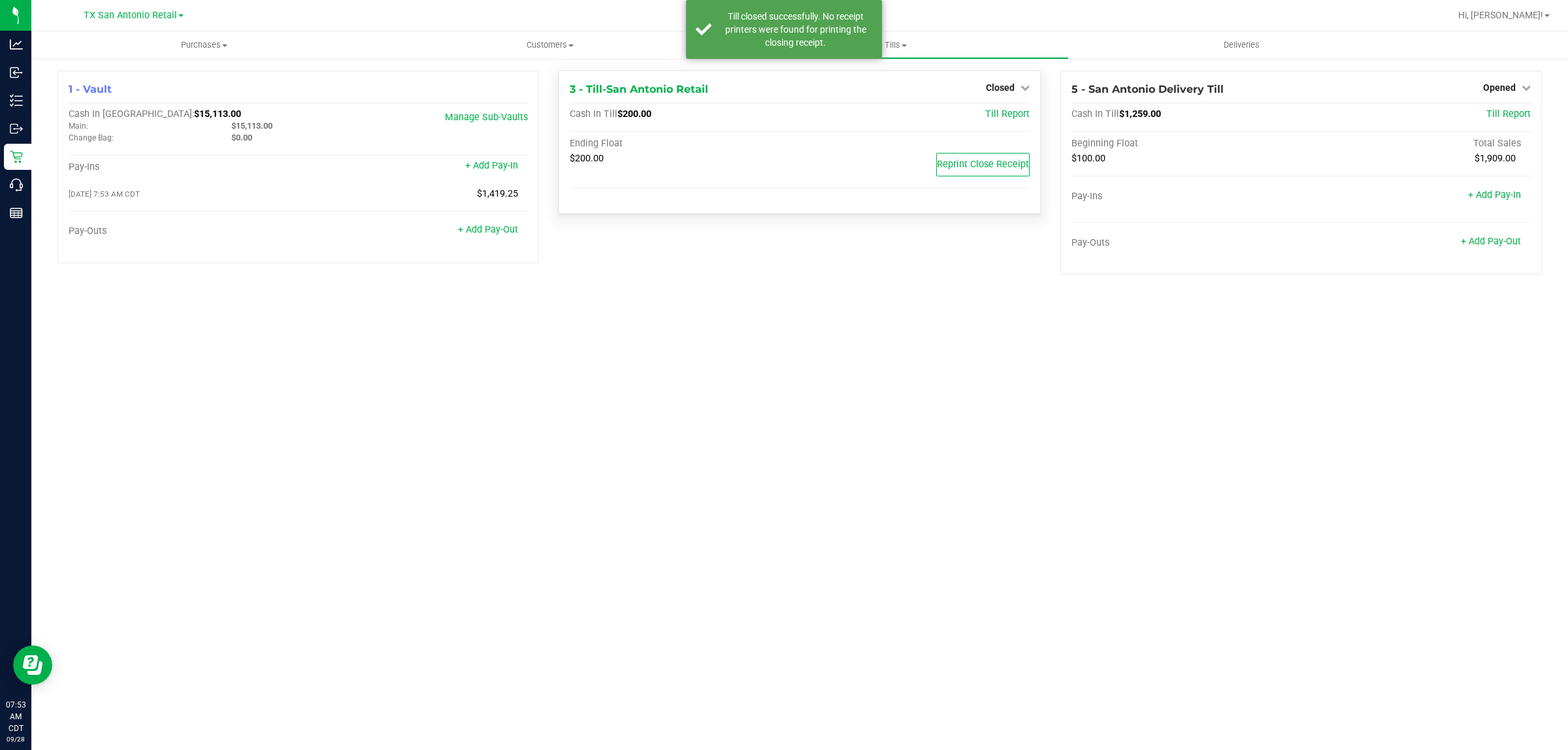
click at [781, 82] on div "Closed" at bounding box center [1007, 87] width 44 height 16
click at [781, 86] on span "Closed" at bounding box center [1000, 88] width 29 height 10
click at [781, 117] on link "Open Till" at bounding box center [999, 115] width 35 height 10
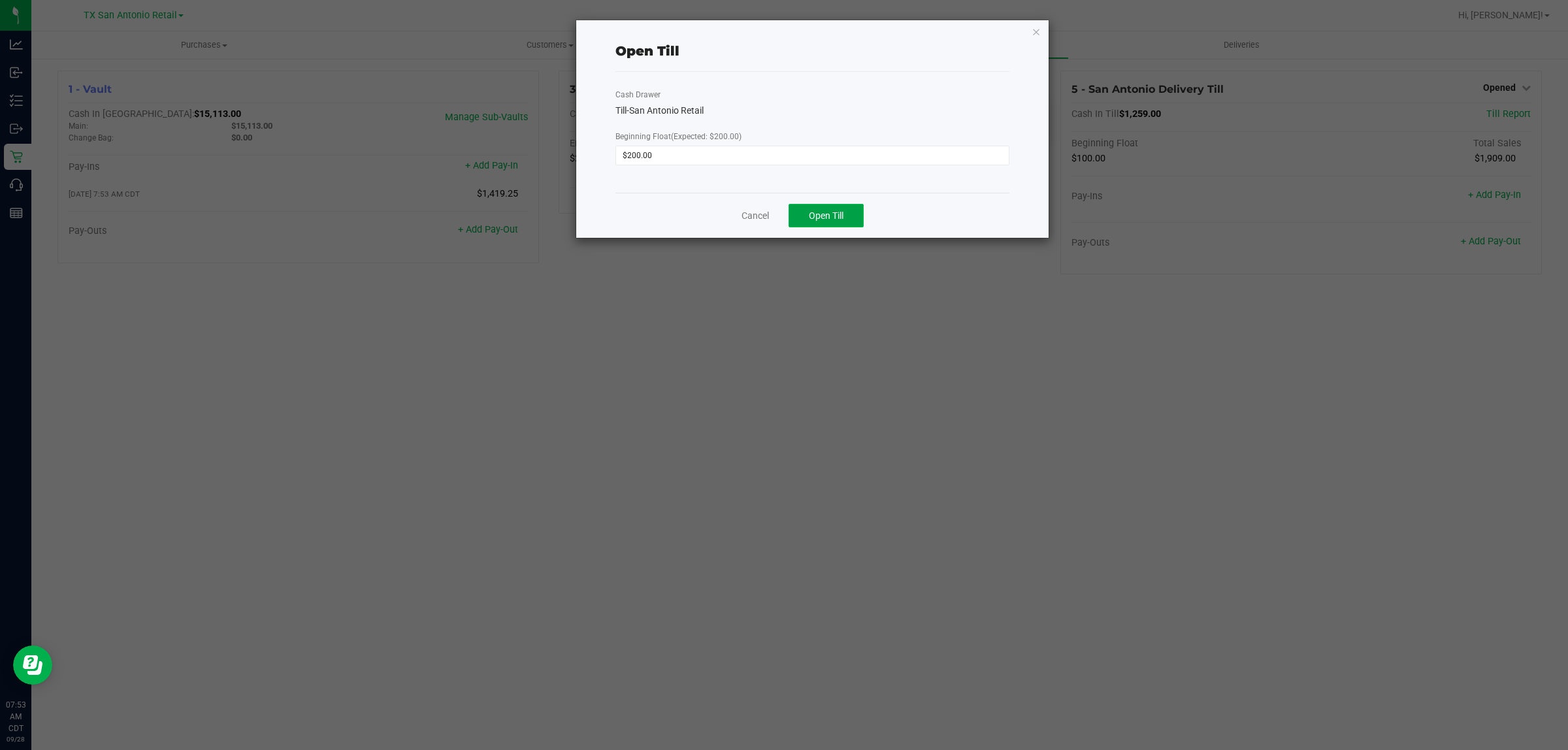
drag, startPoint x: 846, startPoint y: 213, endPoint x: 830, endPoint y: 213, distance: 16.0
click at [781, 213] on button "Open Till" at bounding box center [826, 216] width 75 height 24
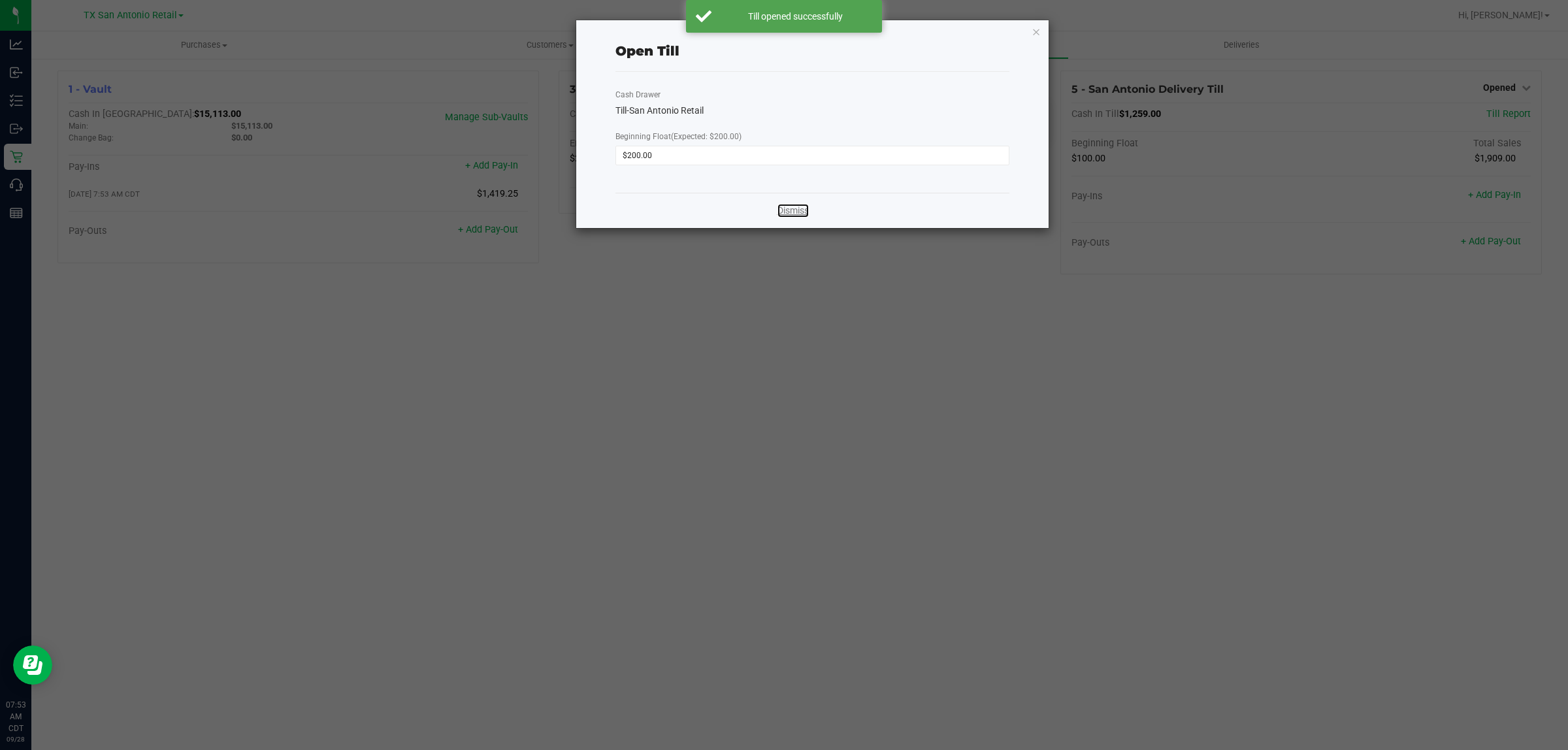
click at [781, 213] on link "Dismiss" at bounding box center [792, 210] width 31 height 14
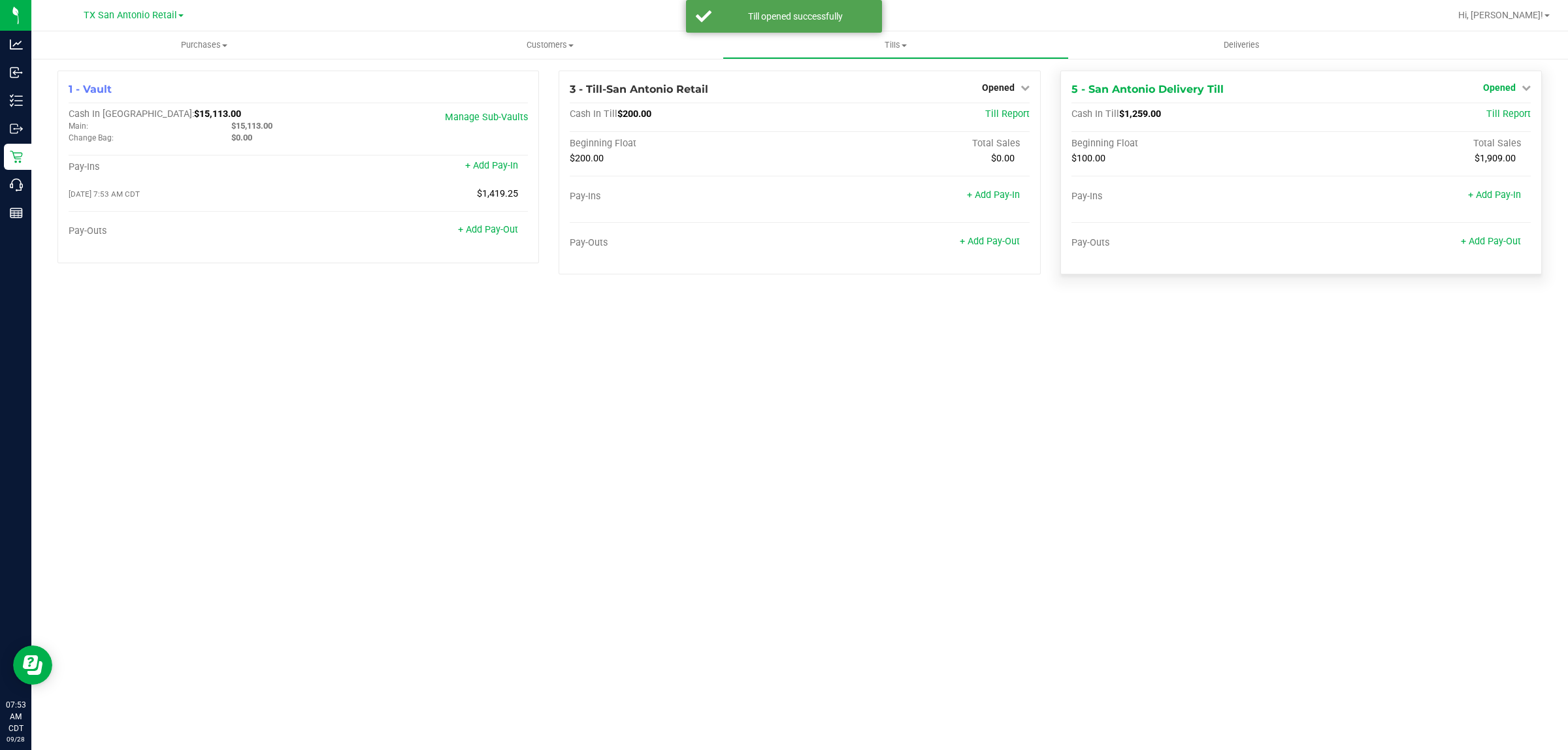
click at [781, 87] on span "Opened" at bounding box center [1499, 88] width 32 height 10
click at [781, 120] on link "Close Till" at bounding box center [1501, 115] width 35 height 10
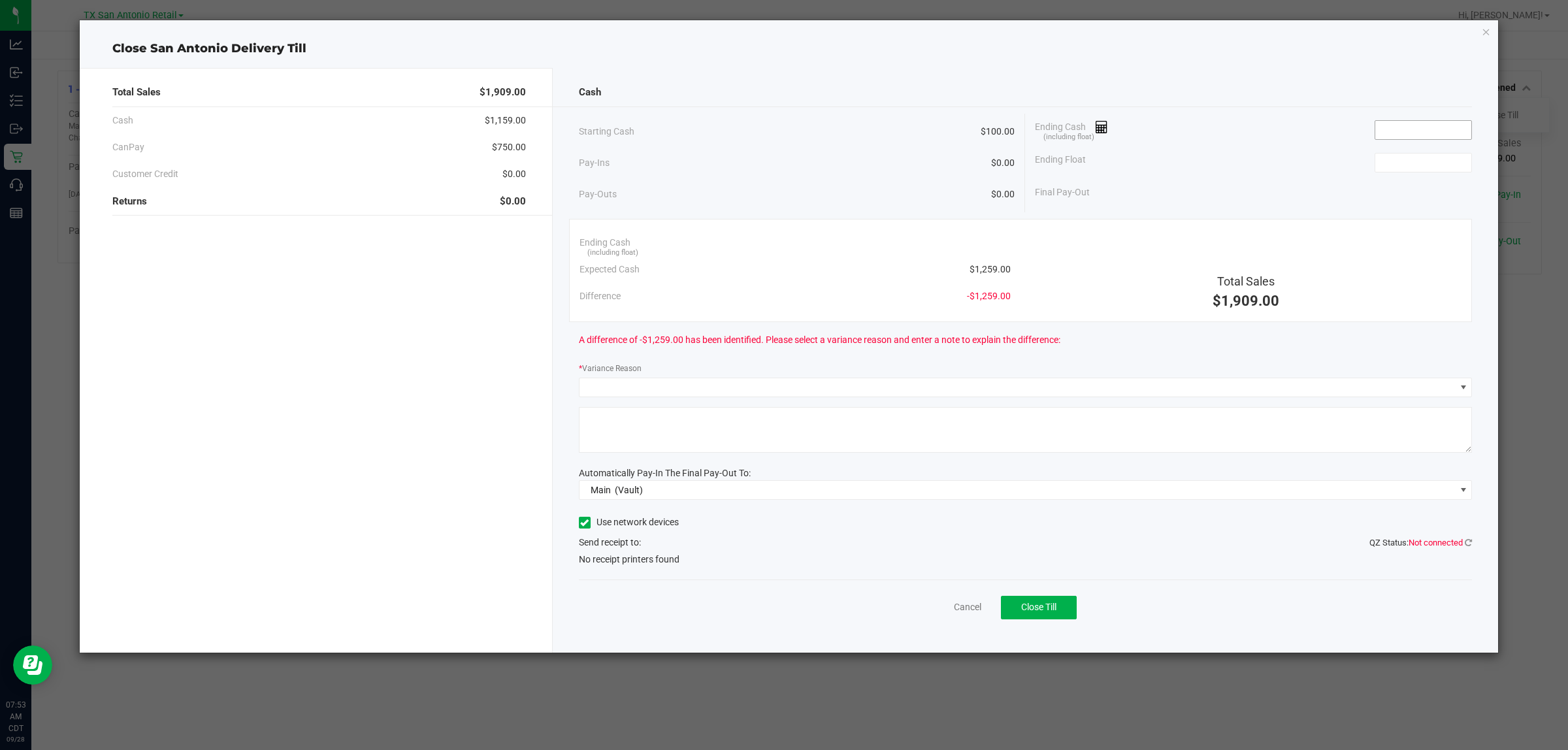
click at [781, 128] on input at bounding box center [1423, 130] width 96 height 18
type input "$1,260.00"
click at [781, 164] on input at bounding box center [1423, 162] width 96 height 18
type input "$100.00"
click at [781, 190] on div "Final Pay-Out $1,160.00" at bounding box center [1253, 193] width 437 height 27
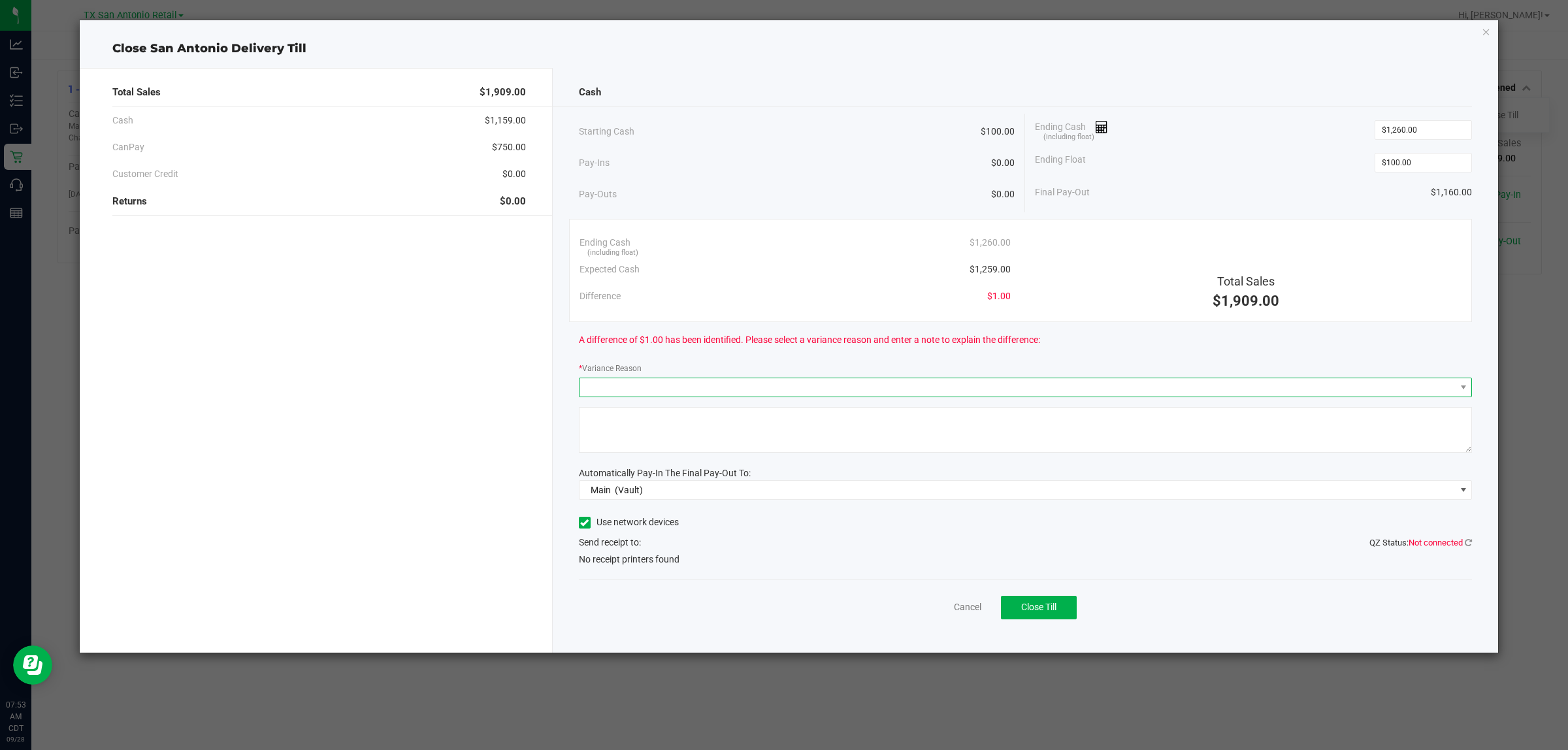
click at [781, 382] on span at bounding box center [1017, 388] width 876 height 18
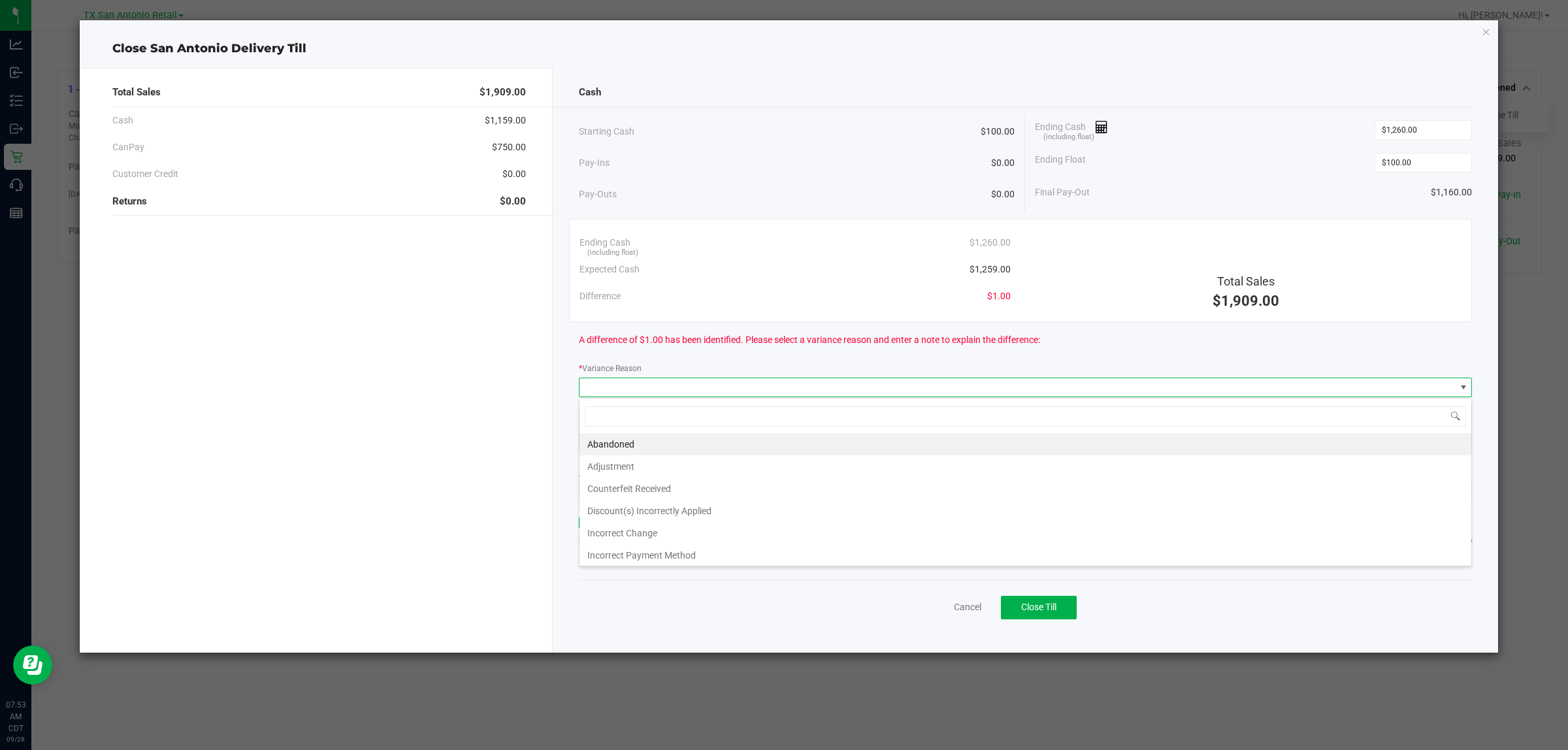
drag, startPoint x: 603, startPoint y: 445, endPoint x: 615, endPoint y: 431, distance: 18.4
click at [604, 442] on li "Abandoned" at bounding box center [1025, 444] width 891 height 22
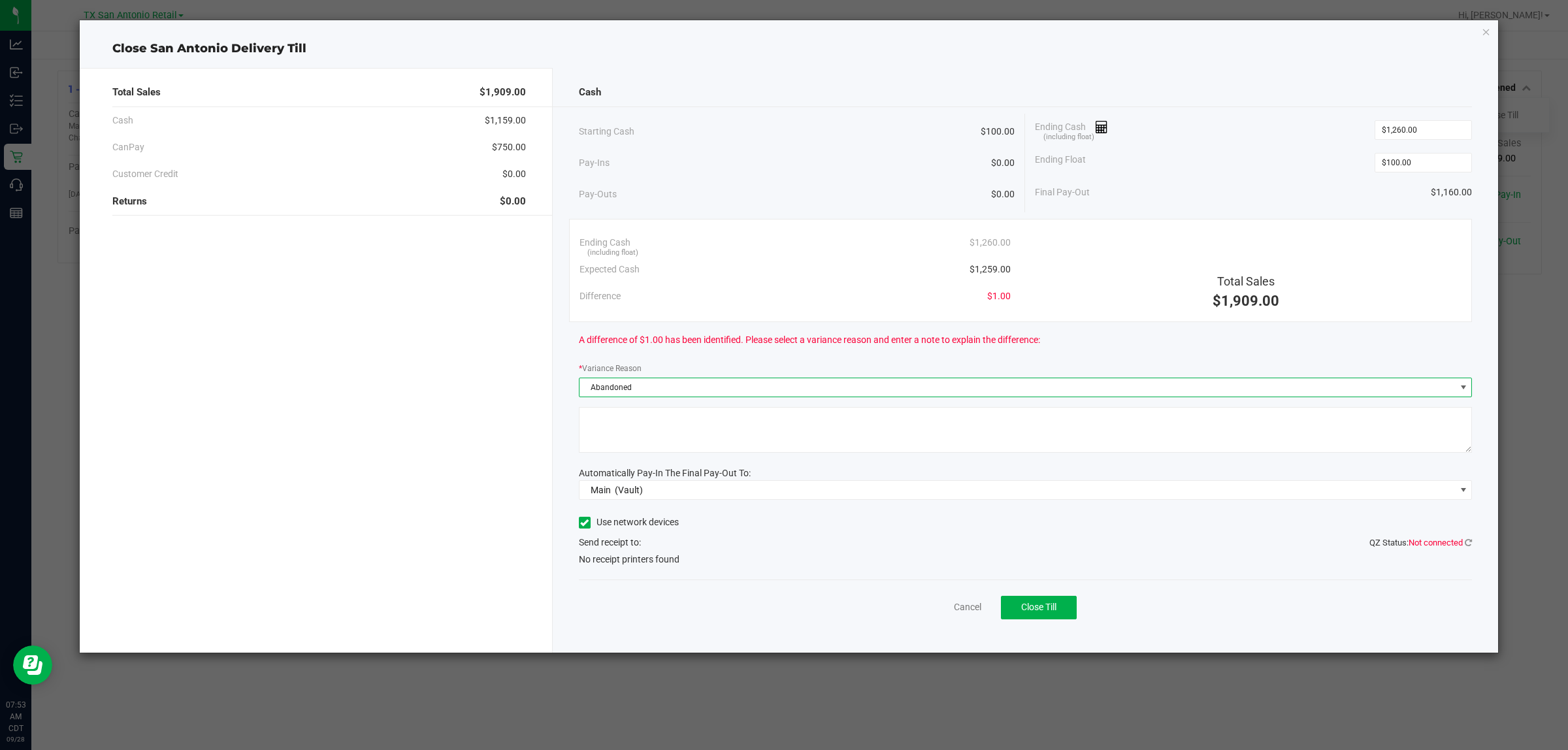
click at [615, 431] on textarea at bounding box center [1025, 430] width 894 height 46
type textarea "pt abandoned change"
click at [781, 449] on div "Send receipt to: QZ Status: Not connected" at bounding box center [1025, 543] width 894 height 14
click at [781, 449] on span "Close Till" at bounding box center [1039, 607] width 35 height 10
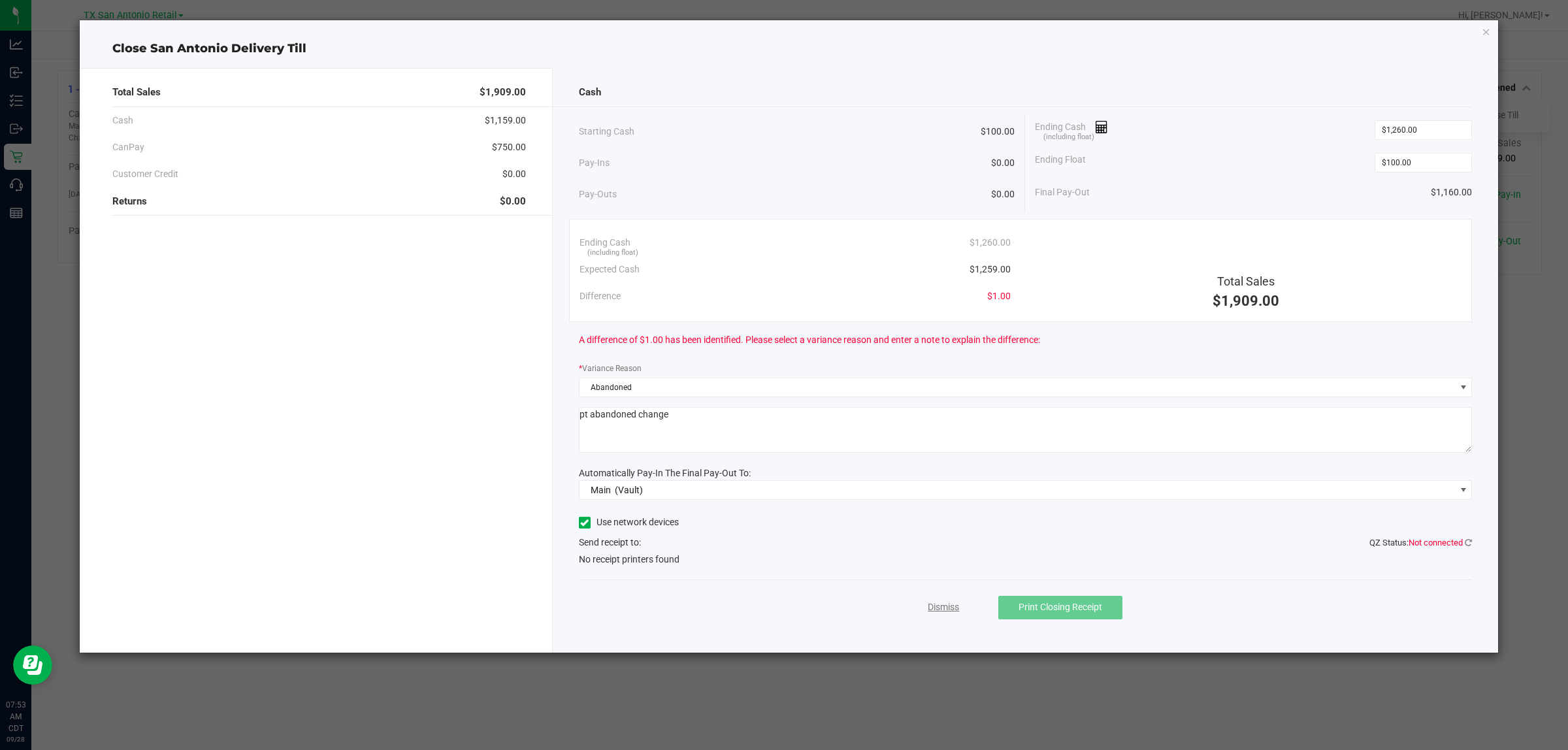
click at [781, 449] on link "Dismiss" at bounding box center [943, 608] width 31 height 14
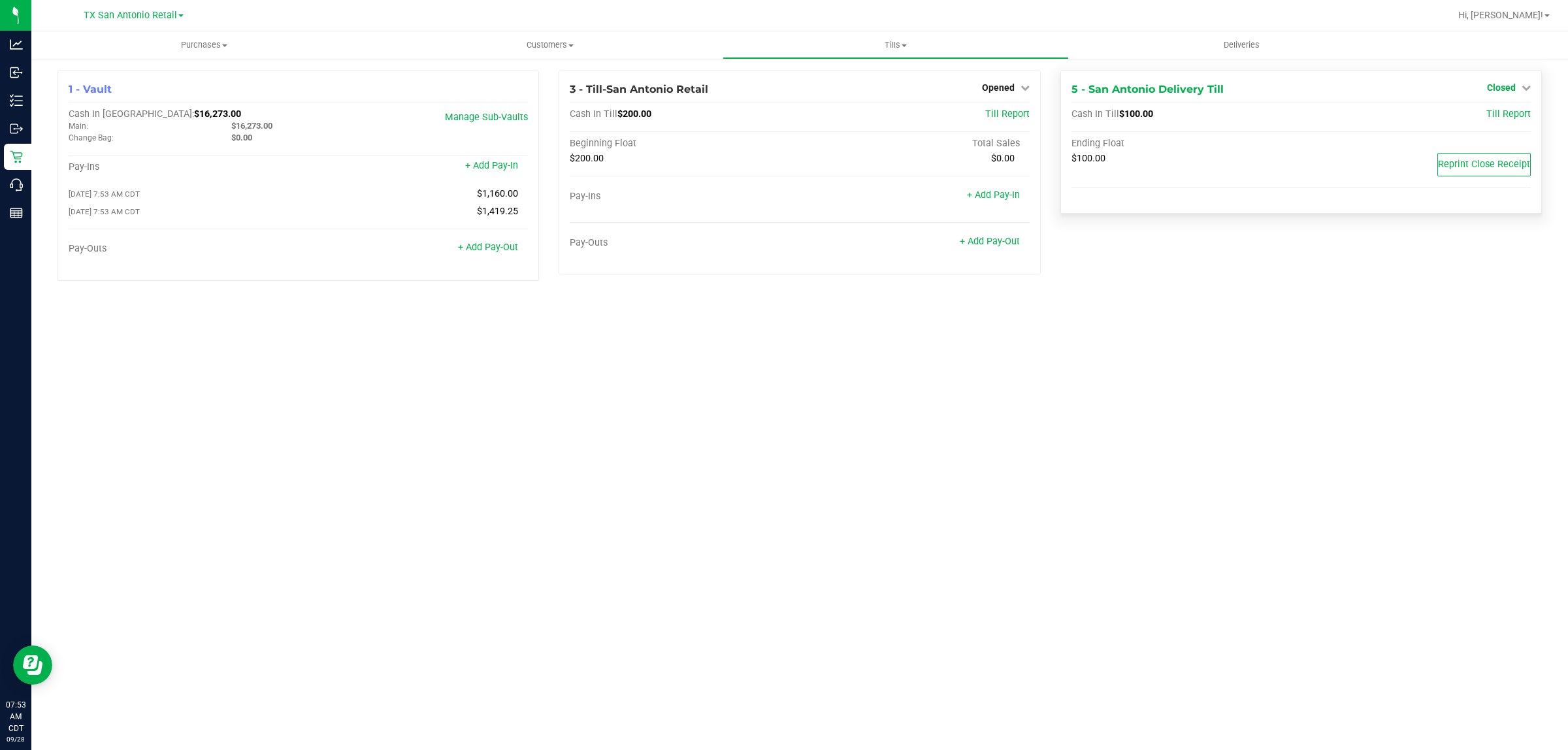
click at [781, 86] on span "Closed" at bounding box center [1501, 88] width 29 height 10
click at [781, 123] on div "Open Till" at bounding box center [1500, 115] width 97 height 16
click at [781, 116] on link "Open Till" at bounding box center [1500, 115] width 35 height 10
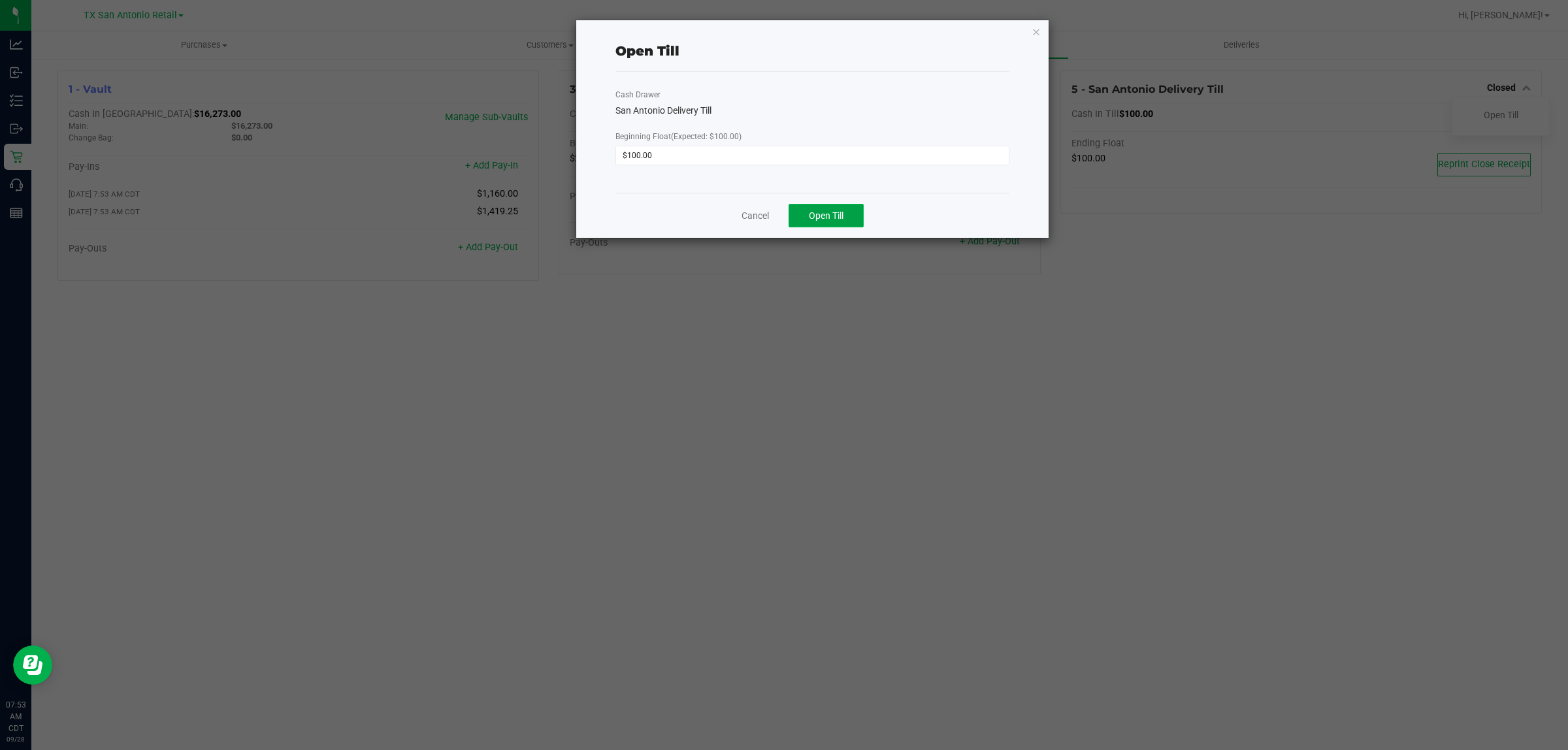
click at [781, 213] on button "Open Till" at bounding box center [826, 216] width 75 height 24
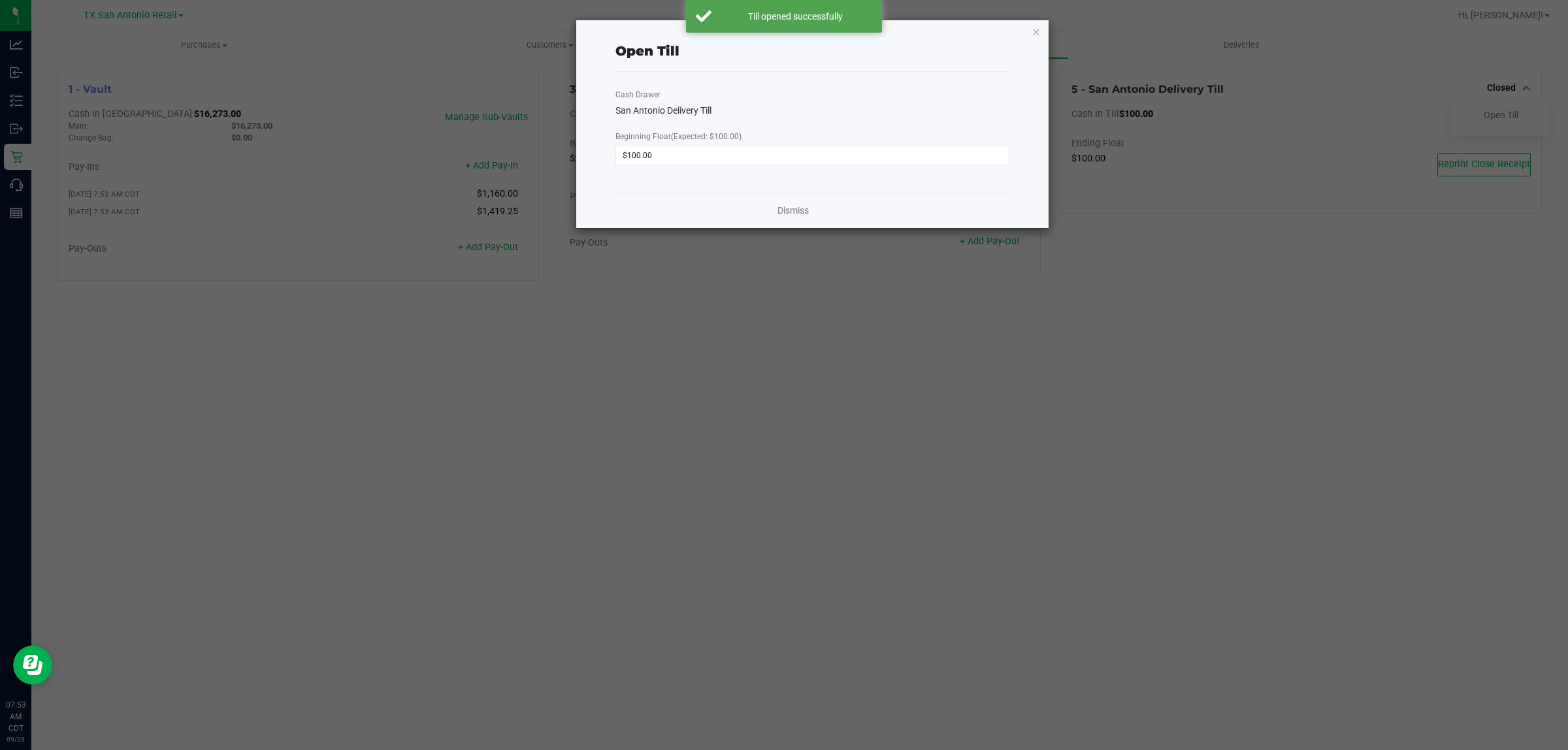
click at [781, 213] on div "Dismiss" at bounding box center [812, 210] width 394 height 35
click at [781, 213] on link "Dismiss" at bounding box center [792, 210] width 31 height 14
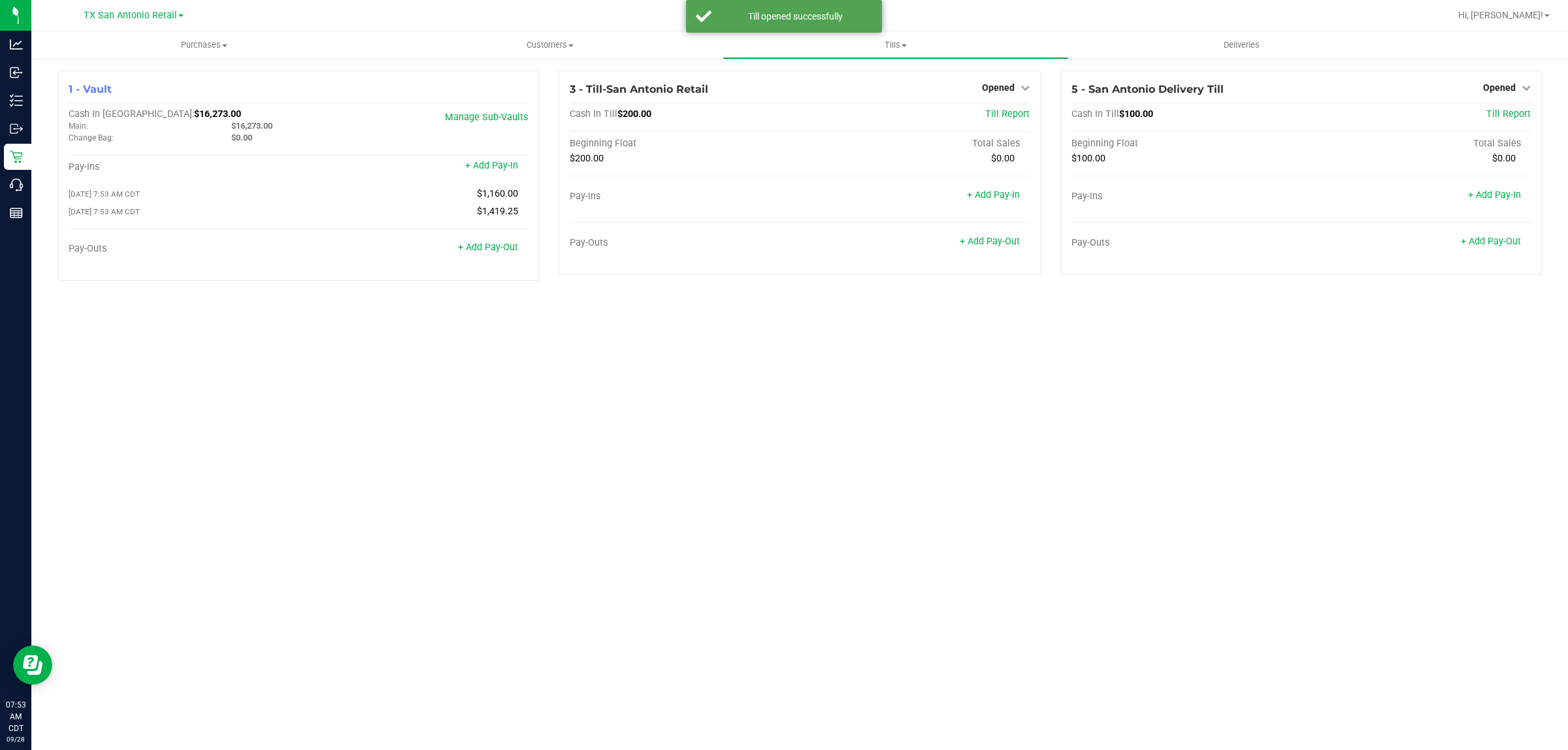
click at [781, 449] on div "Purchases Summary of purchases Fulfillment All purchases Customers All customer…" at bounding box center [799, 391] width 1536 height 719
click at [475, 250] on link "+ Add Pay-Out" at bounding box center [488, 247] width 60 height 11
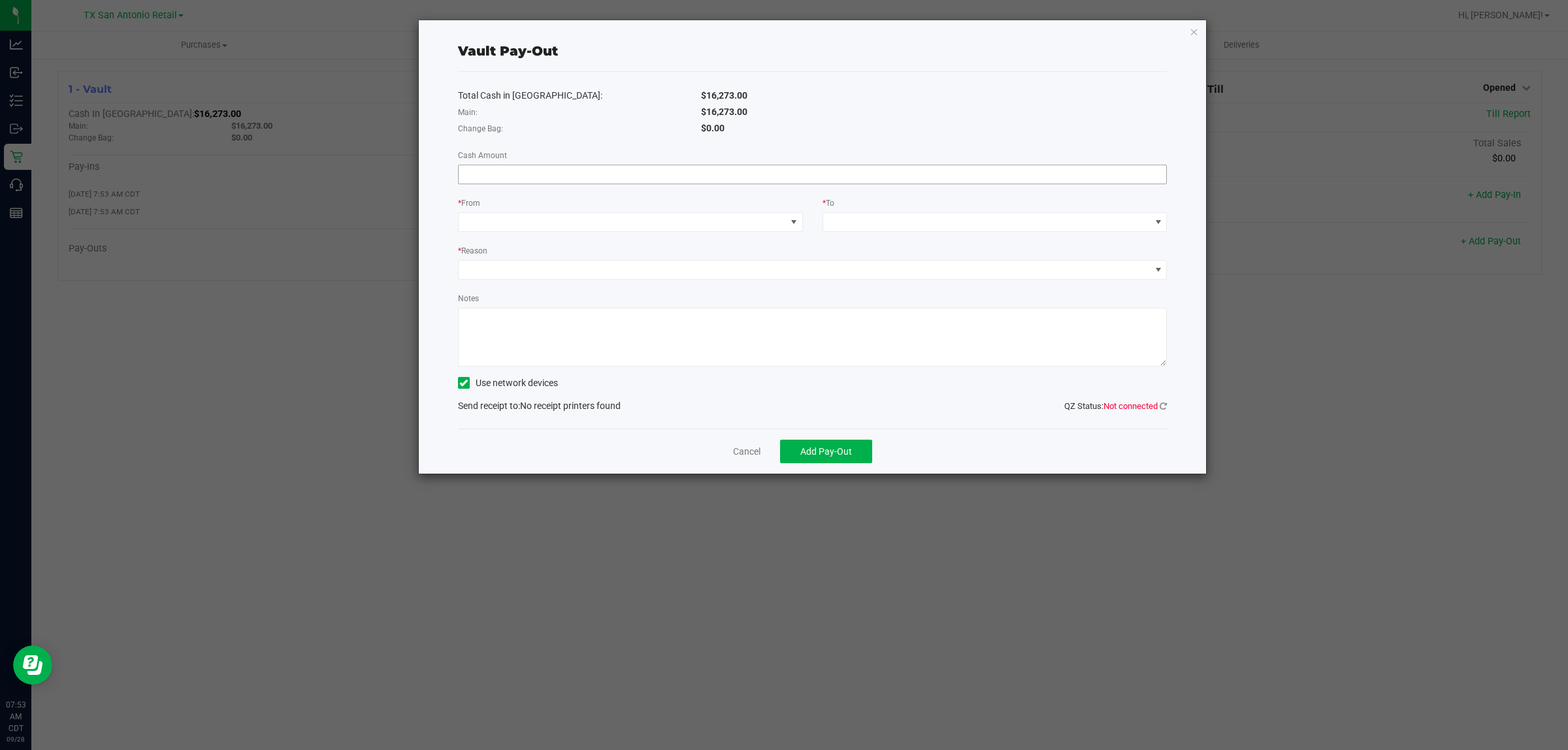
click at [732, 175] on input at bounding box center [812, 174] width 708 height 18
click at [488, 172] on input "7002.75" at bounding box center [812, 174] width 708 height 18
click at [488, 179] on input "7002.75" at bounding box center [812, 174] width 708 height 18
type input "$7,002.25"
click at [705, 190] on div "Total Cash in Vault: $16,273.00 Main: $16,273.00 Change Bag: $0.00 Cash Amount …" at bounding box center [812, 250] width 709 height 357
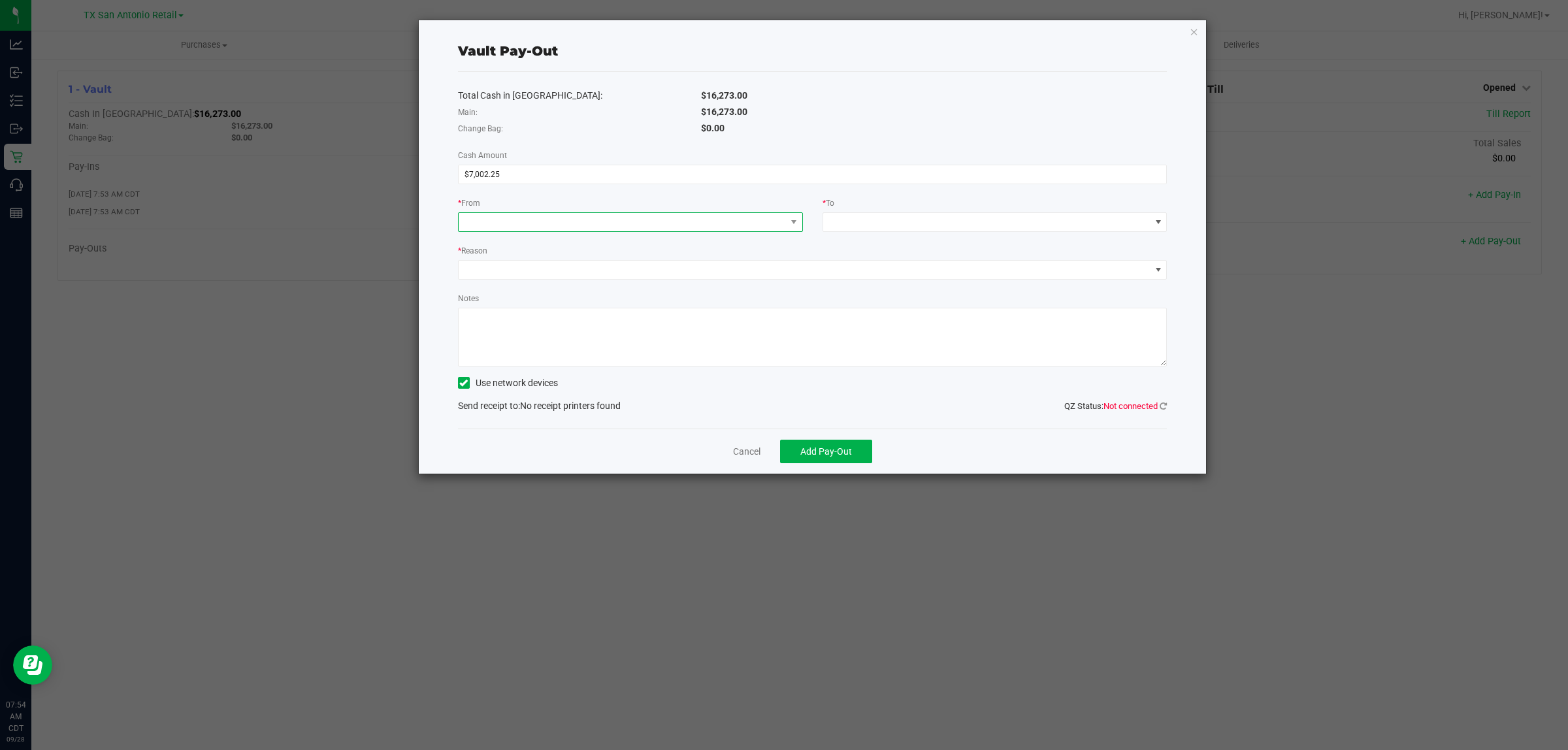
click at [746, 225] on span at bounding box center [622, 222] width 328 height 18
click at [657, 312] on li "Main (Vault)" at bounding box center [630, 307] width 344 height 26
click at [781, 227] on span at bounding box center [987, 222] width 328 height 18
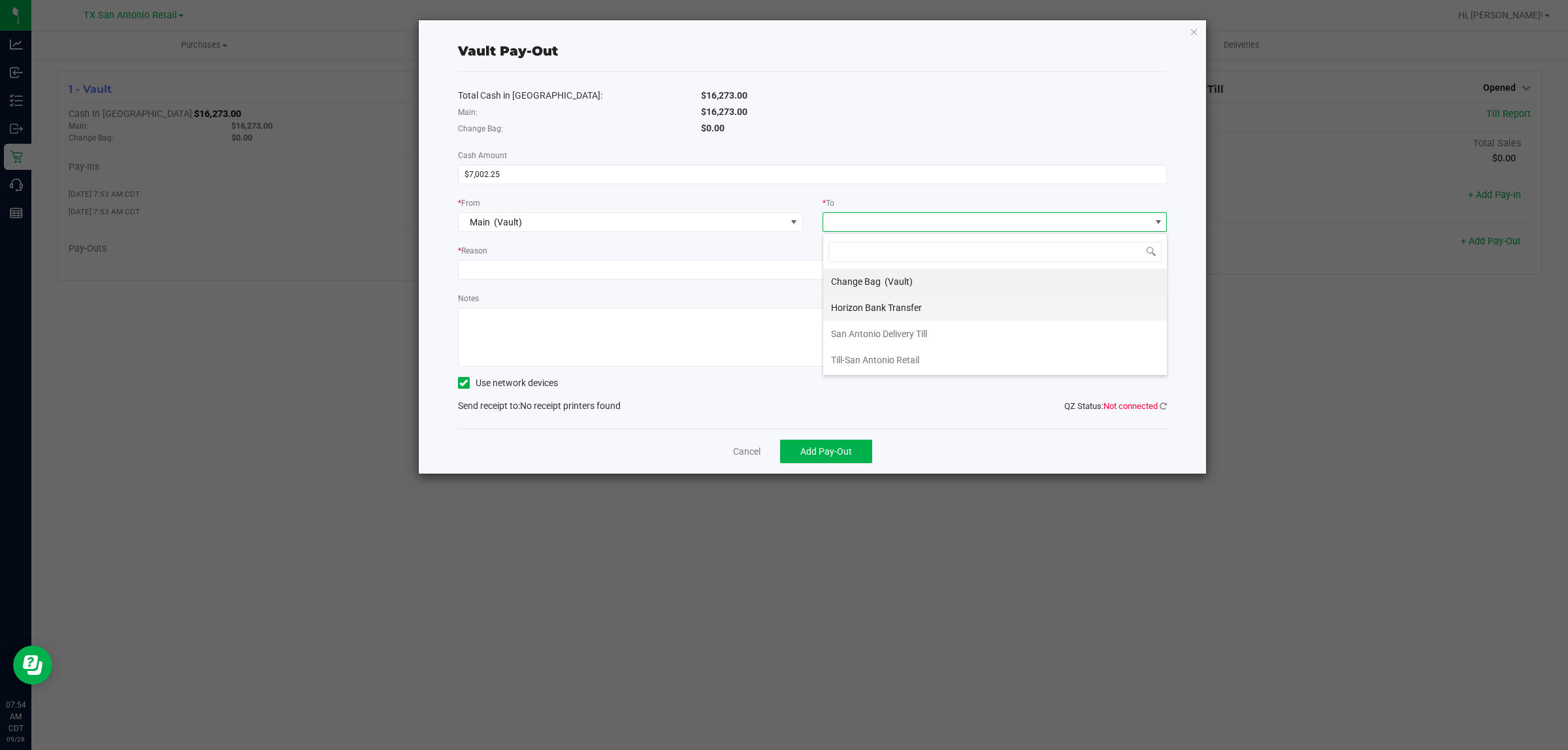
click at [781, 308] on span "Horizon Bank Transfer" at bounding box center [876, 308] width 91 height 10
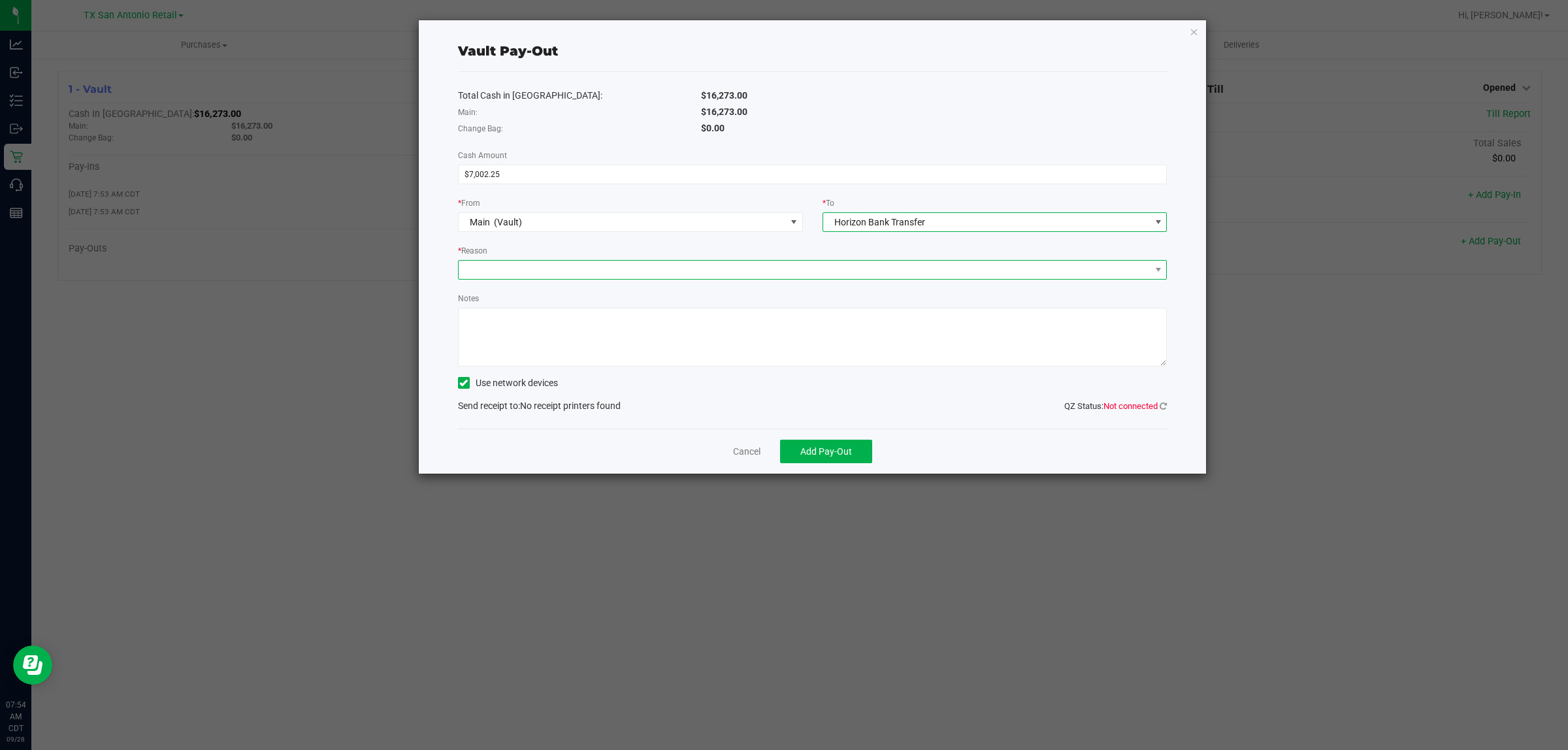
click at [781, 265] on span at bounding box center [804, 269] width 692 height 18
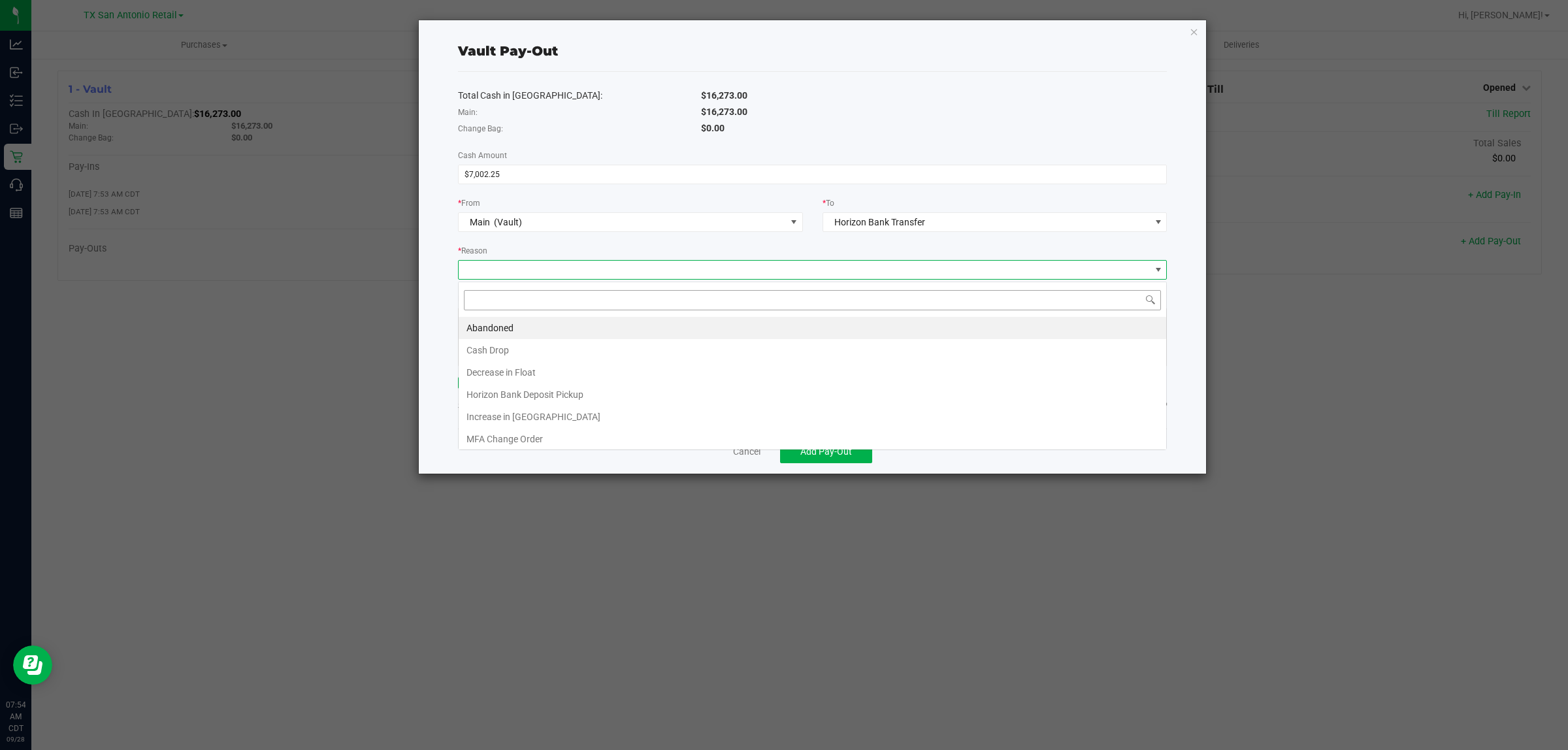
scroll to position [20, 709]
drag, startPoint x: 575, startPoint y: 393, endPoint x: 624, endPoint y: 368, distance: 55.0
click at [577, 392] on li "Horizon Bank Deposit Pickup" at bounding box center [812, 395] width 708 height 22
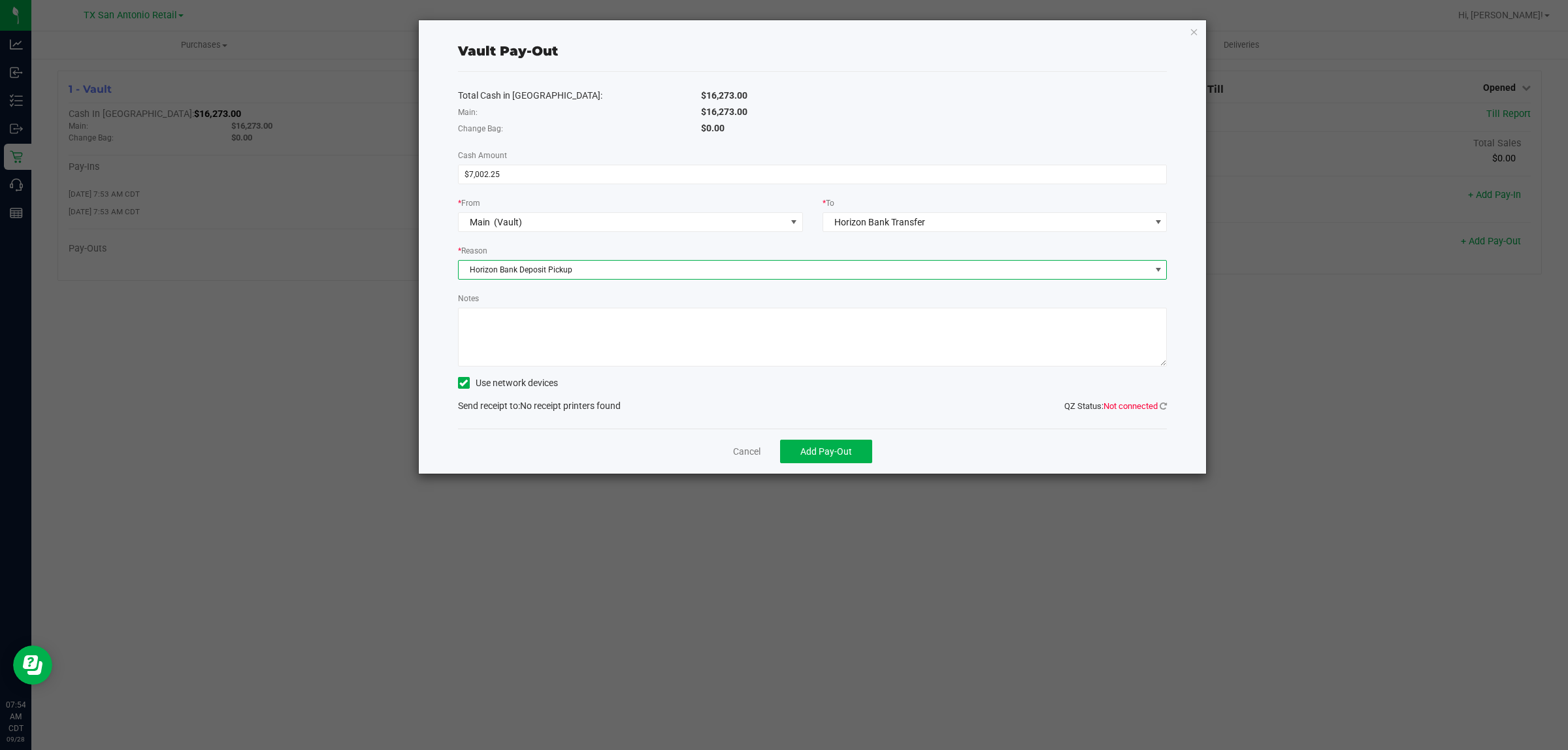
click at [629, 358] on textarea "Notes" at bounding box center [812, 337] width 709 height 59
type textarea "P"
type textarea "Given to Horizon"
click at [781, 387] on div "Use network devices" at bounding box center [812, 382] width 709 height 20
click at [781, 449] on span "Add Pay-Out" at bounding box center [826, 452] width 52 height 10
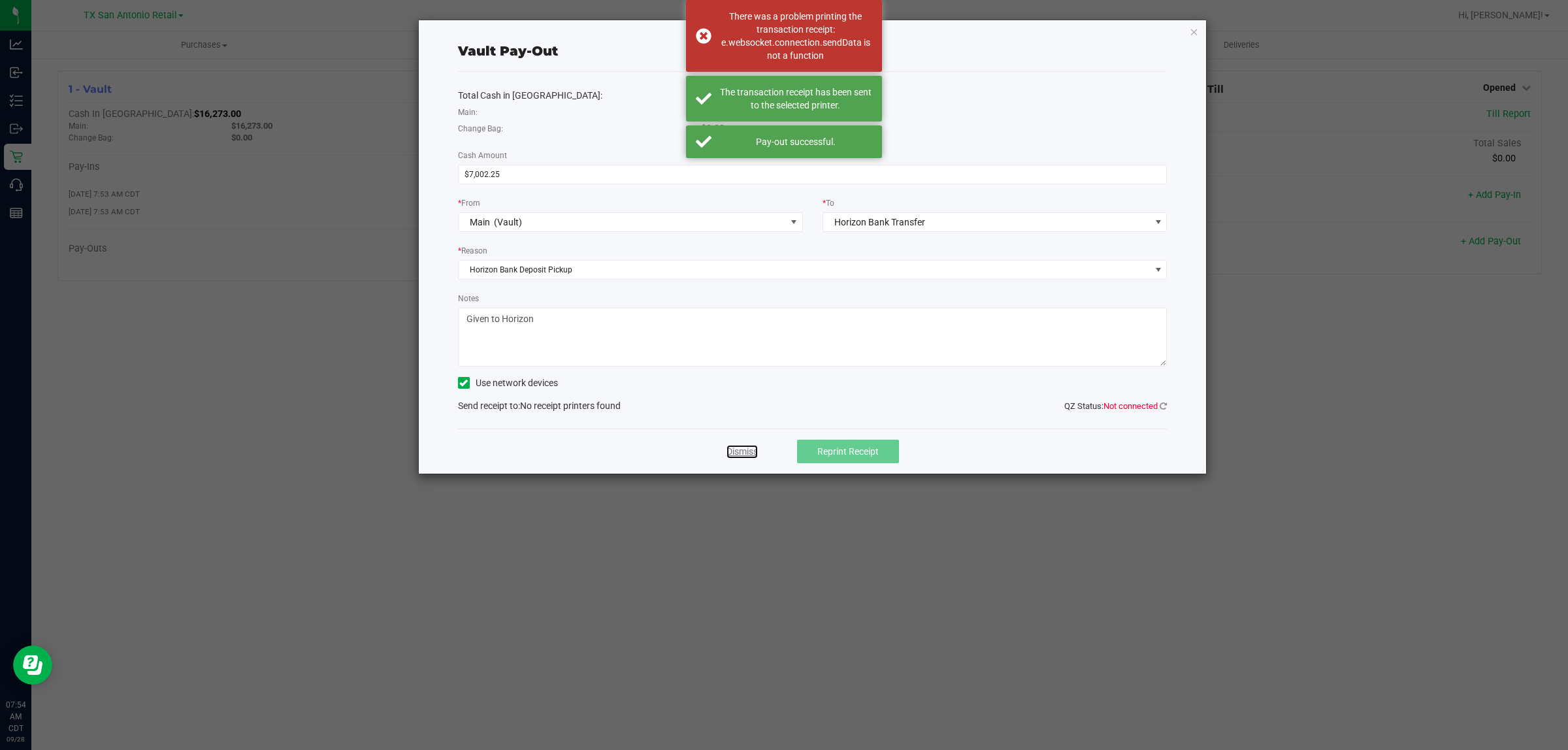
click at [739, 449] on link "Dismiss" at bounding box center [742, 452] width 31 height 14
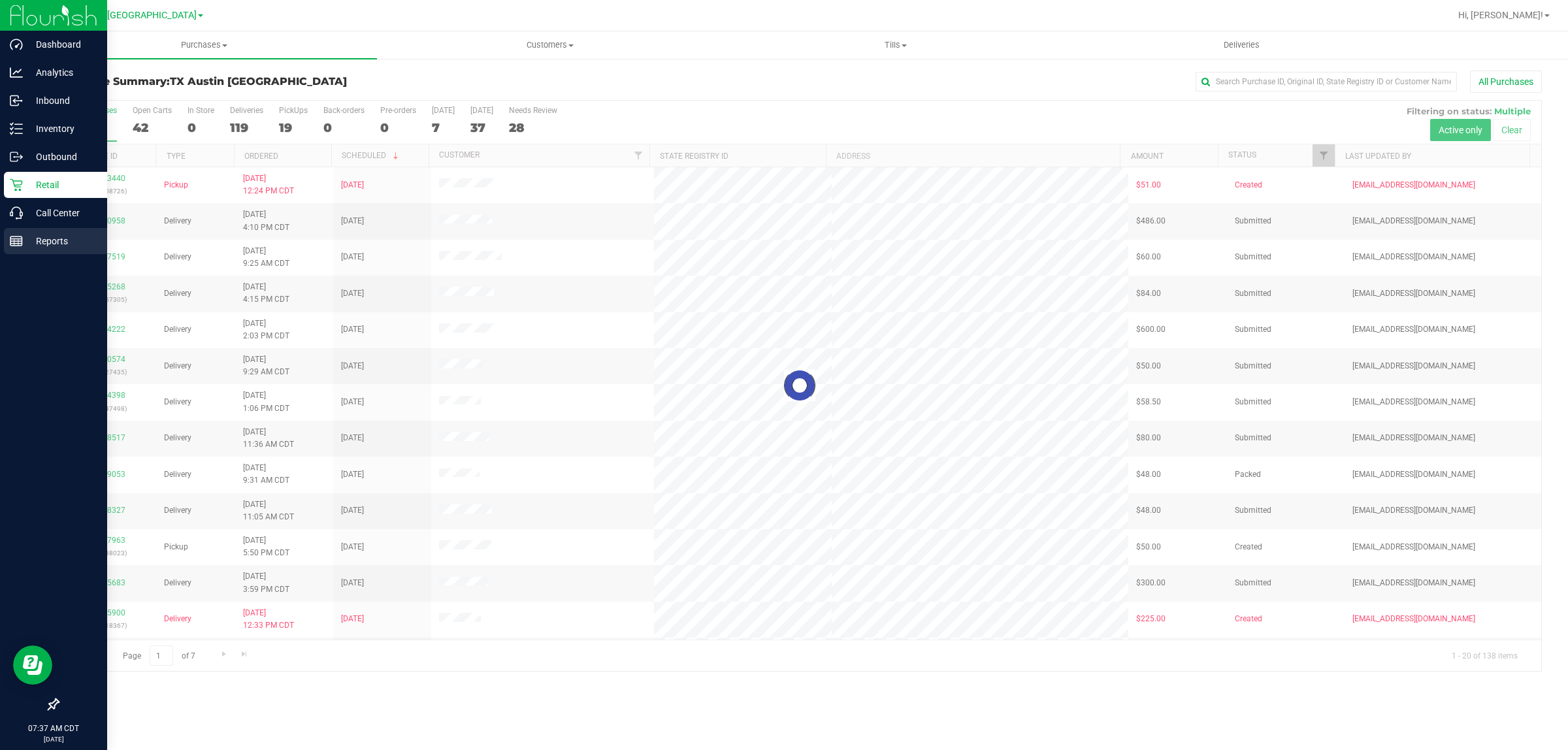
click at [43, 240] on p "Reports" at bounding box center [62, 241] width 78 height 16
click at [54, 228] on div "Reports" at bounding box center [55, 241] width 103 height 26
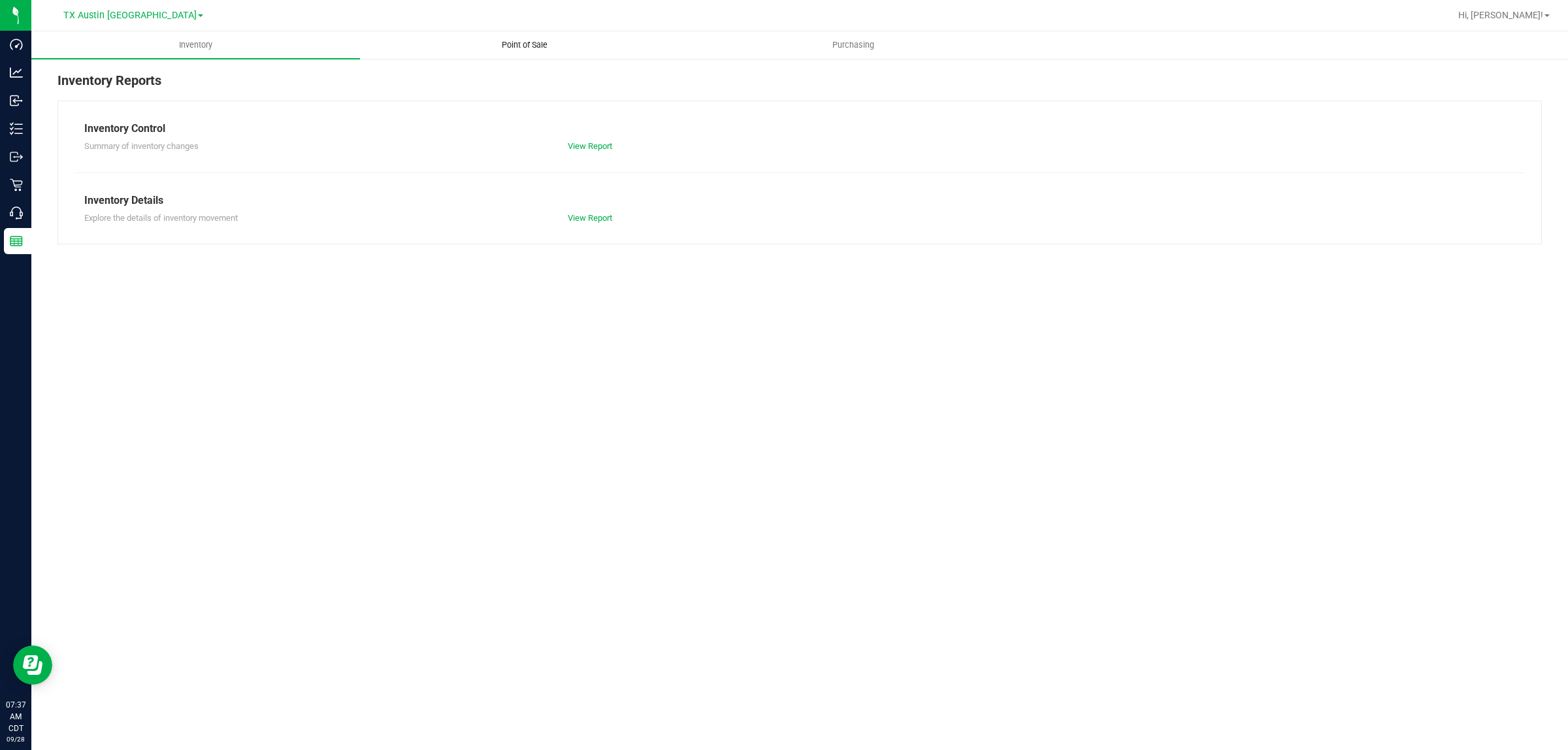
click at [521, 43] on span "Point of Sale" at bounding box center [525, 45] width 81 height 12
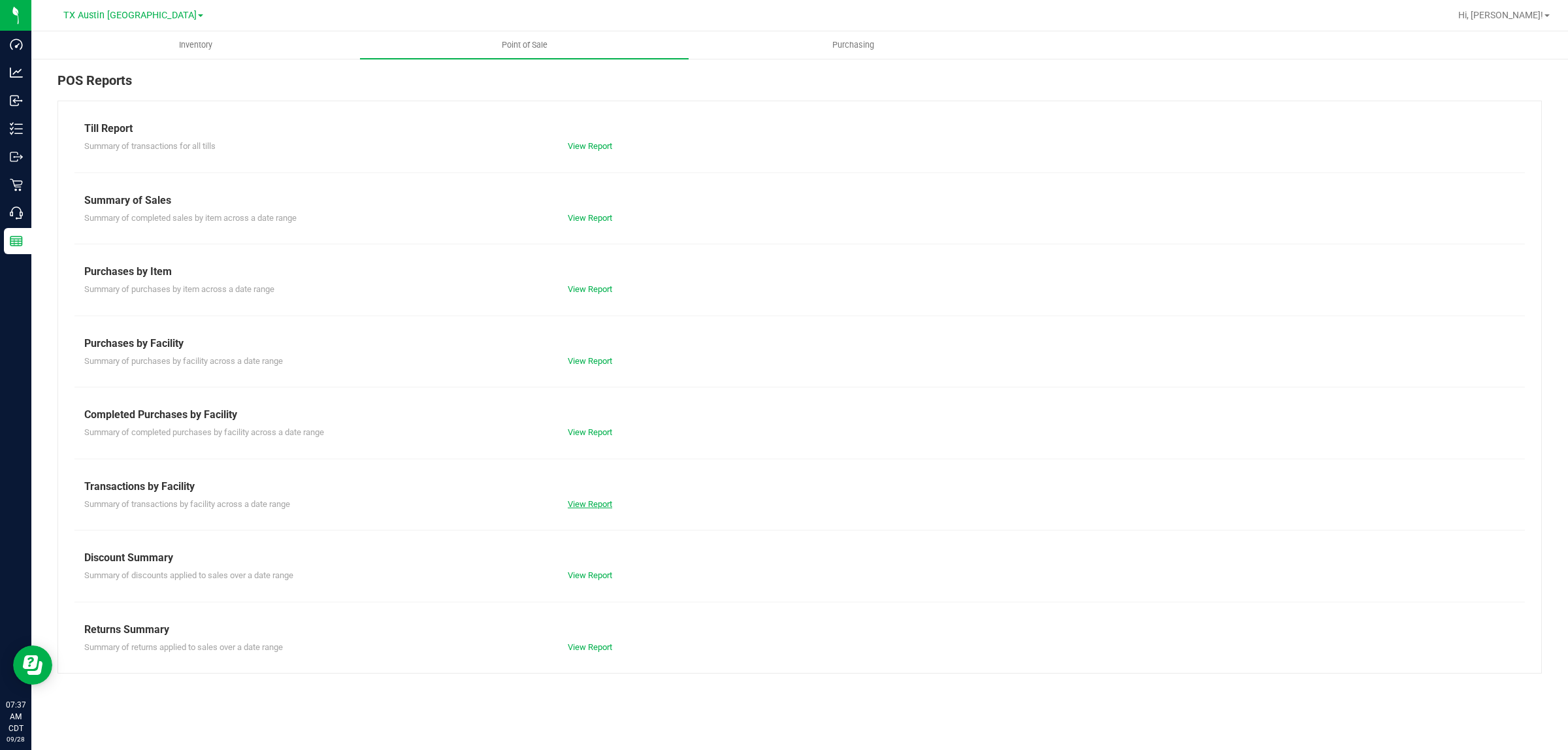
click at [582, 508] on link "View Report" at bounding box center [590, 503] width 44 height 10
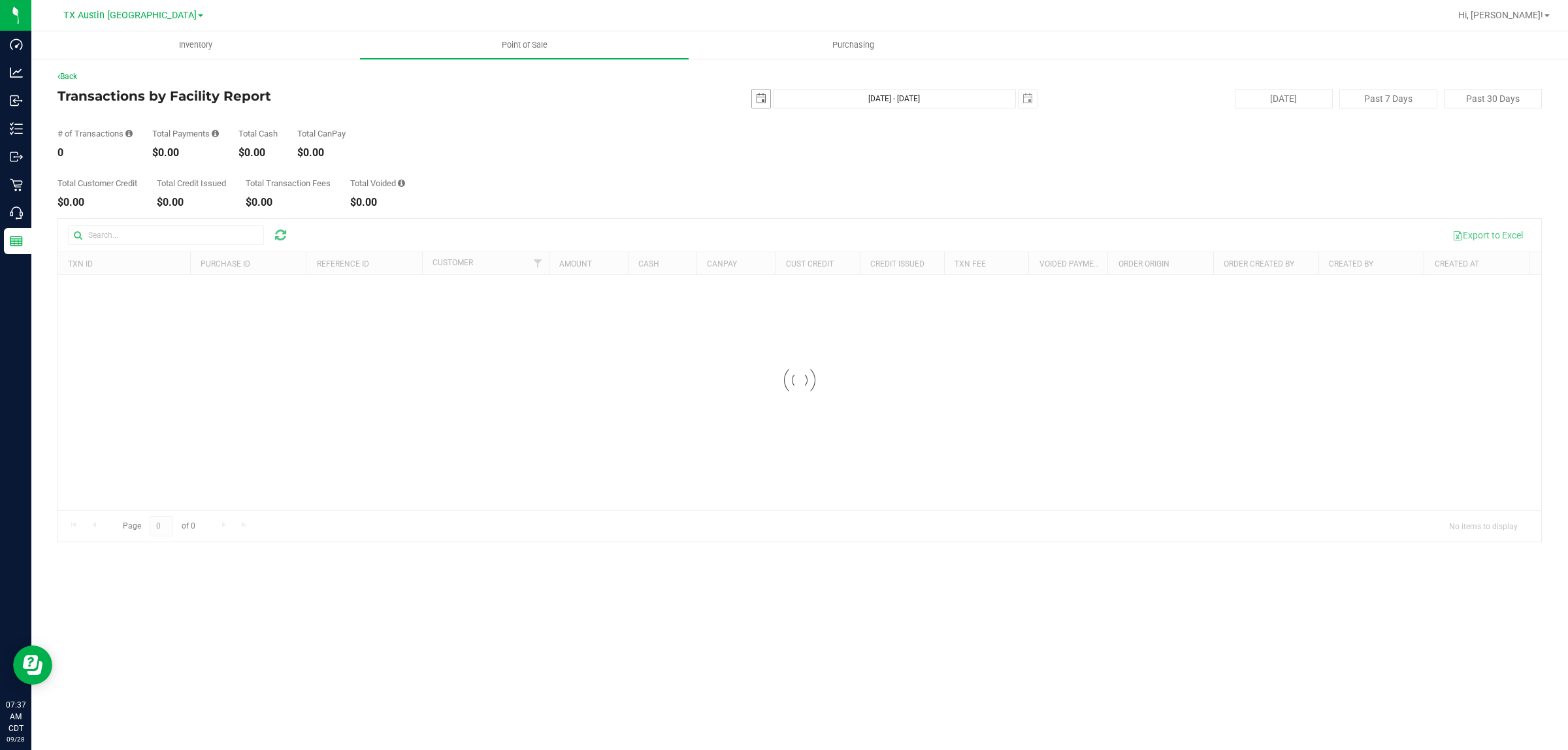
click at [762, 98] on div "[DATE] [DATE] - [DATE] [DATE]" at bounding box center [794, 98] width 504 height 20
click at [756, 100] on span "select" at bounding box center [761, 99] width 10 height 10
click at [853, 227] on link "26" at bounding box center [850, 231] width 19 height 20
type input "[DATE]"
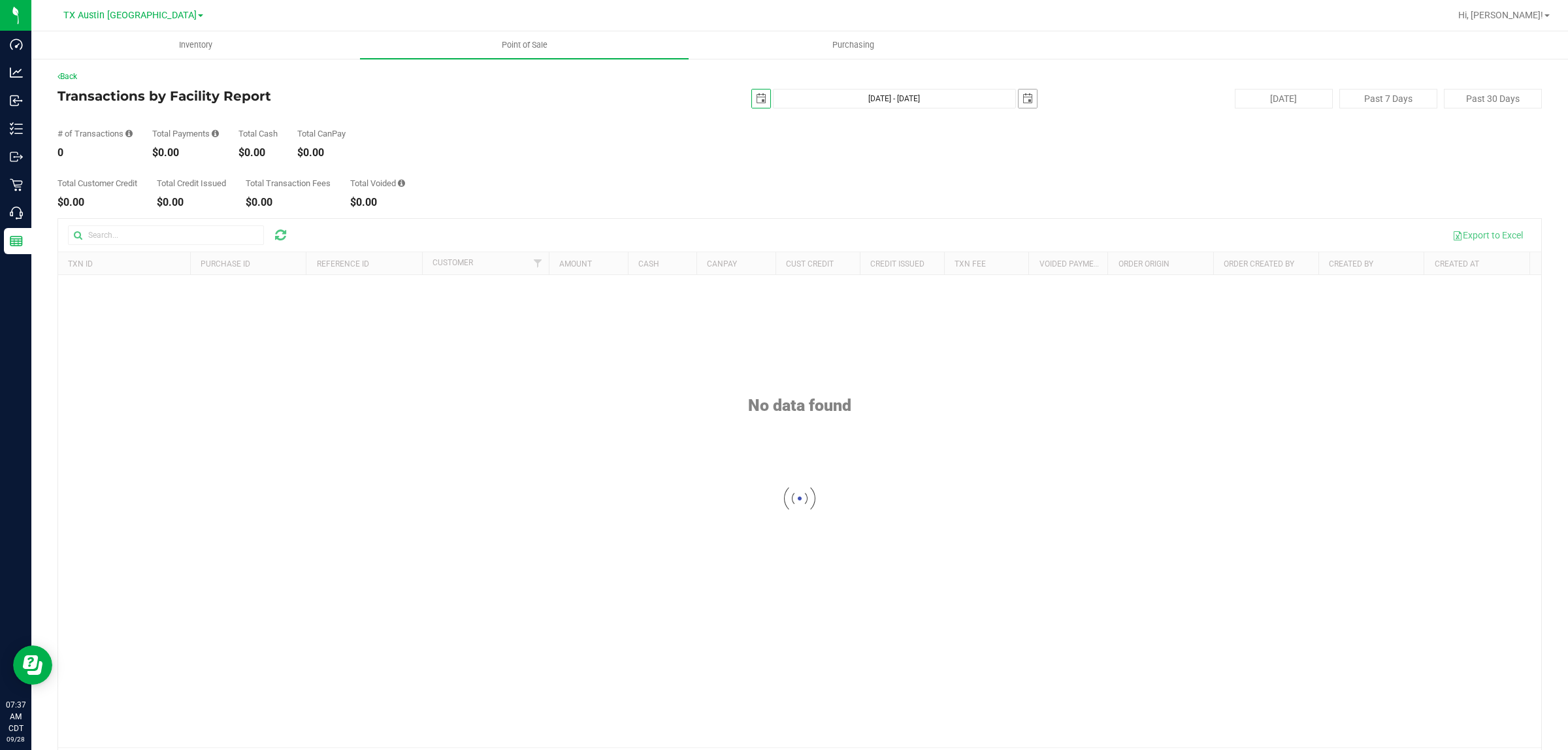
click at [1018, 99] on span "select" at bounding box center [1027, 98] width 18 height 18
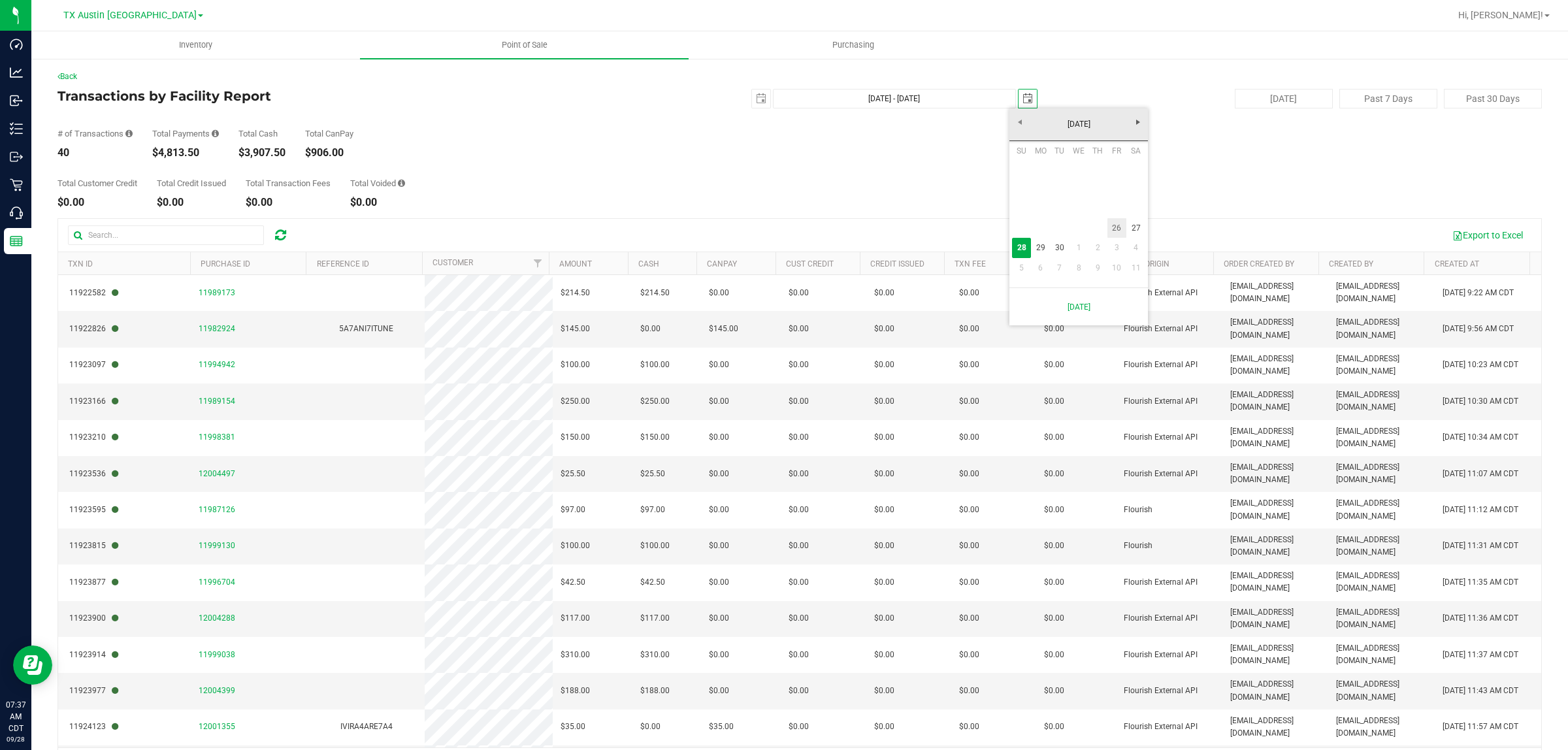
click at [1111, 224] on link "26" at bounding box center [1117, 228] width 19 height 20
type input "[DATE] - [DATE]"
type input "[DATE]"
click at [756, 96] on span "select" at bounding box center [761, 99] width 10 height 10
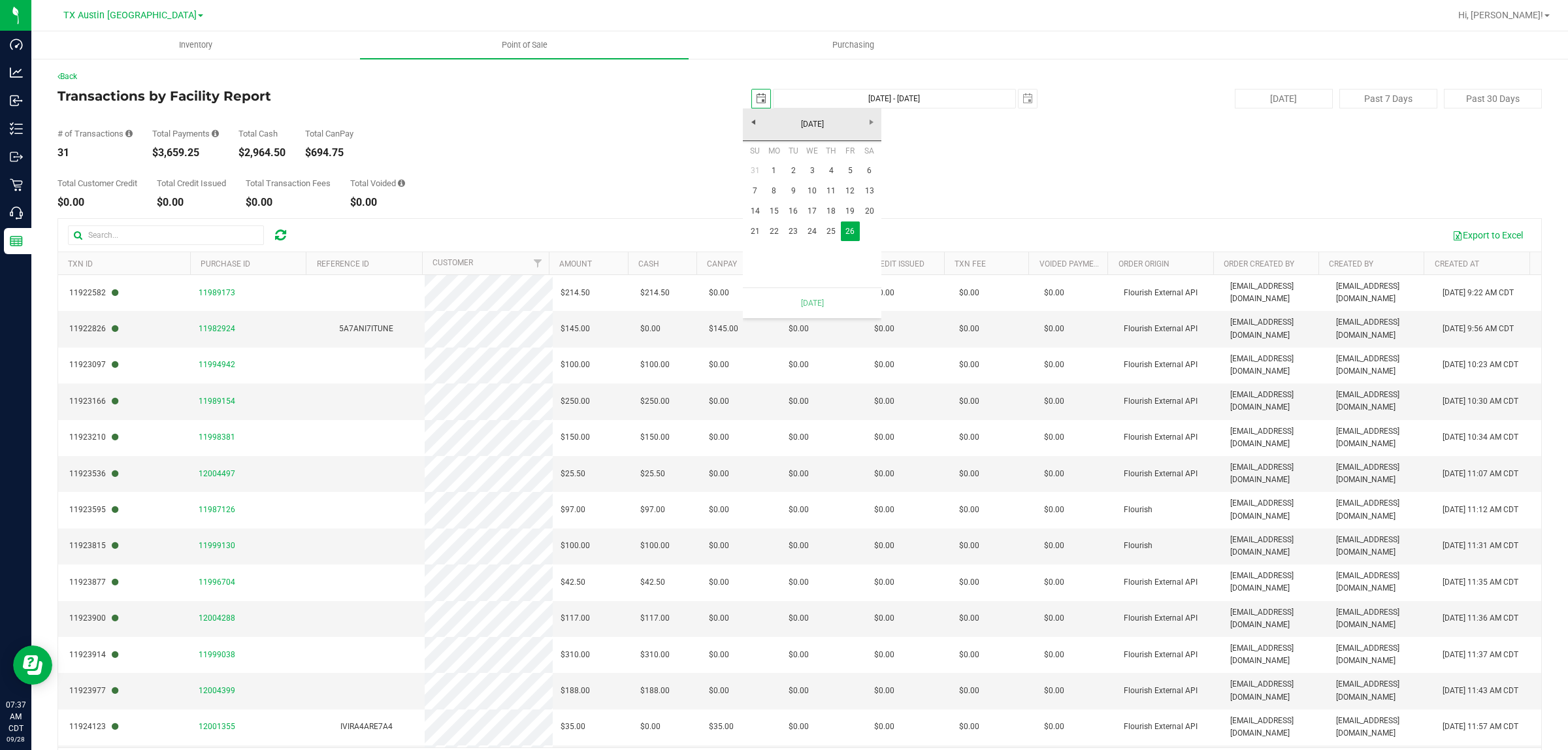
scroll to position [0, 32]
click at [834, 240] on link "25" at bounding box center [832, 231] width 19 height 20
type input "[DATE] - [DATE]"
type input "[DATE]"
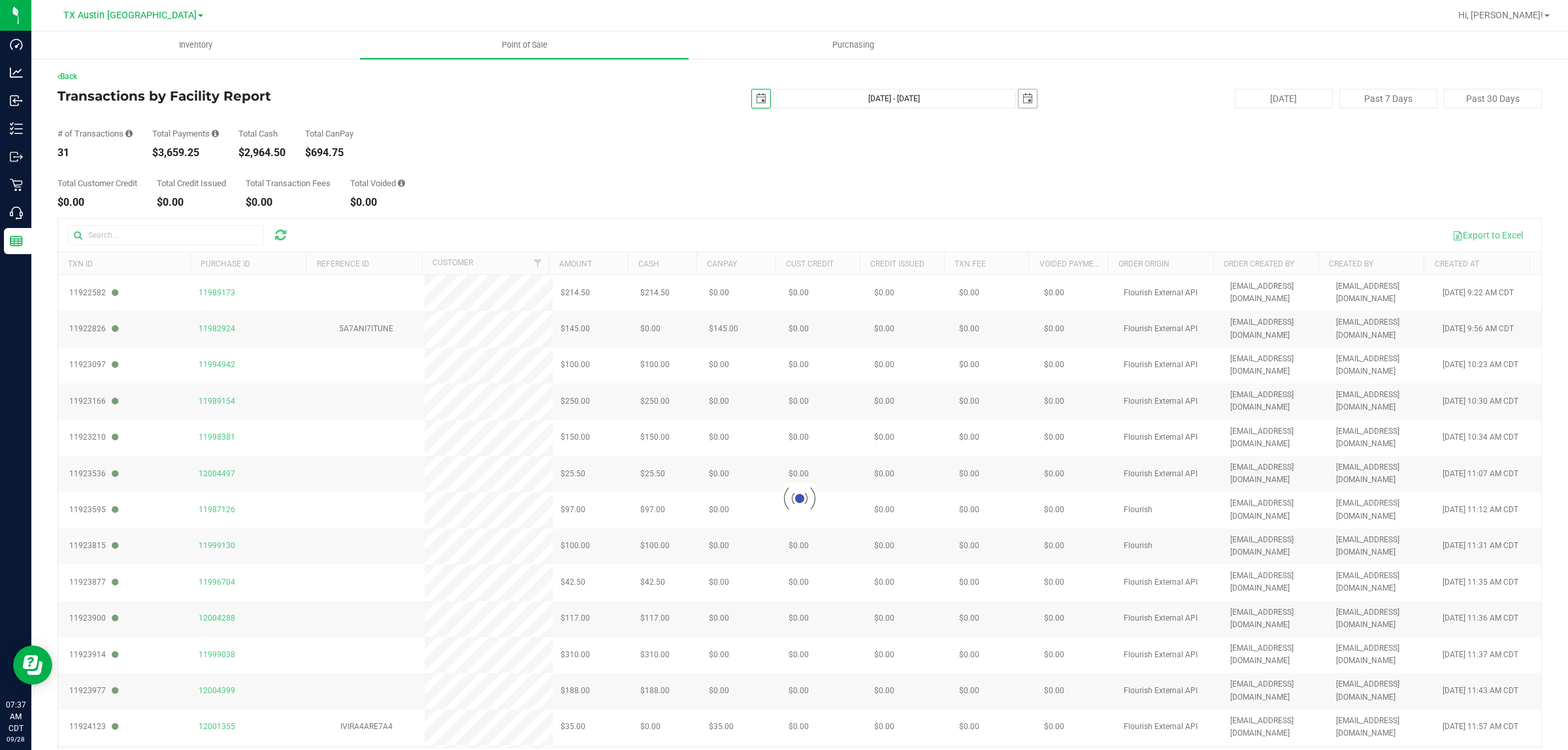
click at [1023, 94] on span "select" at bounding box center [1027, 99] width 10 height 10
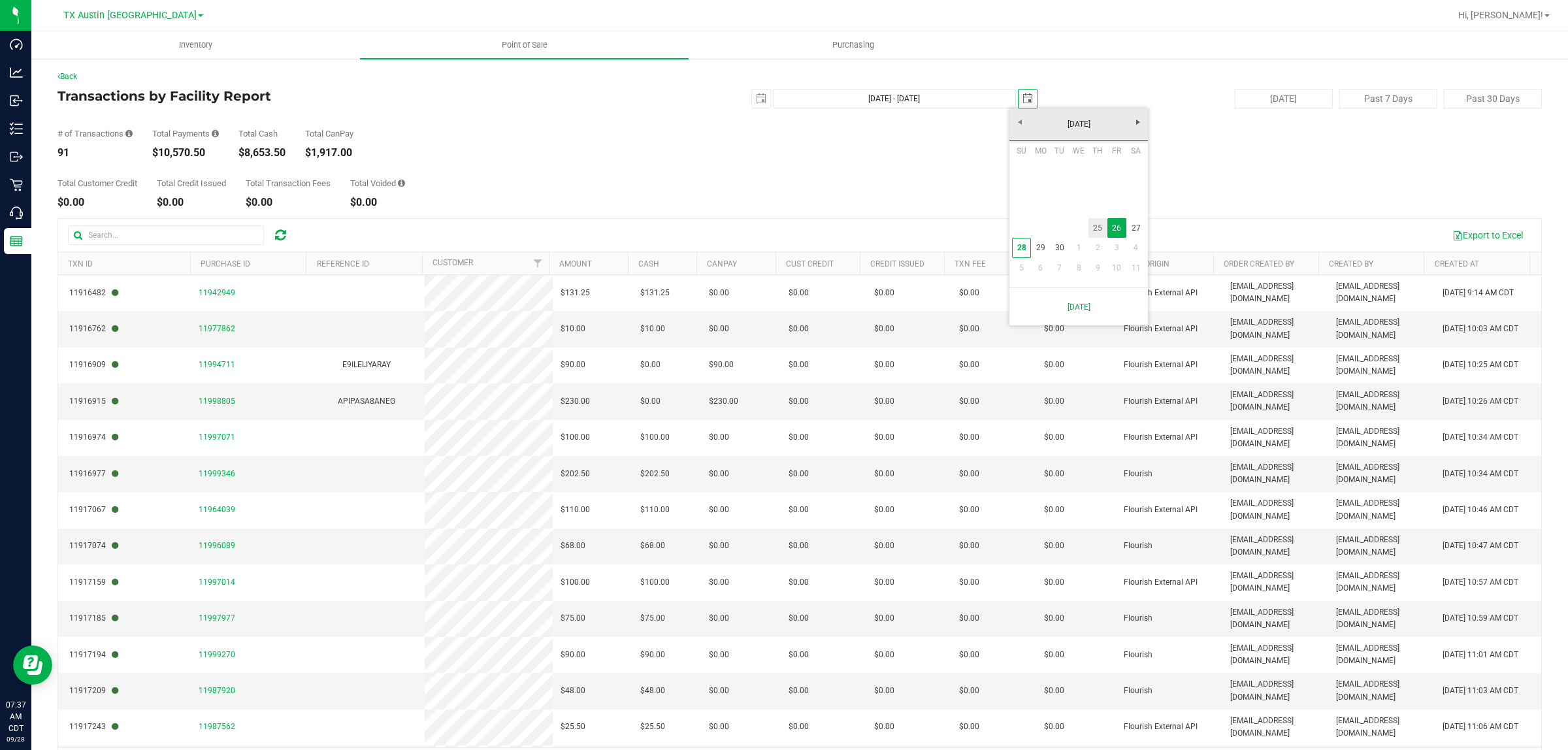
click at [1097, 226] on link "25" at bounding box center [1098, 228] width 19 height 20
type input "[DATE] - [DATE]"
type input "[DATE]"
click at [1023, 98] on span "select" at bounding box center [1027, 99] width 10 height 10
click at [1141, 226] on link "27" at bounding box center [1136, 228] width 19 height 20
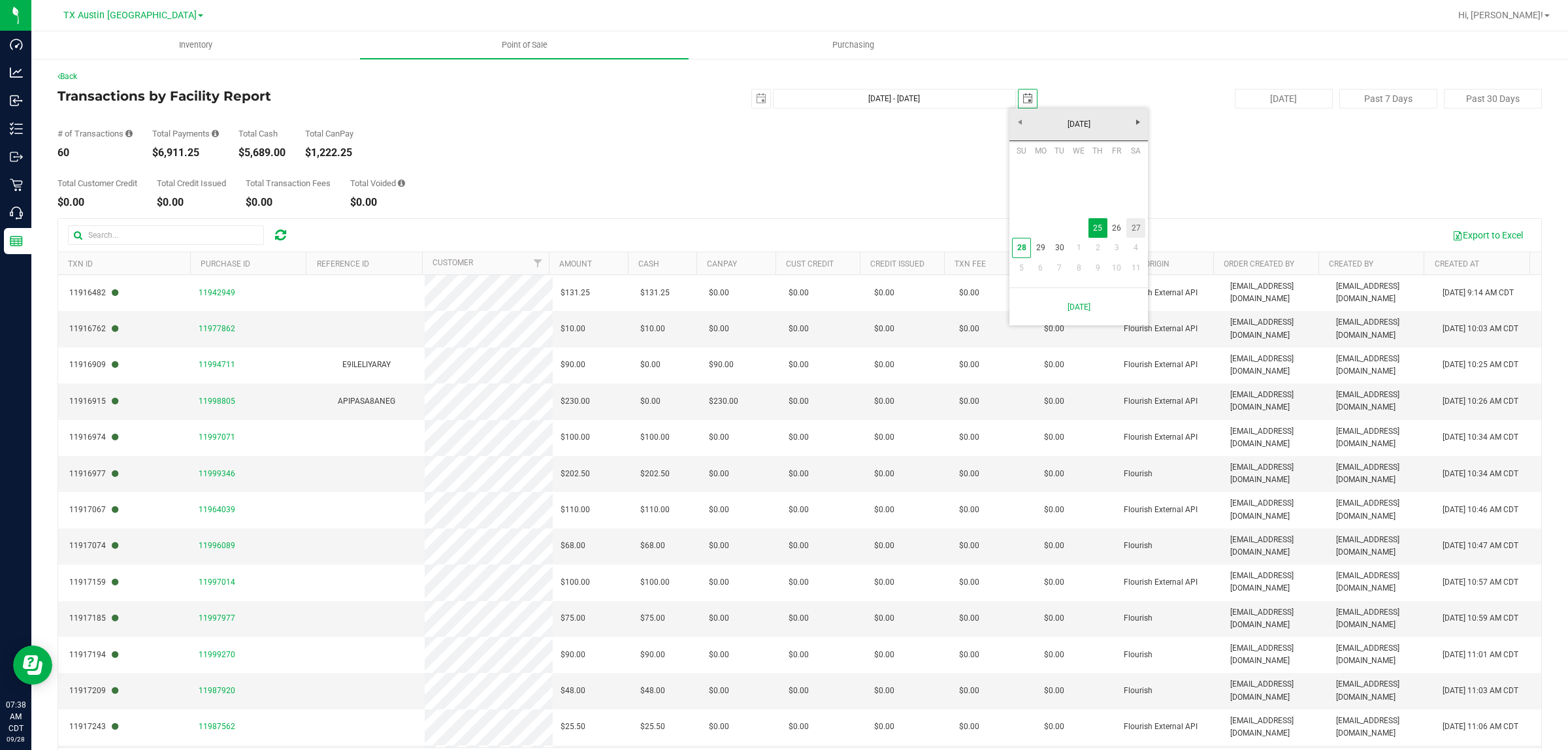
type input "[DATE] - [DATE]"
type input "[DATE]"
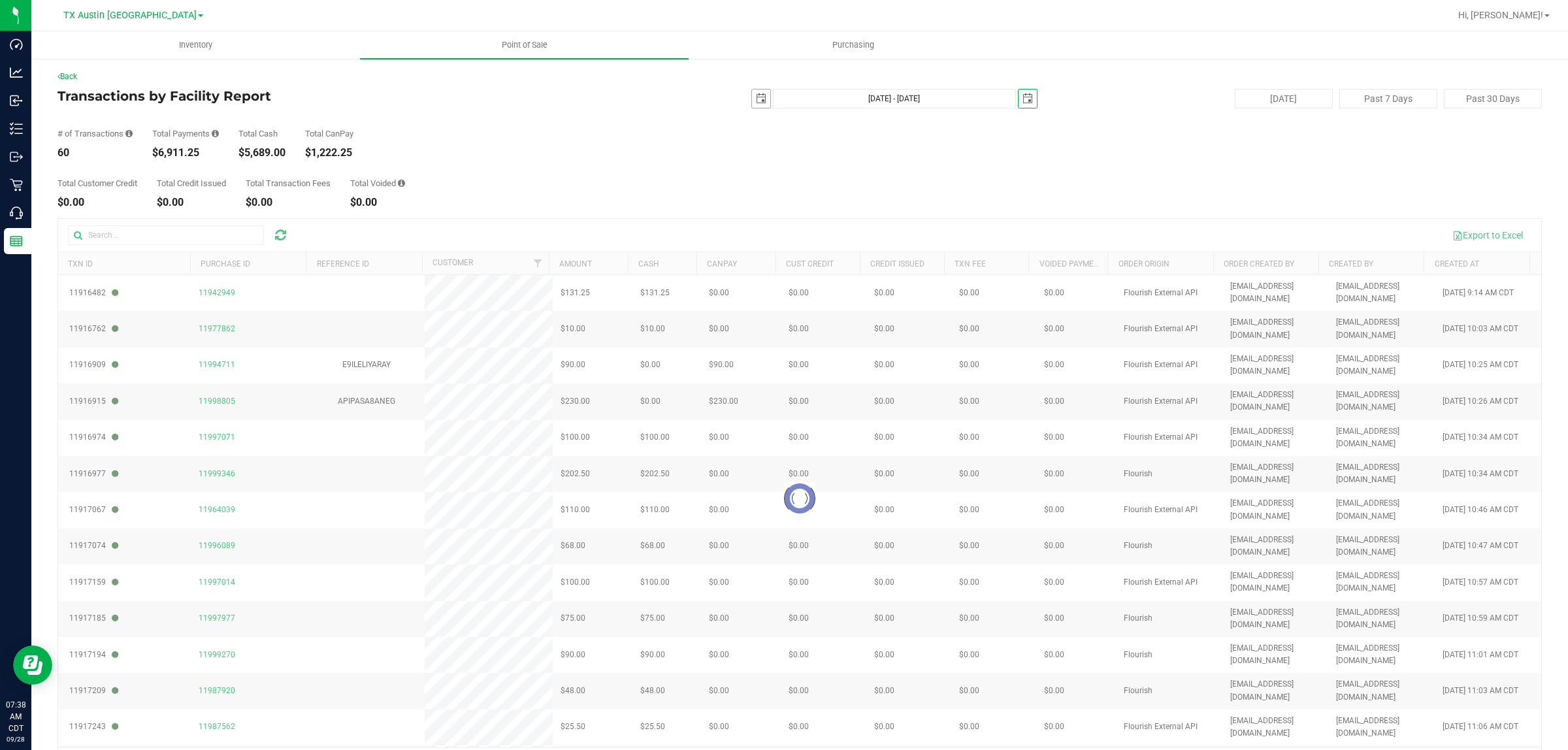
click at [756, 102] on span "select" at bounding box center [761, 99] width 10 height 10
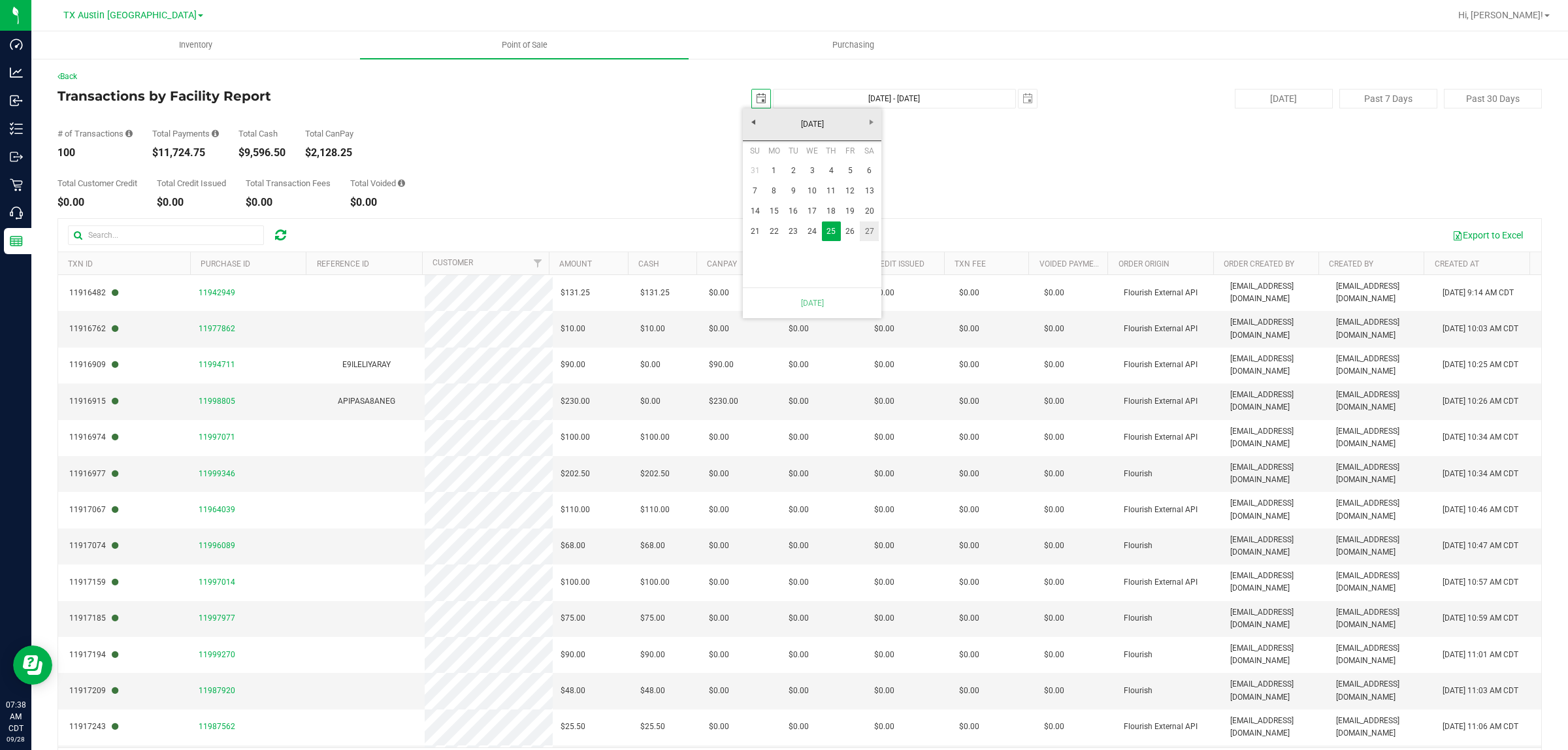
click at [868, 230] on link "27" at bounding box center [869, 231] width 19 height 20
type input "[DATE] - [DATE]"
type input "[DATE]"
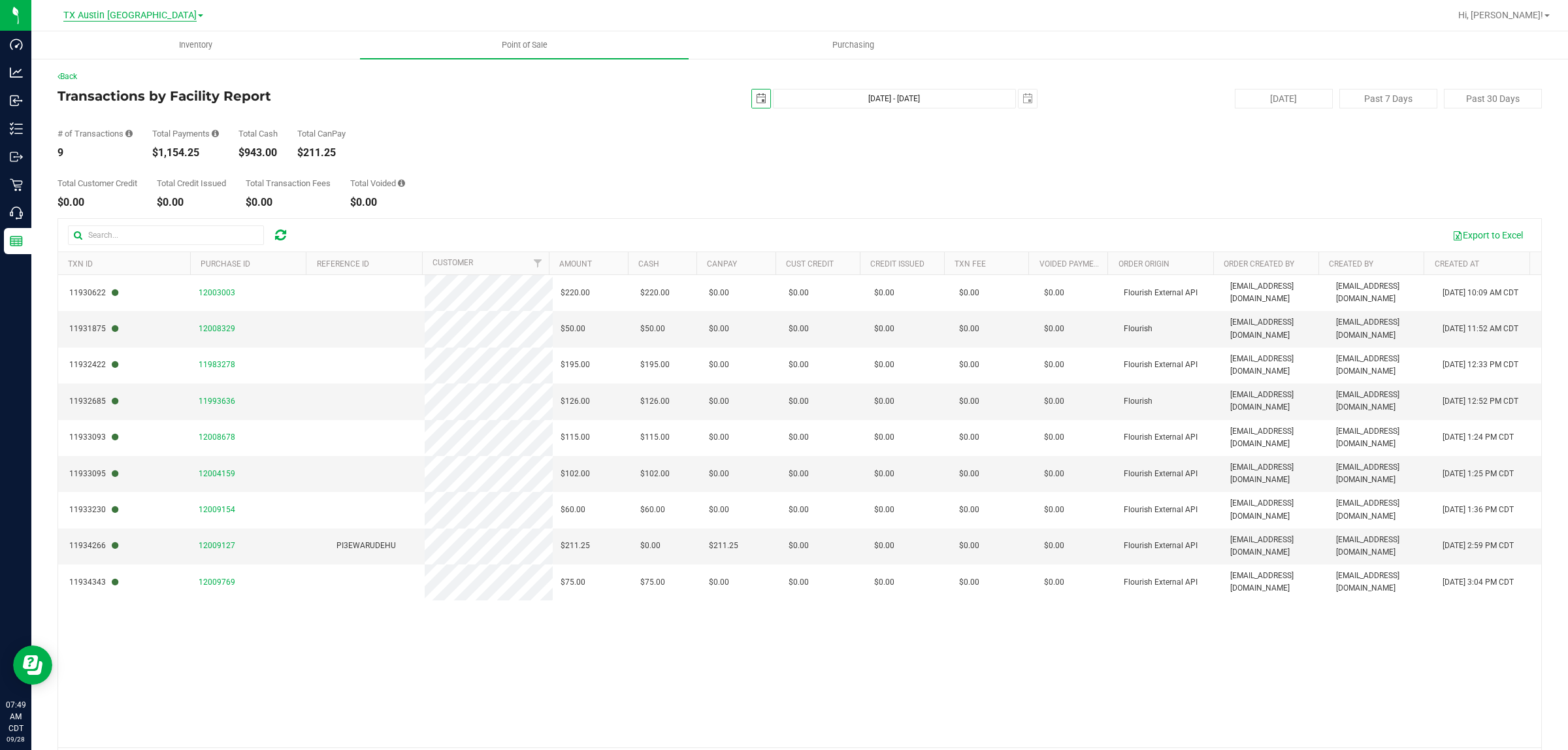
click at [121, 14] on span "TX Austin [GEOGRAPHIC_DATA]" at bounding box center [130, 16] width 134 height 12
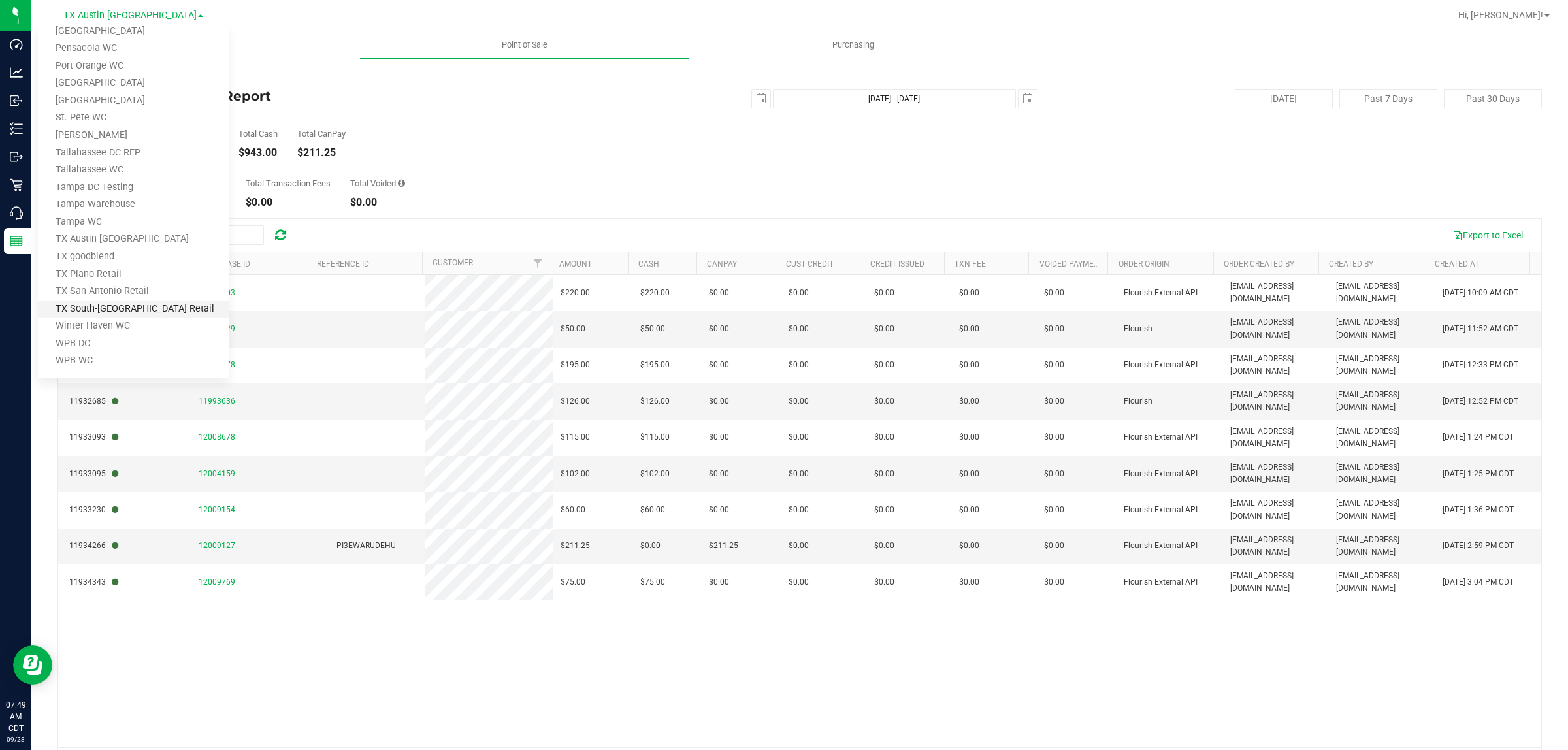
scroll to position [572, 0]
click at [132, 266] on link "TX Plano Retail" at bounding box center [133, 274] width 190 height 18
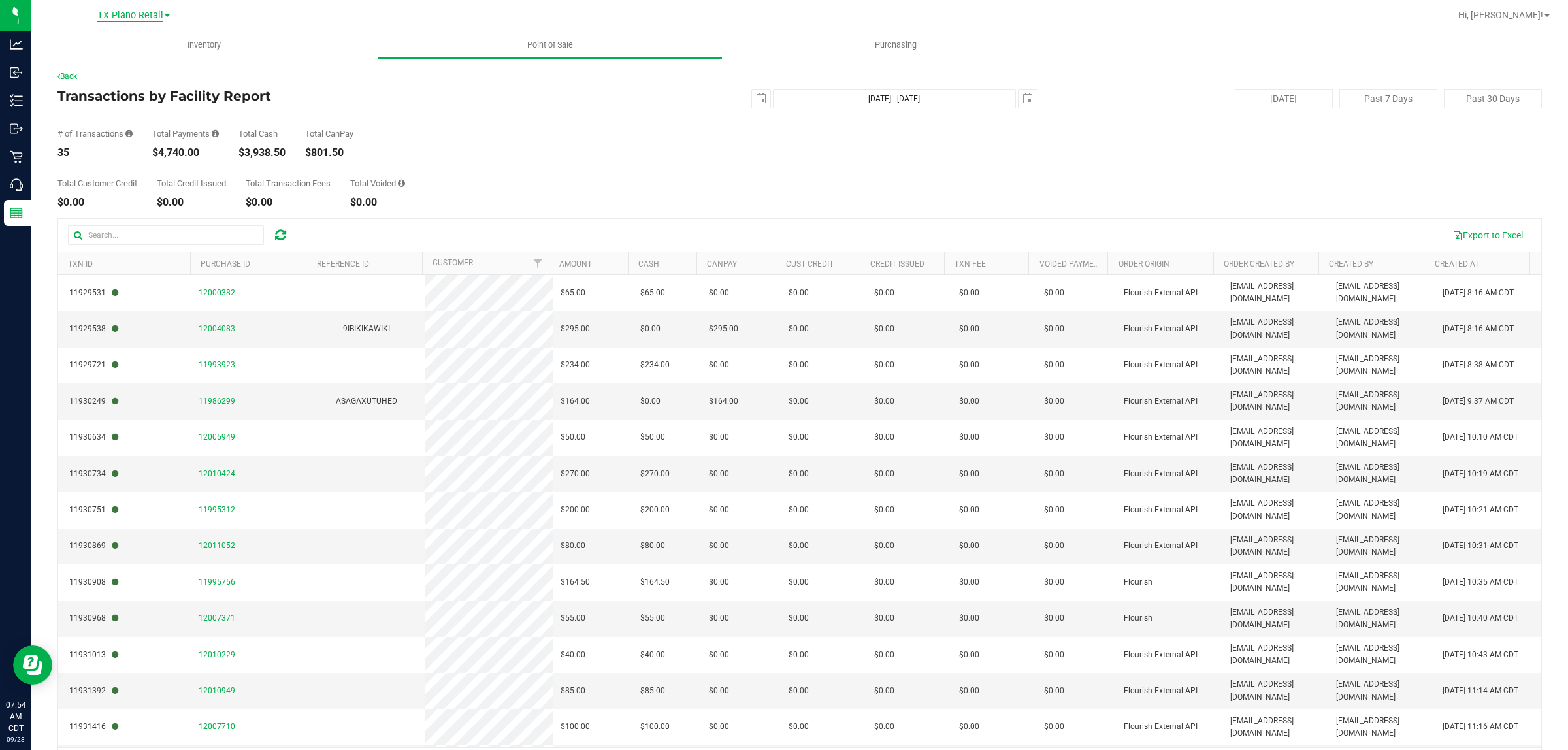
click at [132, 16] on span "TX Plano Retail" at bounding box center [130, 16] width 66 height 12
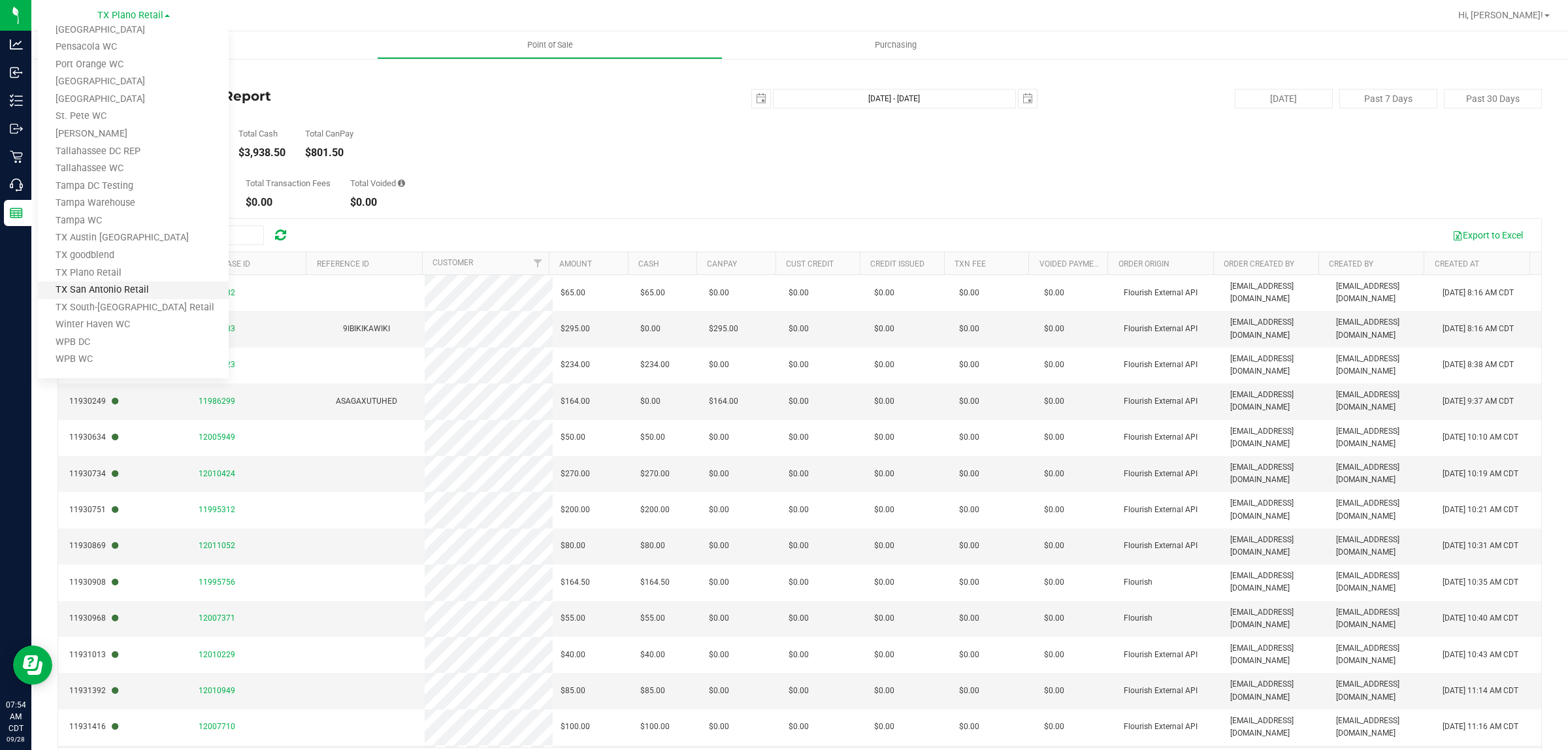
click at [122, 292] on link "TX San Antonio Retail" at bounding box center [133, 291] width 190 height 18
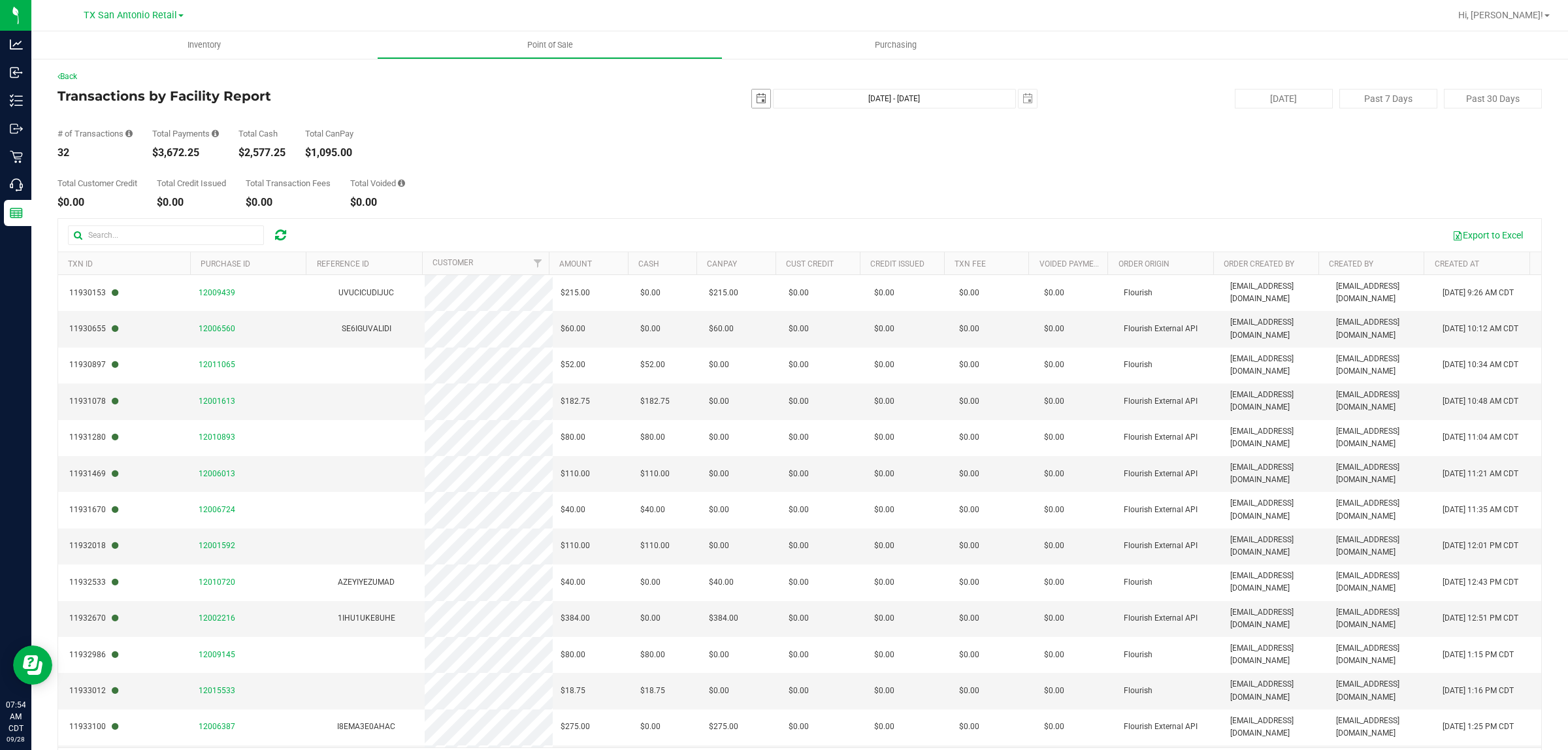
click at [761, 100] on span "[DATE]" at bounding box center [761, 98] width 20 height 20
click at [756, 100] on span "select" at bounding box center [761, 99] width 10 height 10
drag, startPoint x: 857, startPoint y: 226, endPoint x: 851, endPoint y: 224, distance: 6.3
click at [857, 225] on link "26" at bounding box center [850, 231] width 19 height 20
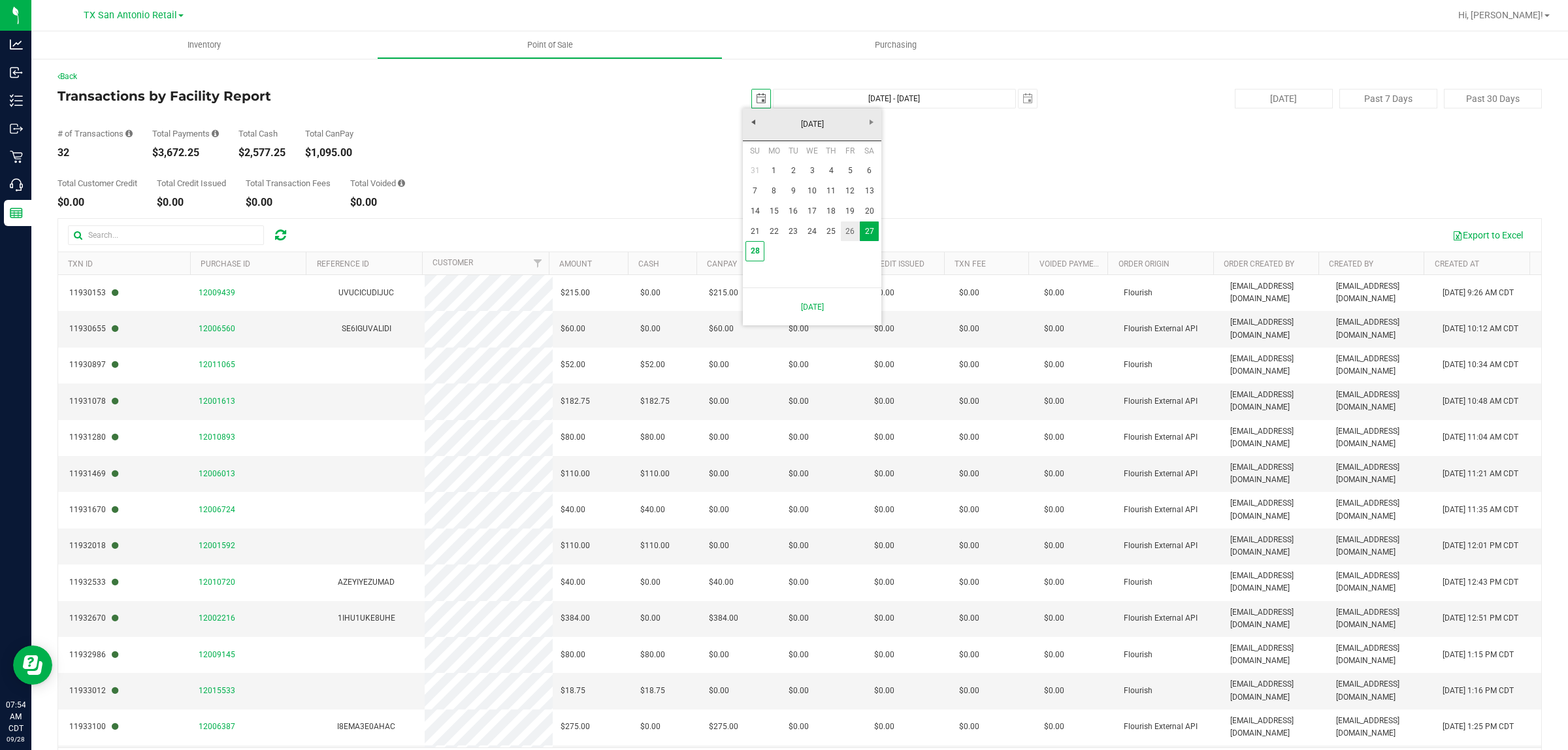
type input "[DATE]"
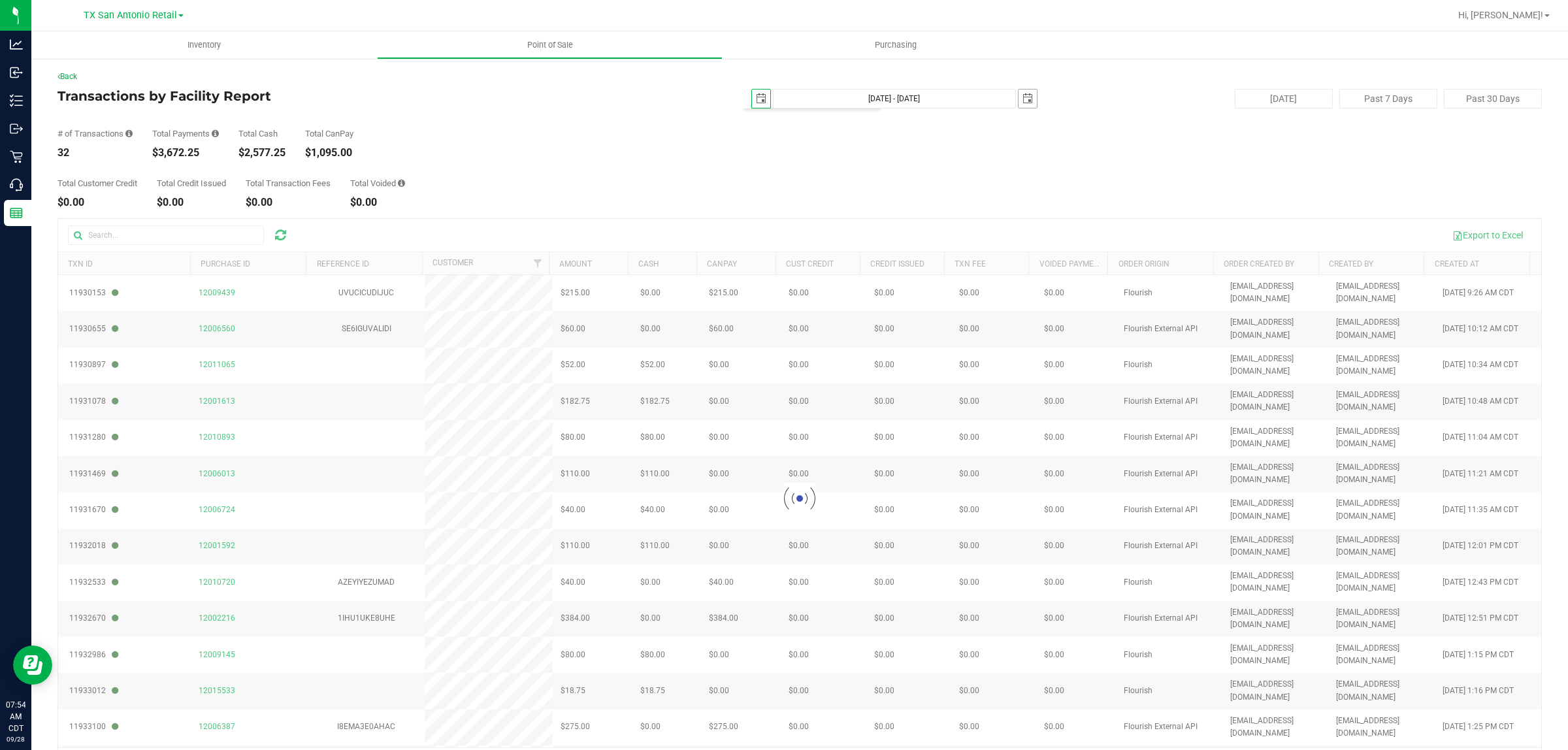
click at [1022, 100] on span "select" at bounding box center [1027, 99] width 10 height 10
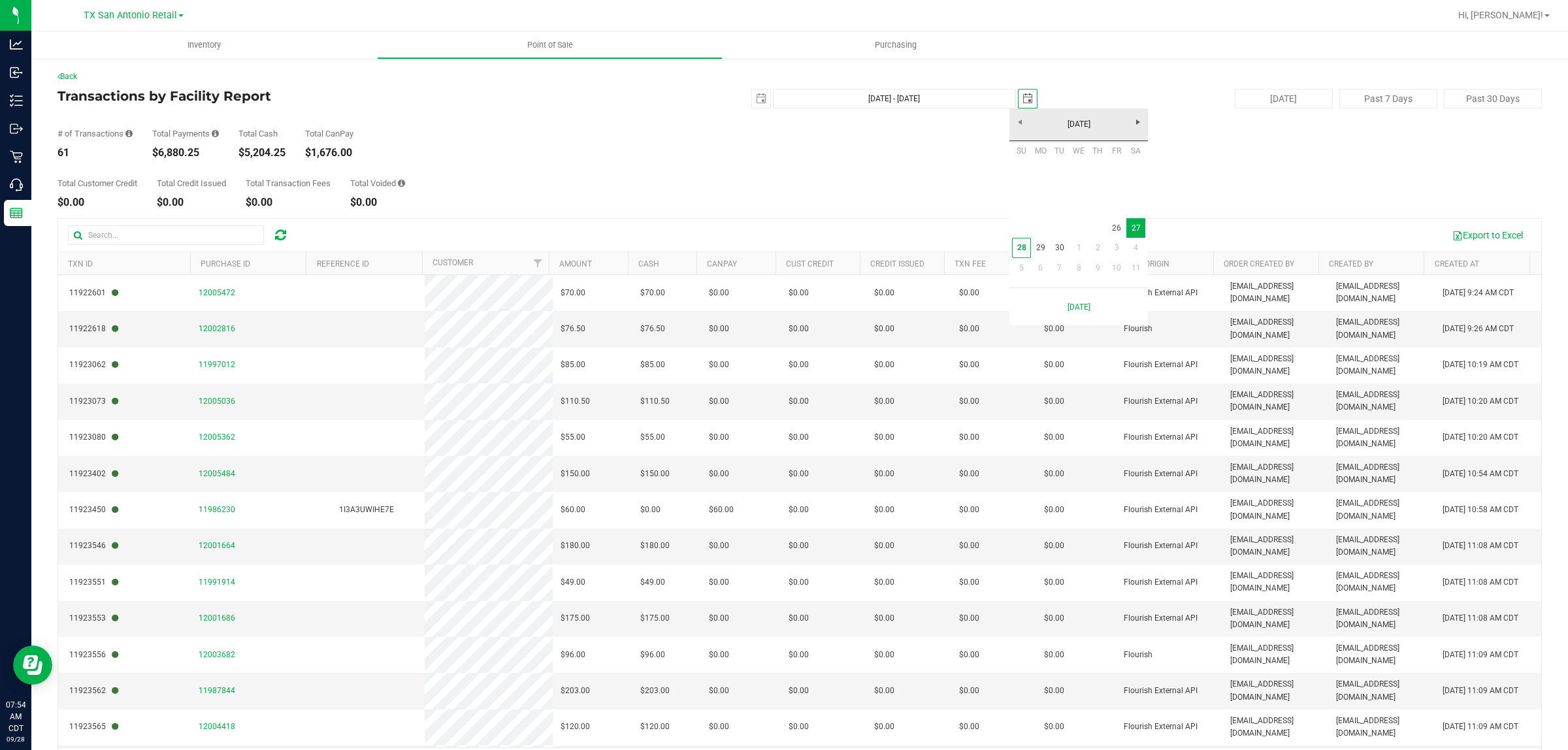
scroll to position [0, 32]
click at [1022, 99] on span "select" at bounding box center [1027, 99] width 10 height 10
click at [1118, 225] on link "26" at bounding box center [1117, 228] width 19 height 20
type input "[DATE] - [DATE]"
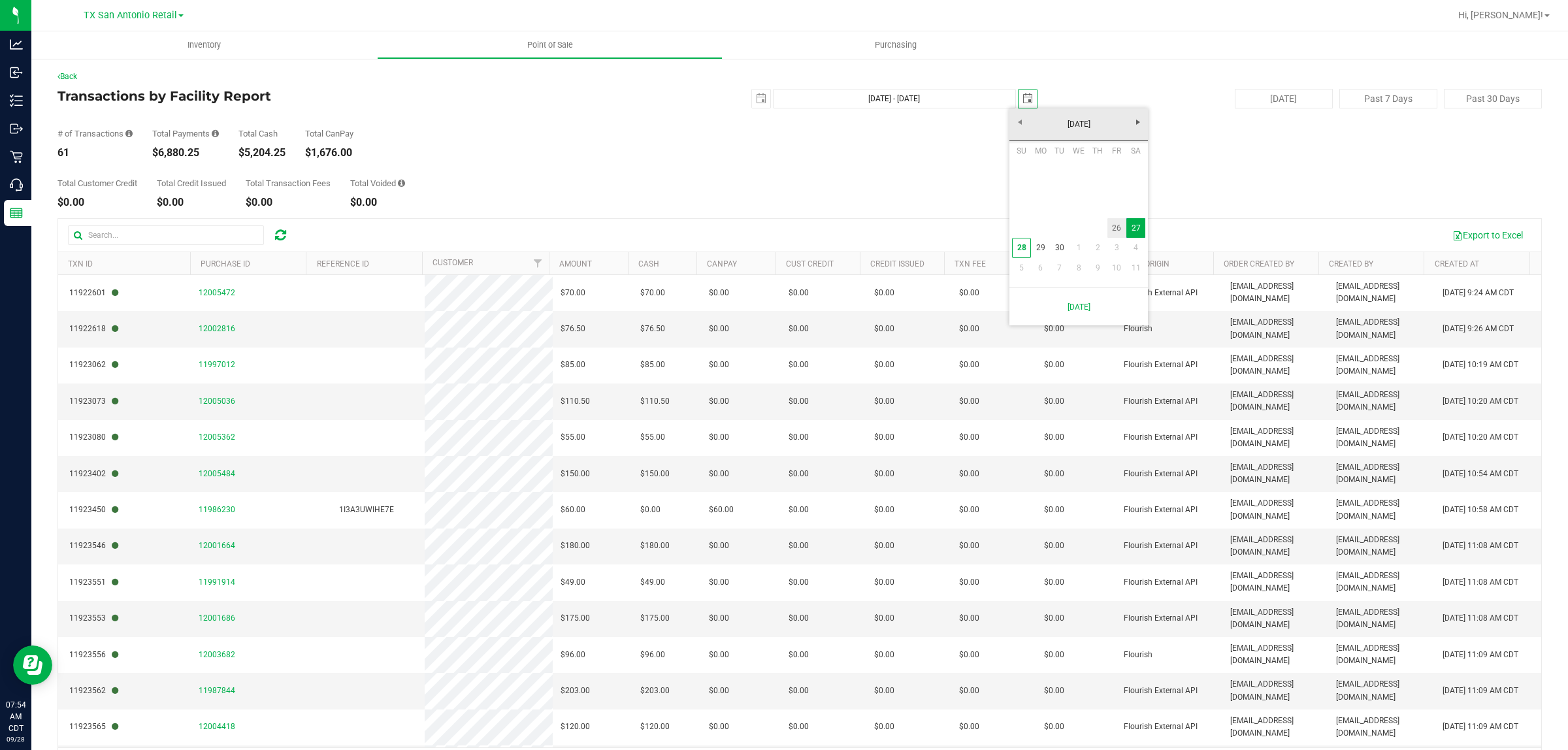
type input "[DATE]"
click at [1022, 100] on span "select" at bounding box center [1027, 99] width 10 height 10
click at [1131, 230] on link "27" at bounding box center [1136, 228] width 19 height 20
type input "[DATE] - [DATE]"
type input "[DATE]"
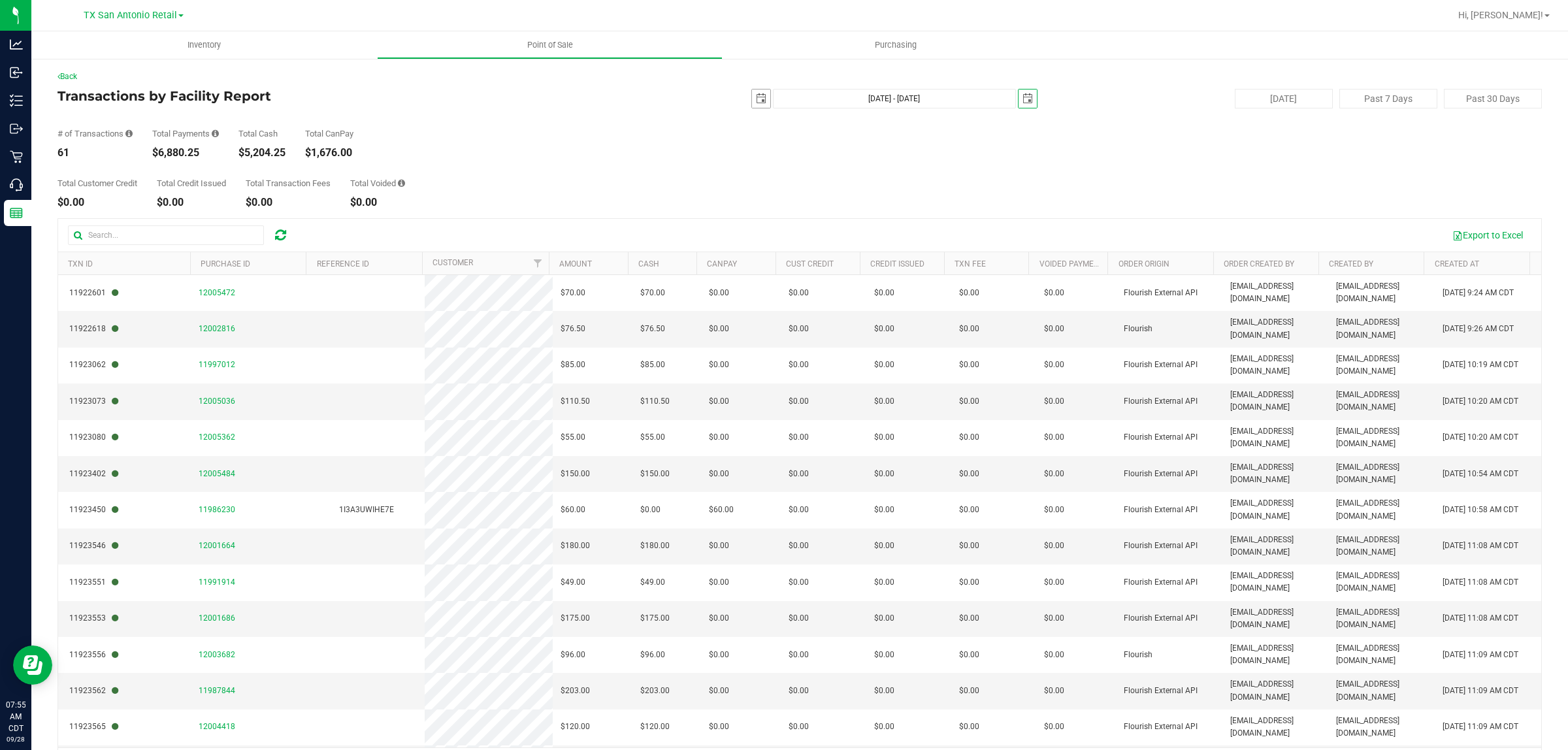
click at [756, 101] on span "select" at bounding box center [761, 99] width 10 height 10
click at [868, 226] on link "27" at bounding box center [869, 231] width 19 height 20
type input "[DATE] - [DATE]"
type input "[DATE]"
